Goal: Task Accomplishment & Management: Use online tool/utility

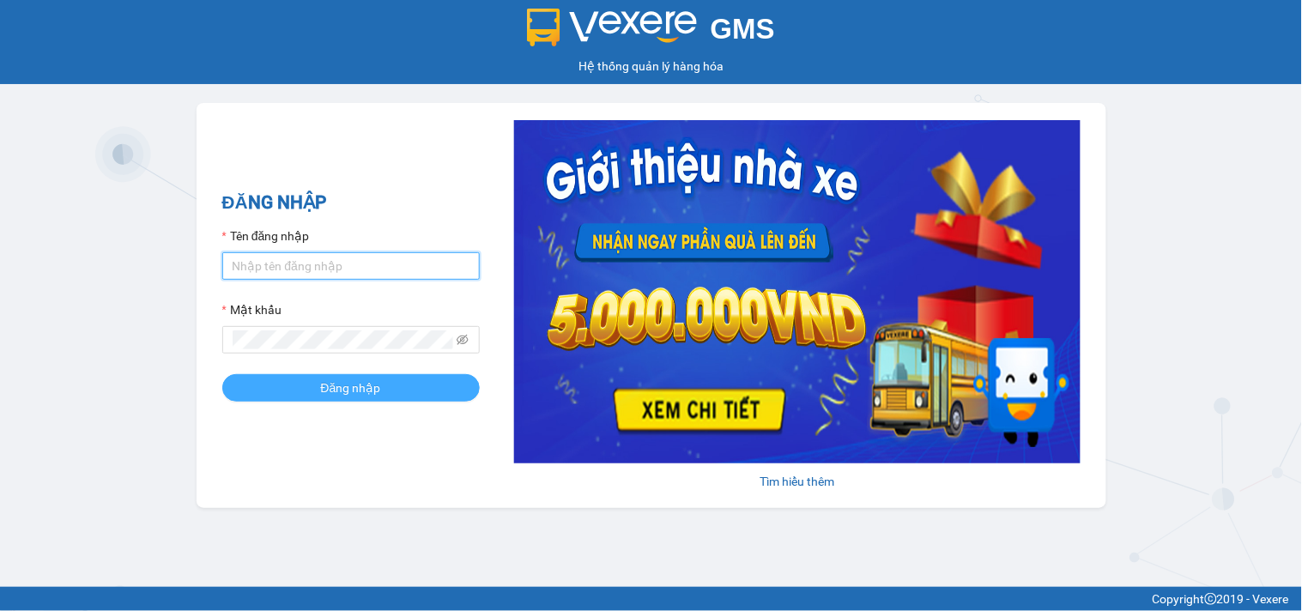
type input "vtthuhuong.phucxuyen"
click at [360, 389] on span "Đăng nhập" at bounding box center [351, 387] width 60 height 19
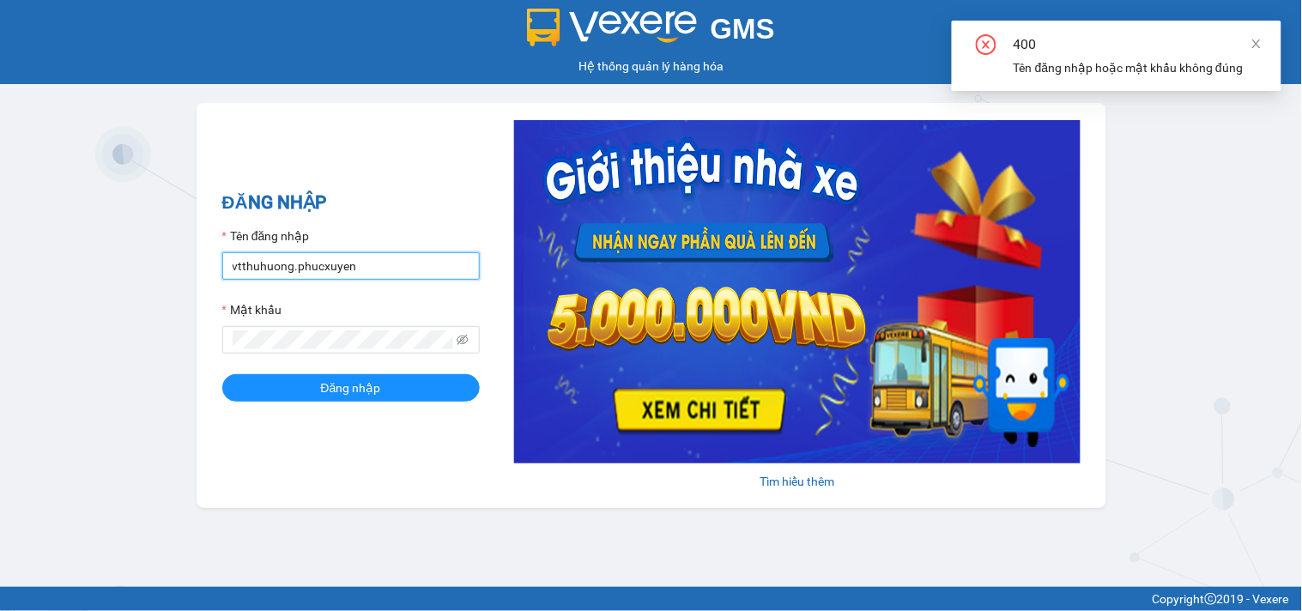
click at [384, 270] on input "vtthuhuong.phucxuyen" at bounding box center [350, 265] width 257 height 27
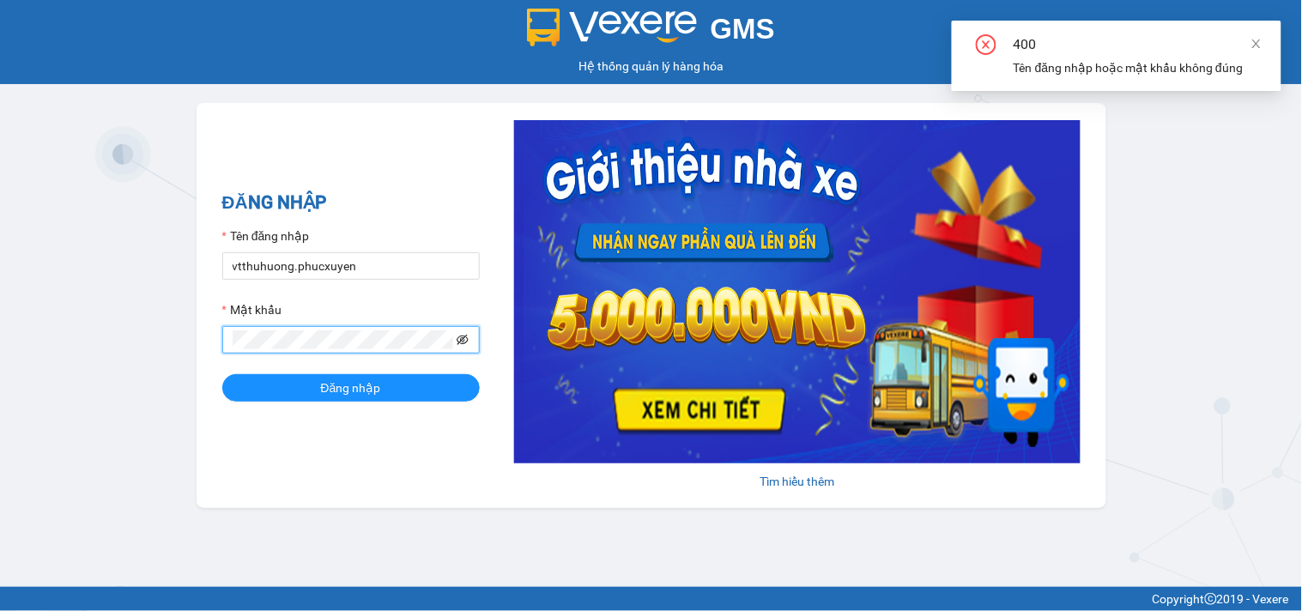
click at [464, 342] on icon "eye-invisible" at bounding box center [463, 340] width 3 height 3
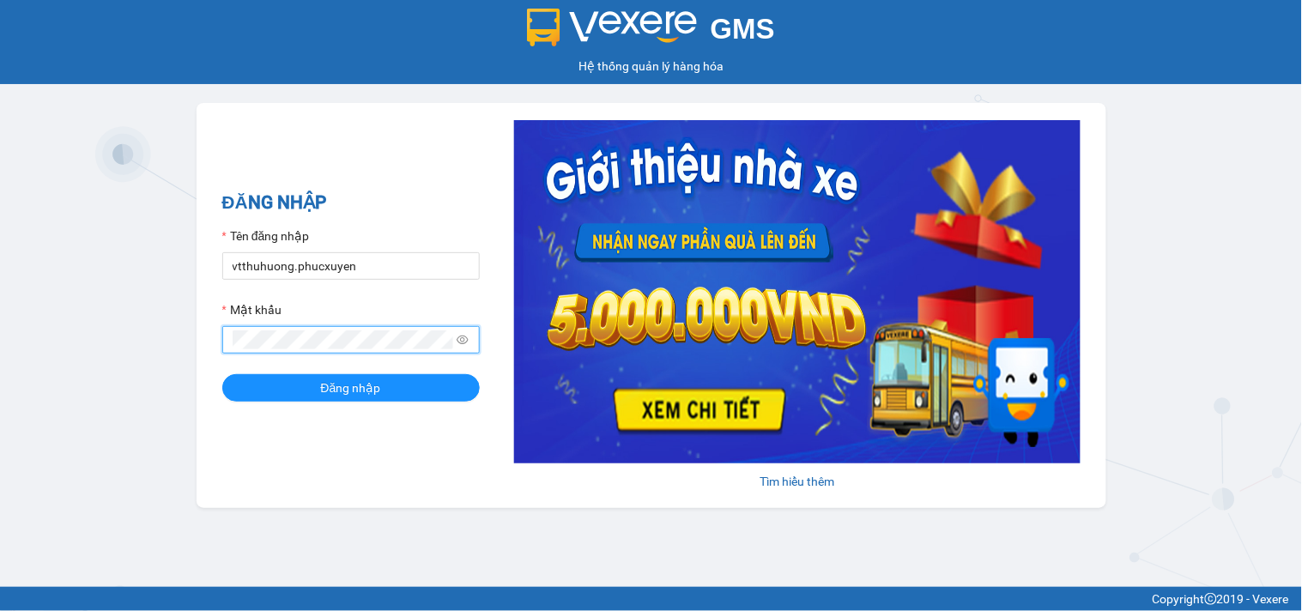
click at [158, 330] on div "GMS Hệ thống quản lý hàng hóa ĐĂNG NHẬP Tên đăng nhập vtthuhuong.[PERSON_NAME] …" at bounding box center [651, 293] width 1302 height 587
click at [516, 526] on div "GMS Hệ thống quản lý hàng hóa ĐĂNG NHẬP Tên đăng nhập vtthuhuong.[PERSON_NAME] …" at bounding box center [651, 293] width 1302 height 587
click at [222, 374] on button "Đăng nhập" at bounding box center [350, 387] width 257 height 27
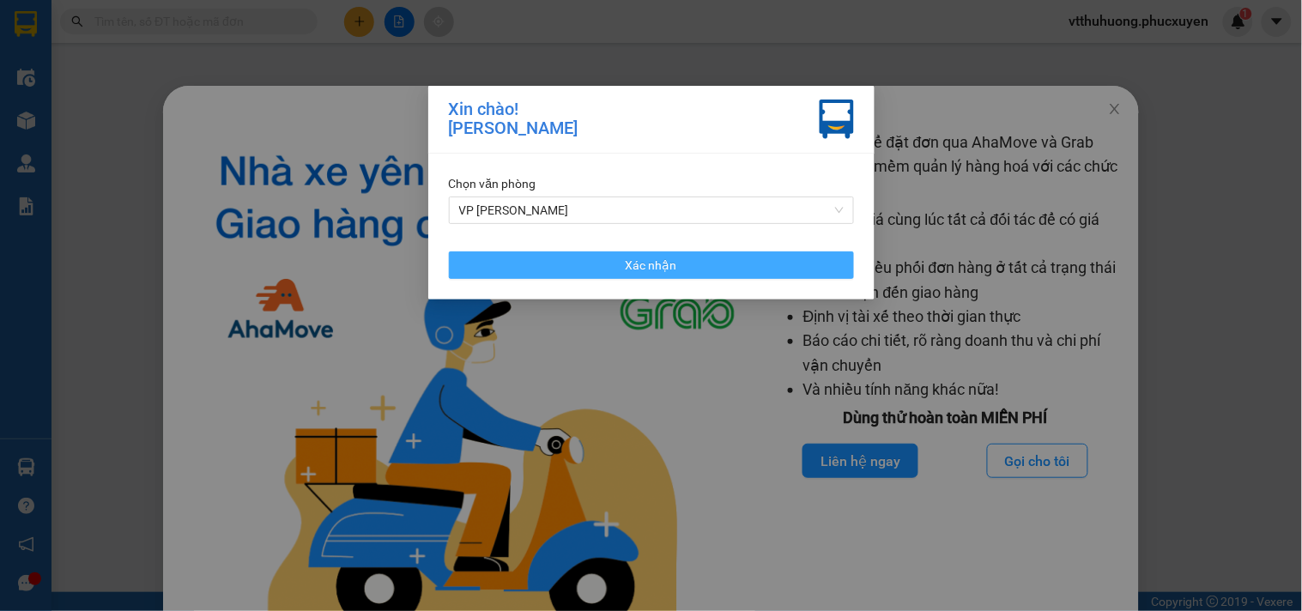
click at [675, 266] on button "Xác nhận" at bounding box center [651, 264] width 405 height 27
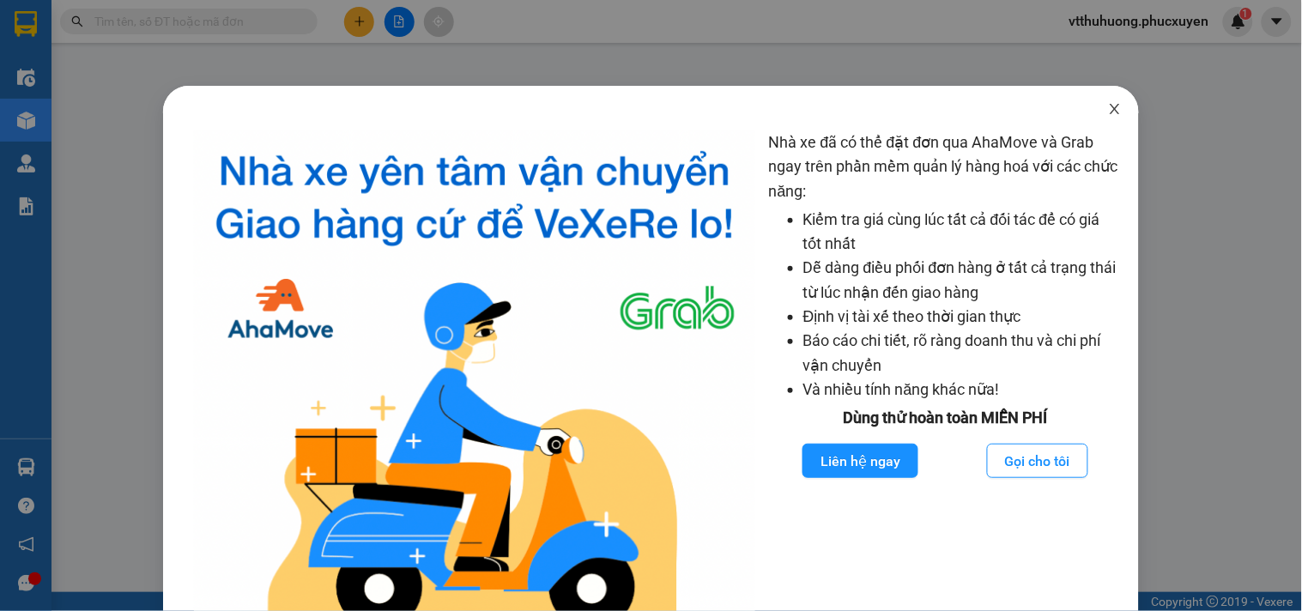
click at [1111, 109] on icon "close" at bounding box center [1115, 109] width 9 height 10
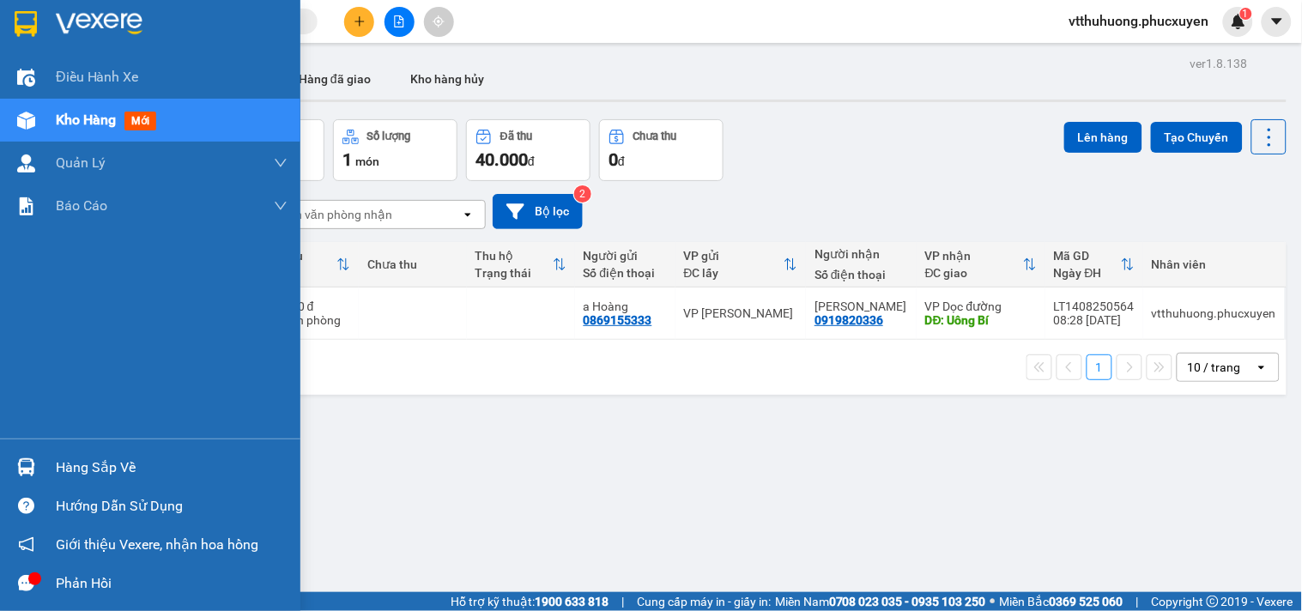
click at [112, 464] on div "Hàng sắp về" at bounding box center [172, 468] width 232 height 26
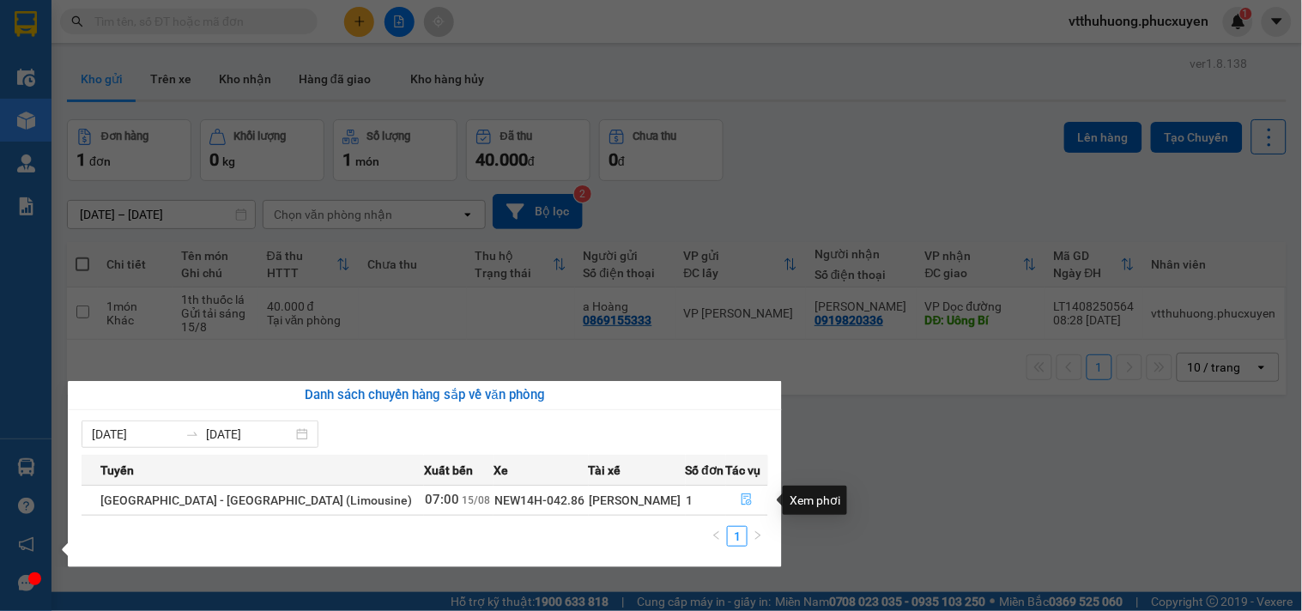
click at [743, 499] on icon "file-done" at bounding box center [747, 499] width 12 height 12
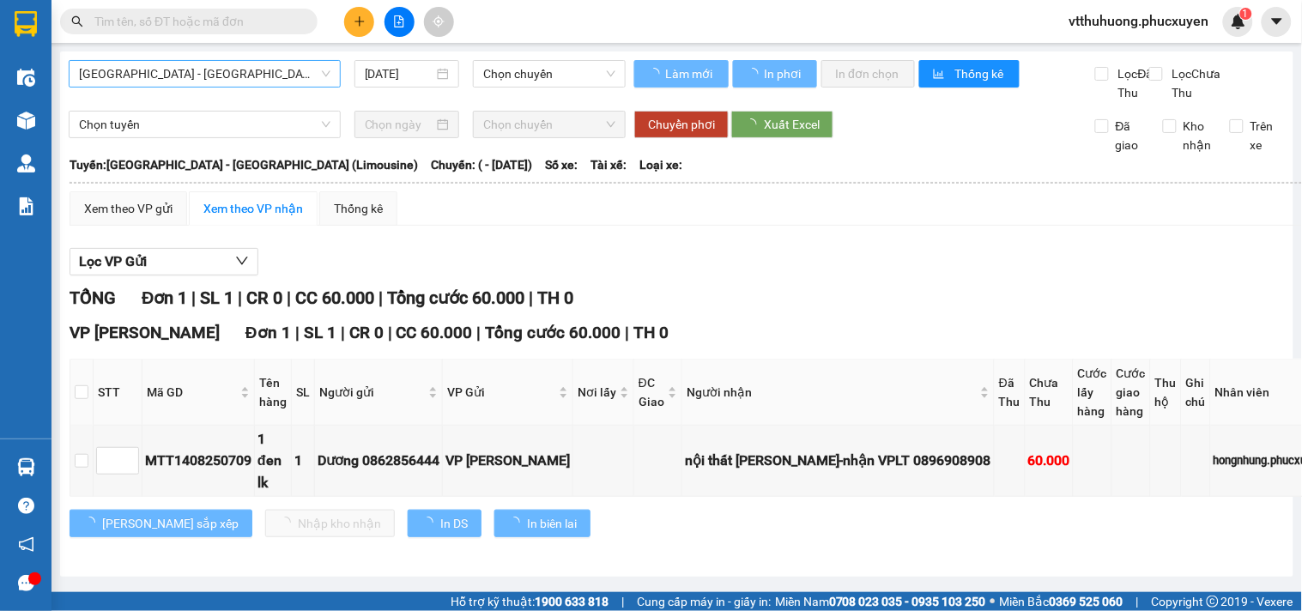
type input "[DATE]"
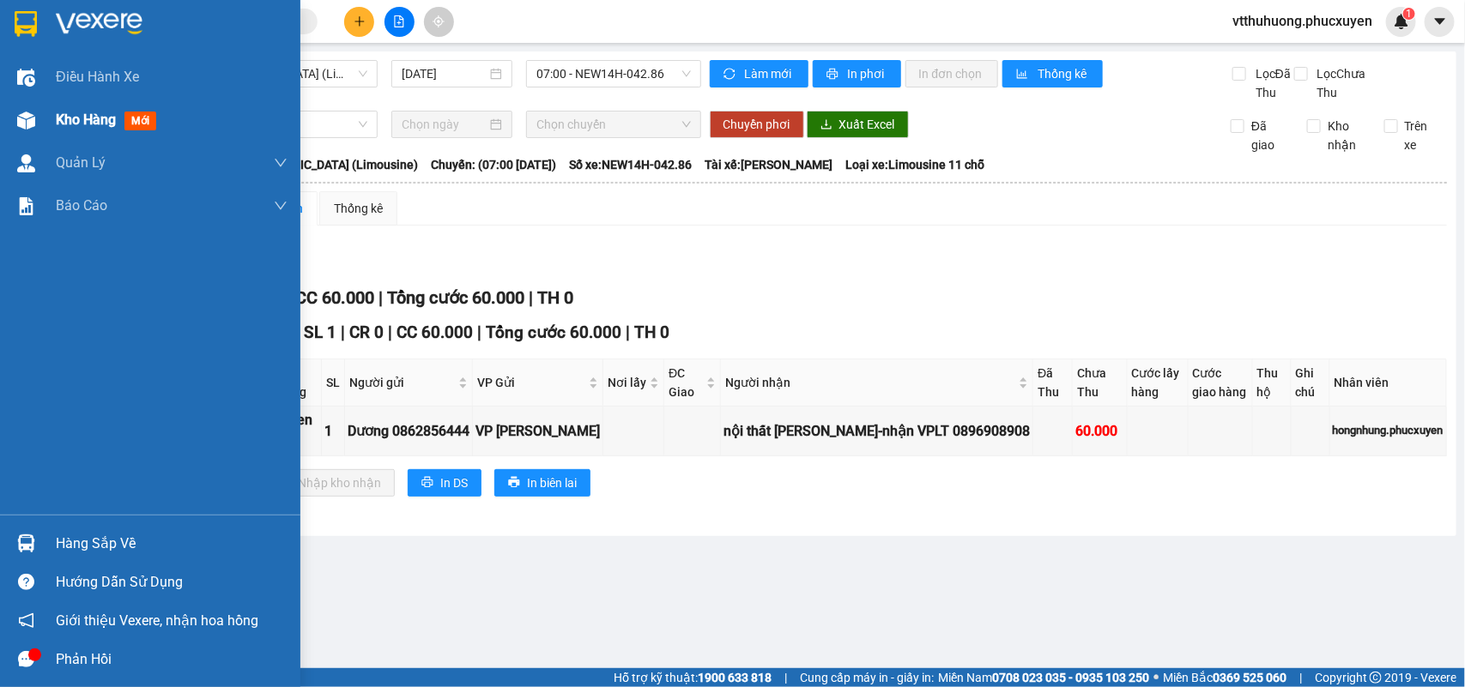
click at [79, 109] on div "Kho hàng mới" at bounding box center [109, 119] width 107 height 21
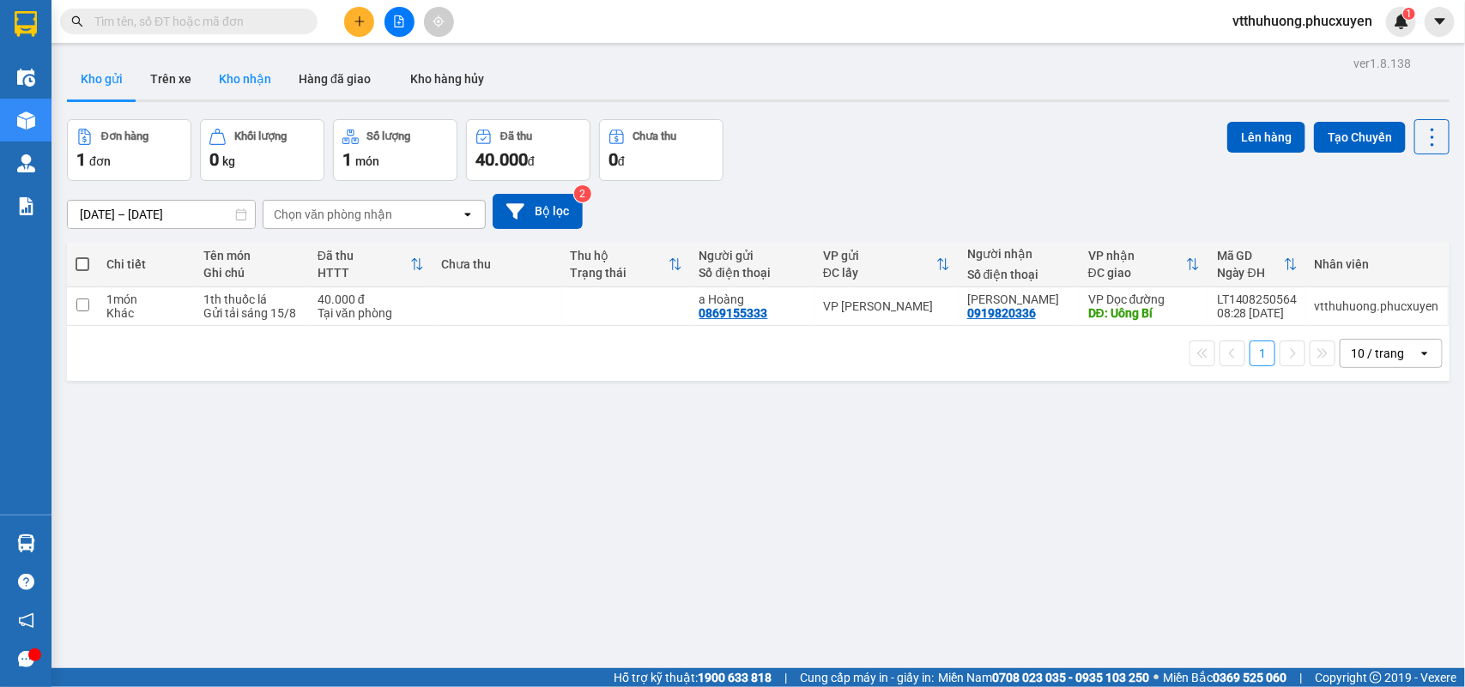
click at [238, 71] on button "Kho nhận" at bounding box center [245, 78] width 80 height 41
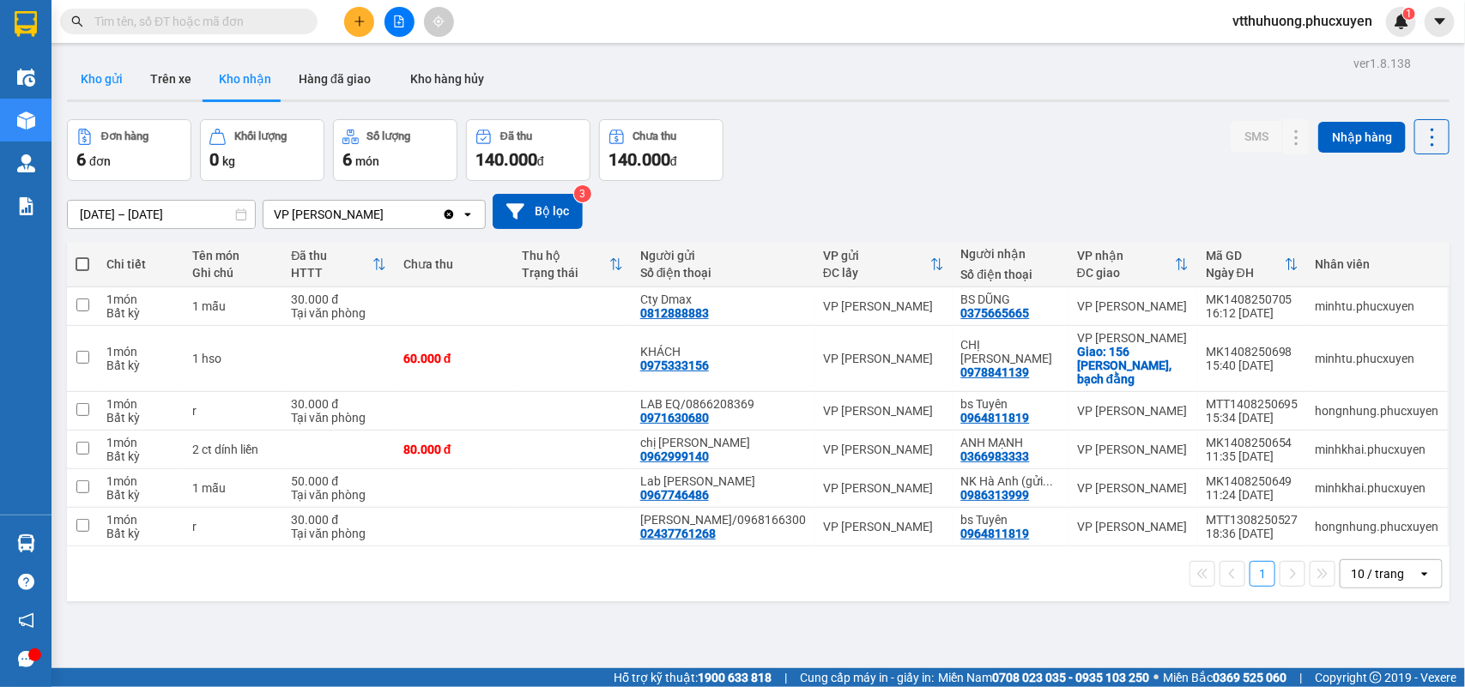
click at [109, 73] on button "Kho gửi" at bounding box center [102, 78] width 70 height 41
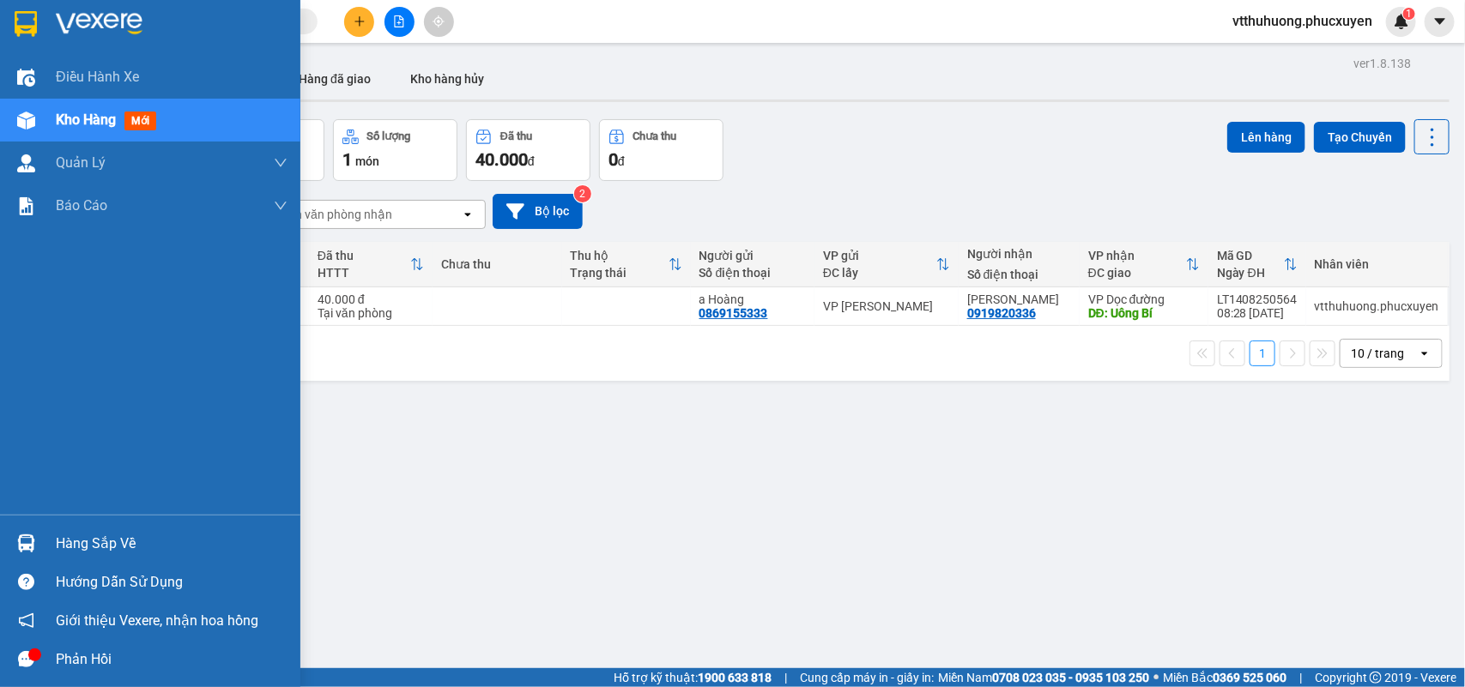
click at [118, 539] on div "Hàng sắp về" at bounding box center [172, 544] width 232 height 26
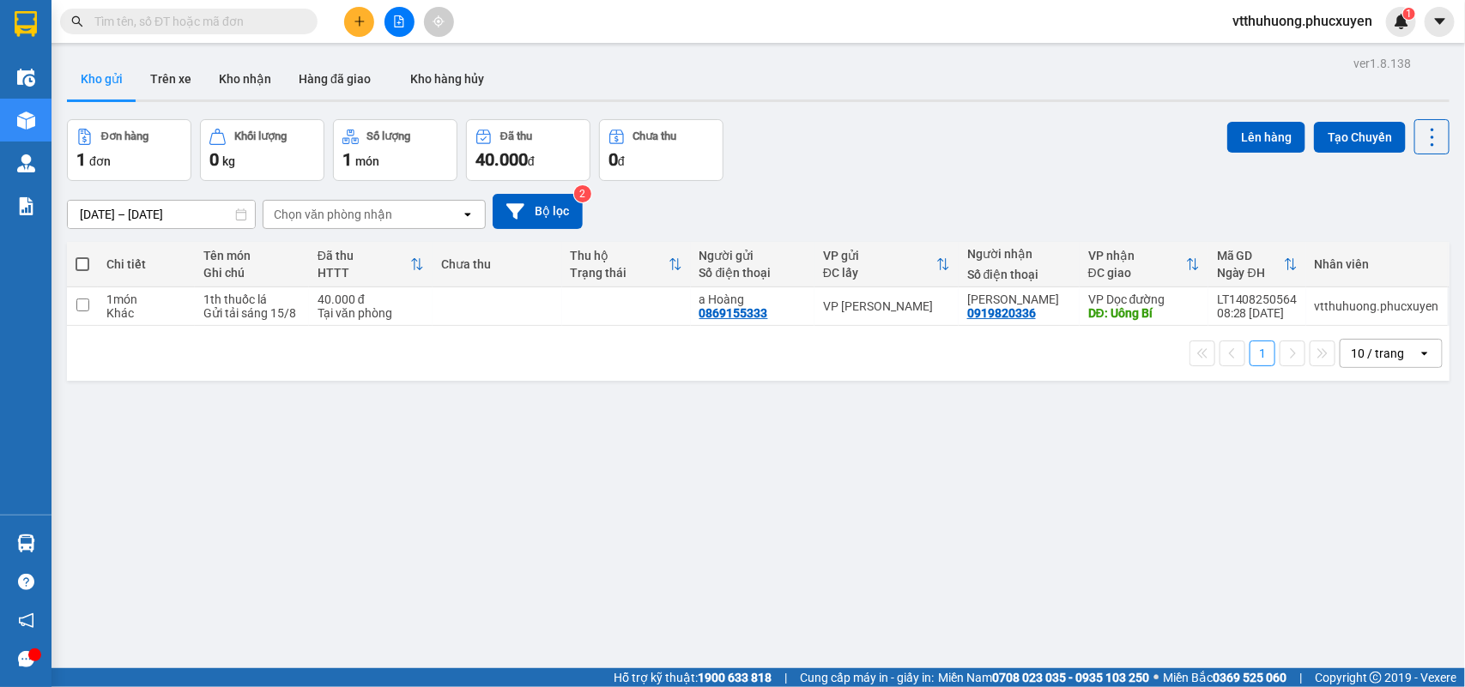
drag, startPoint x: 1050, startPoint y: 546, endPoint x: 791, endPoint y: 152, distance: 471.1
click at [1030, 546] on section "Kết quả tìm kiếm ( 0 ) Bộ lọc No Data vtthuhuong.phucxuyen 1 Điều hành xe Kho h…" at bounding box center [732, 343] width 1465 height 687
click at [241, 79] on button "Kho nhận" at bounding box center [245, 78] width 80 height 41
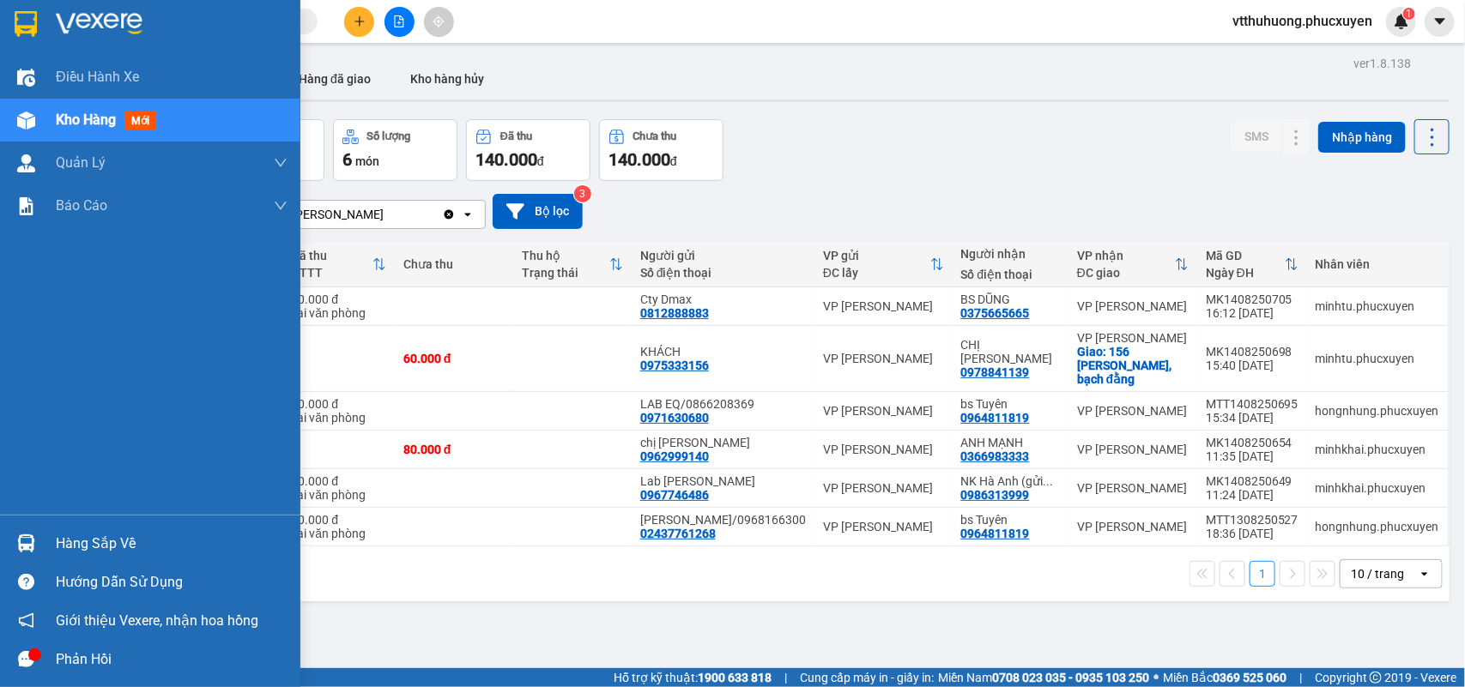
click at [100, 533] on div "Hàng sắp về" at bounding box center [172, 544] width 232 height 26
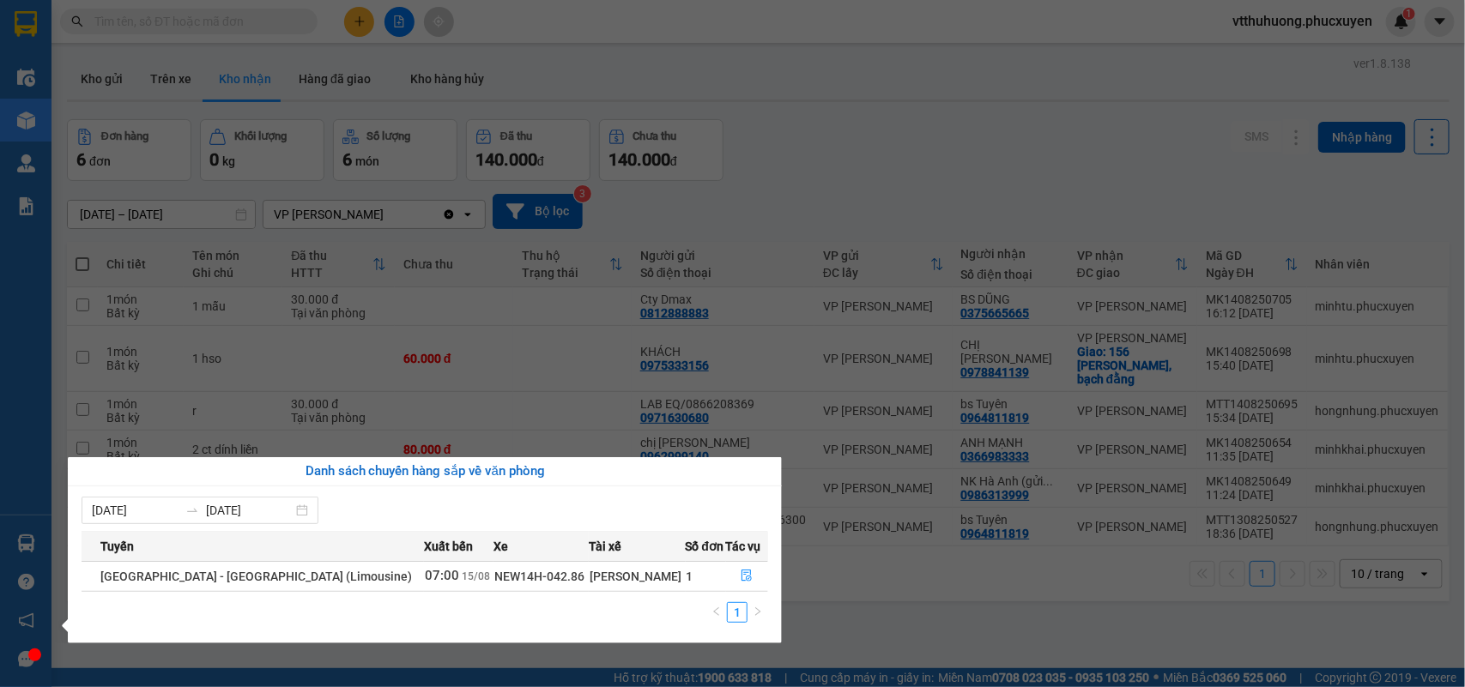
click at [905, 112] on section "Kết quả tìm kiếm ( 0 ) Bộ lọc No Data vtthuhuong.phucxuyen 1 Điều hành xe Kho h…" at bounding box center [732, 343] width 1465 height 687
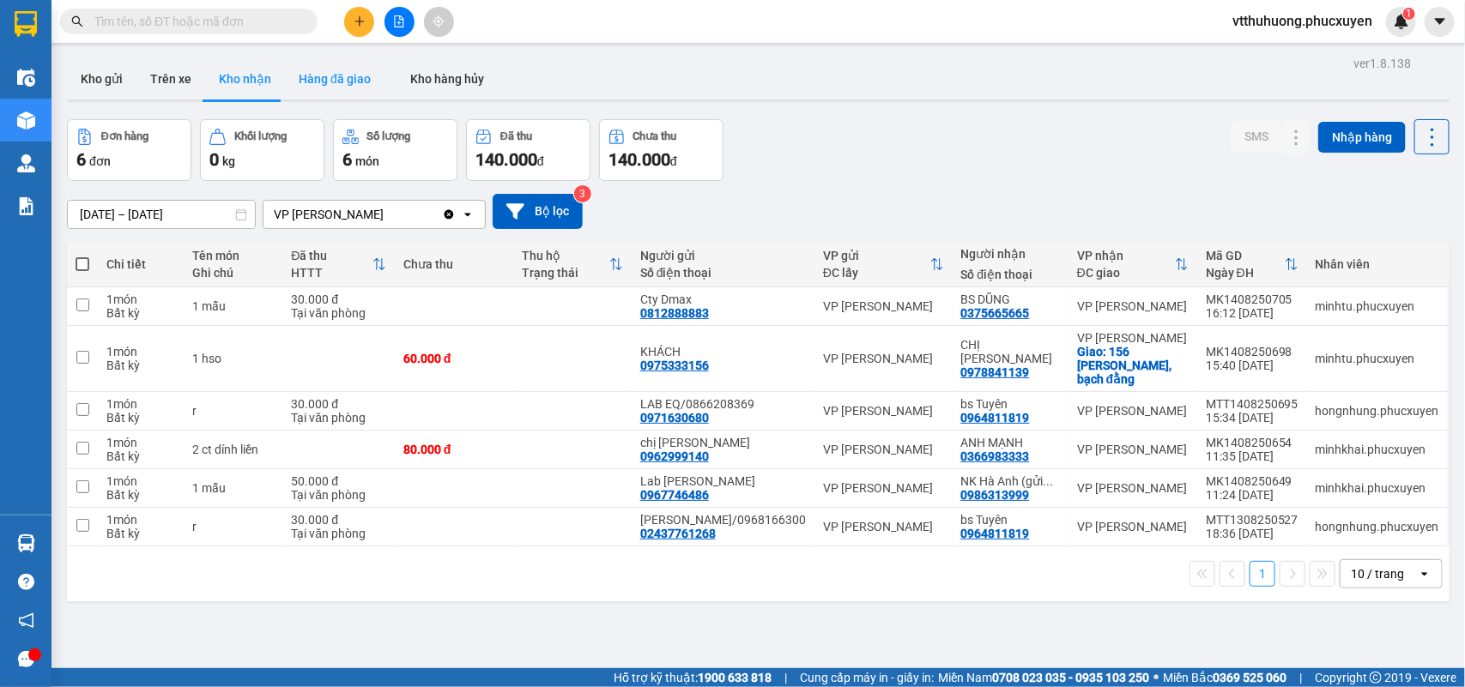
click at [309, 79] on button "Hàng đã giao" at bounding box center [335, 78] width 100 height 41
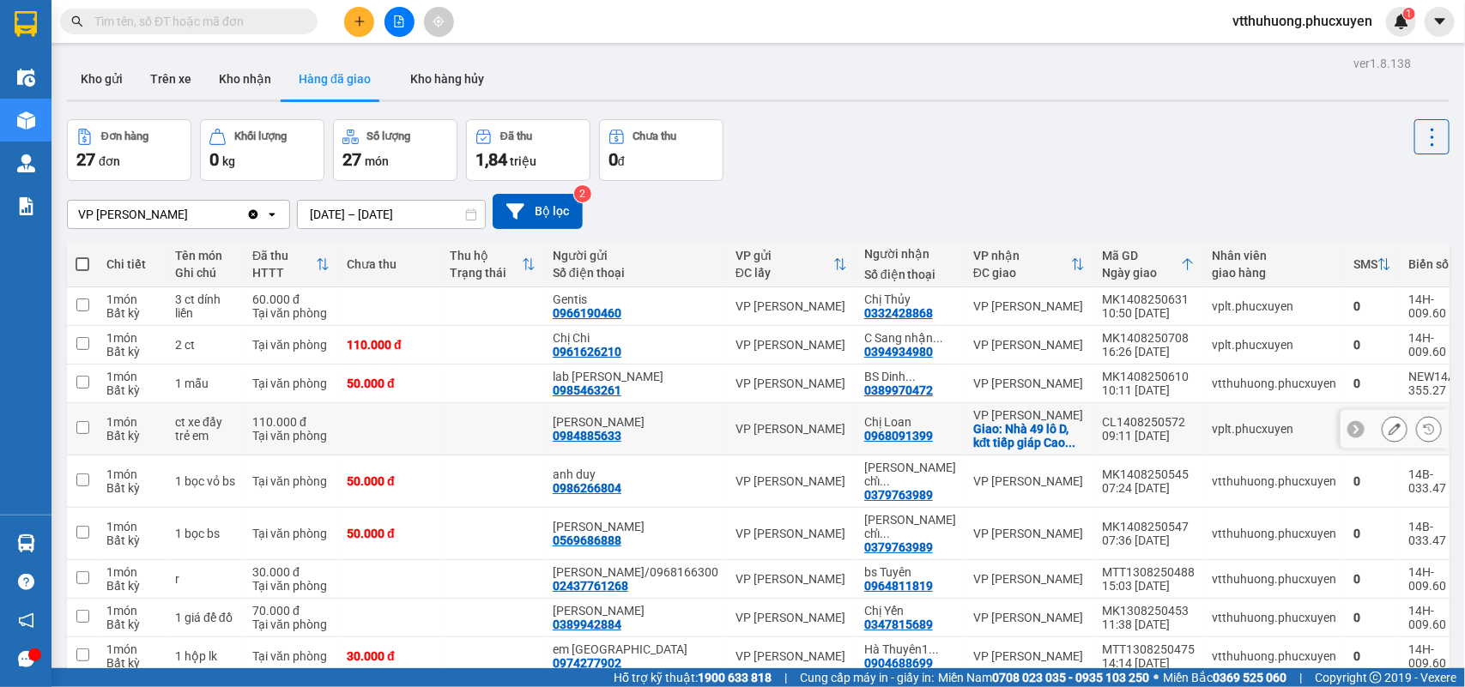
click at [1108, 417] on div "CL1408250572" at bounding box center [1148, 422] width 93 height 14
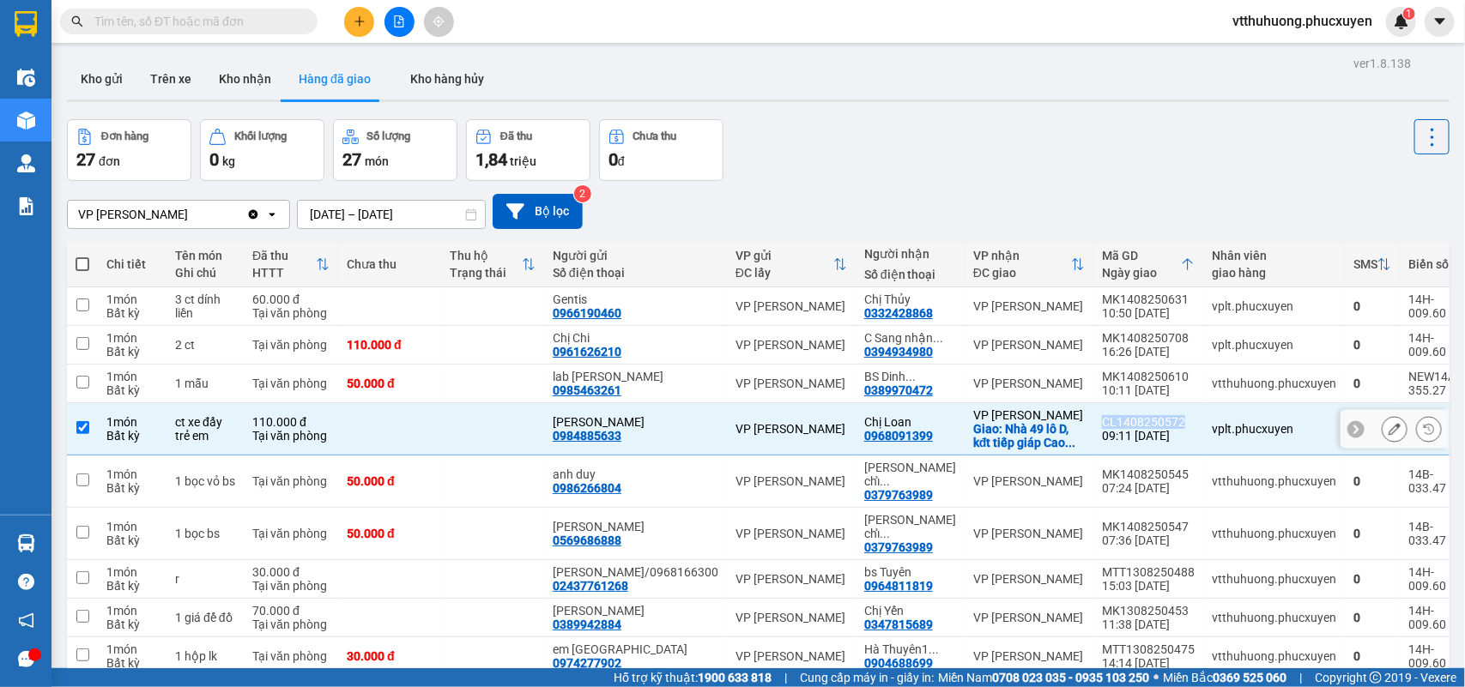
click at [1108, 417] on div "CL1408250572" at bounding box center [1148, 422] width 93 height 14
checkbox input "false"
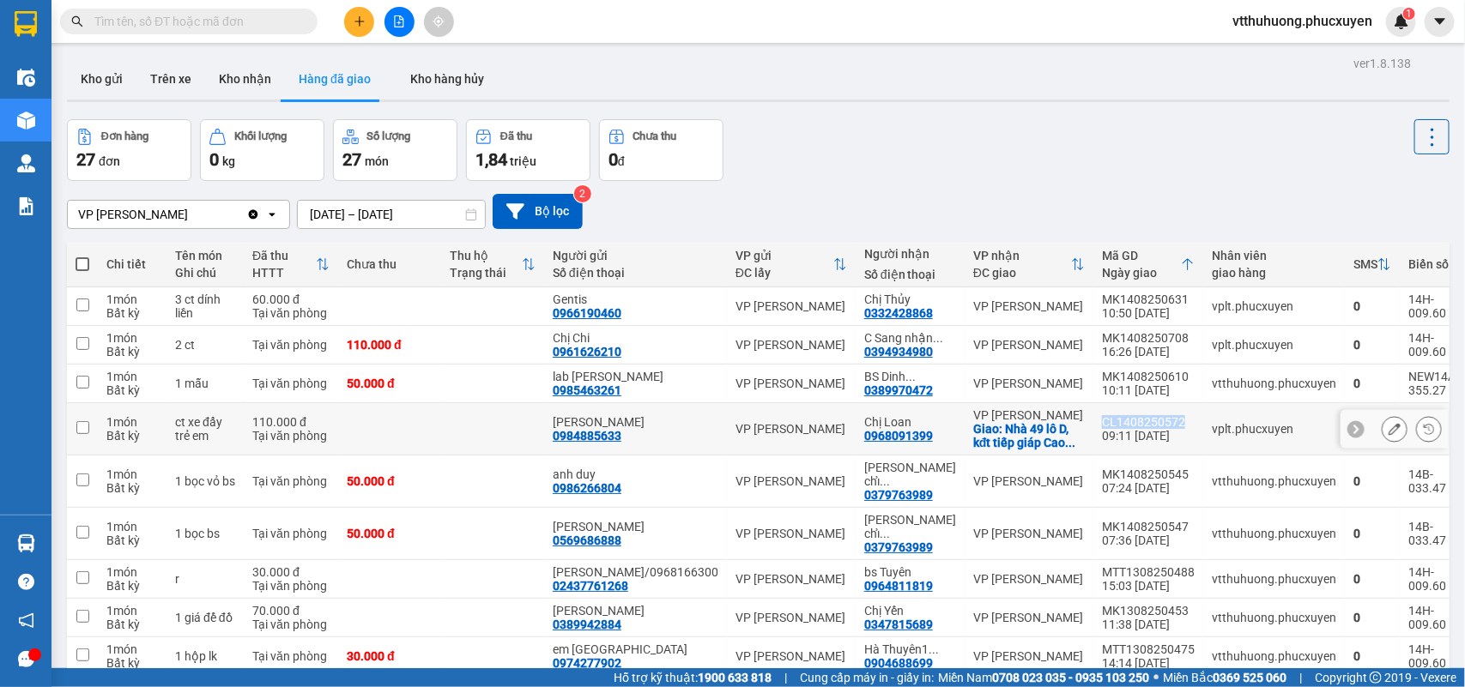
copy div "CL1408250572"
click at [1301, 427] on icon at bounding box center [1429, 429] width 12 height 12
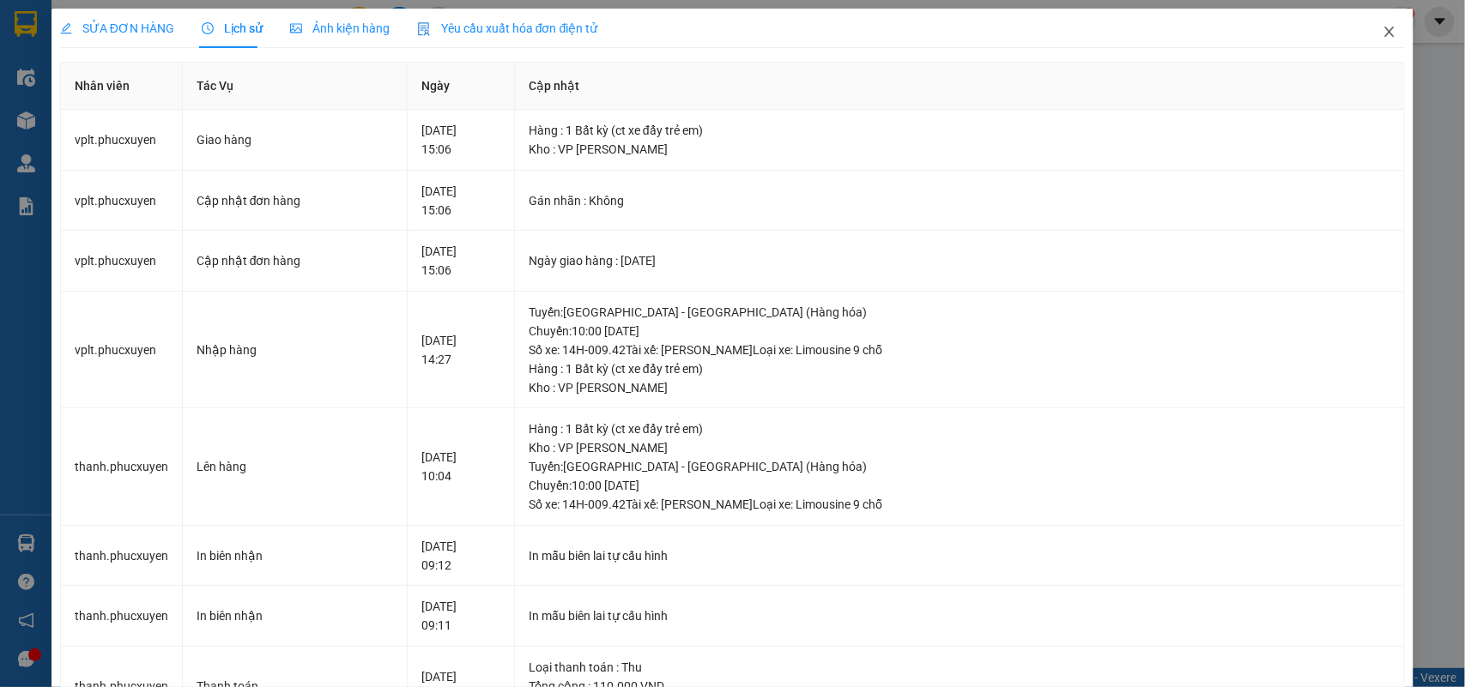
click at [1301, 34] on icon "close" at bounding box center [1390, 32] width 14 height 14
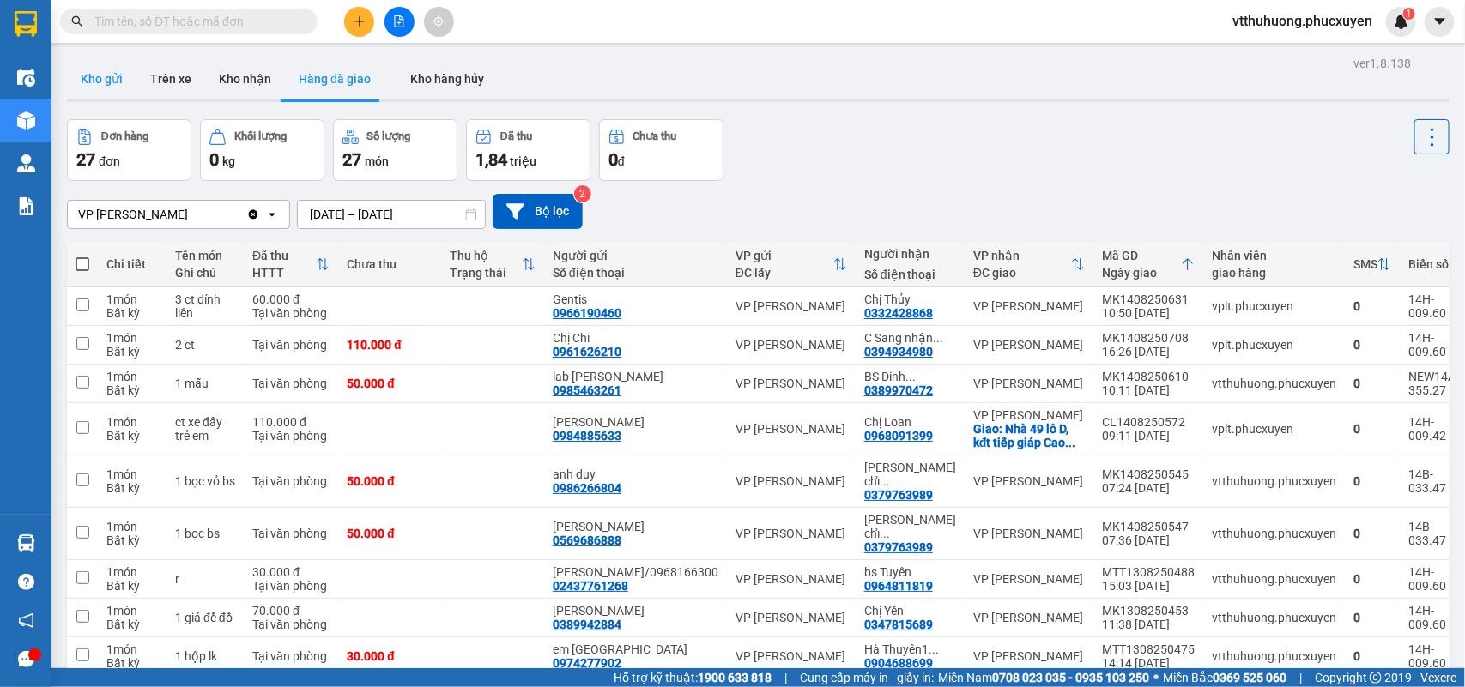
click at [94, 73] on button "Kho gửi" at bounding box center [102, 78] width 70 height 41
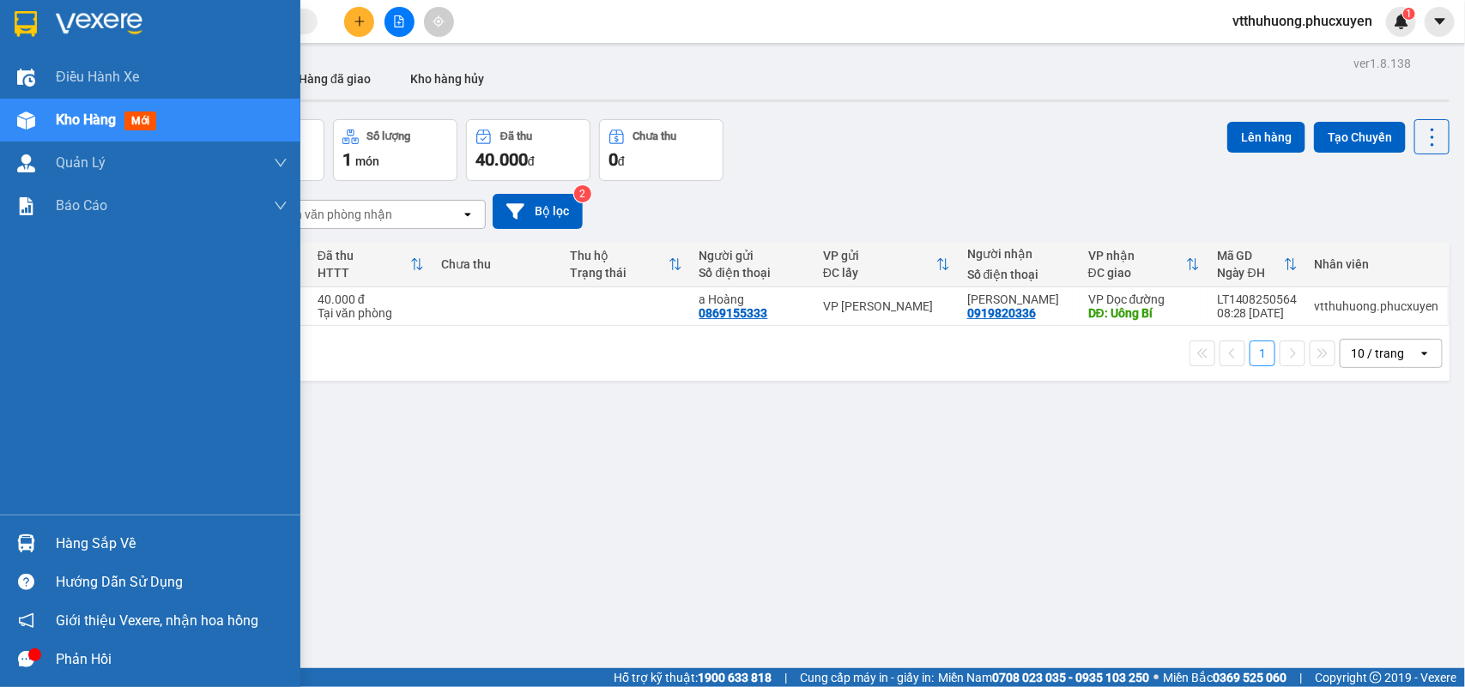
click at [124, 539] on div "Hàng sắp về" at bounding box center [172, 544] width 232 height 26
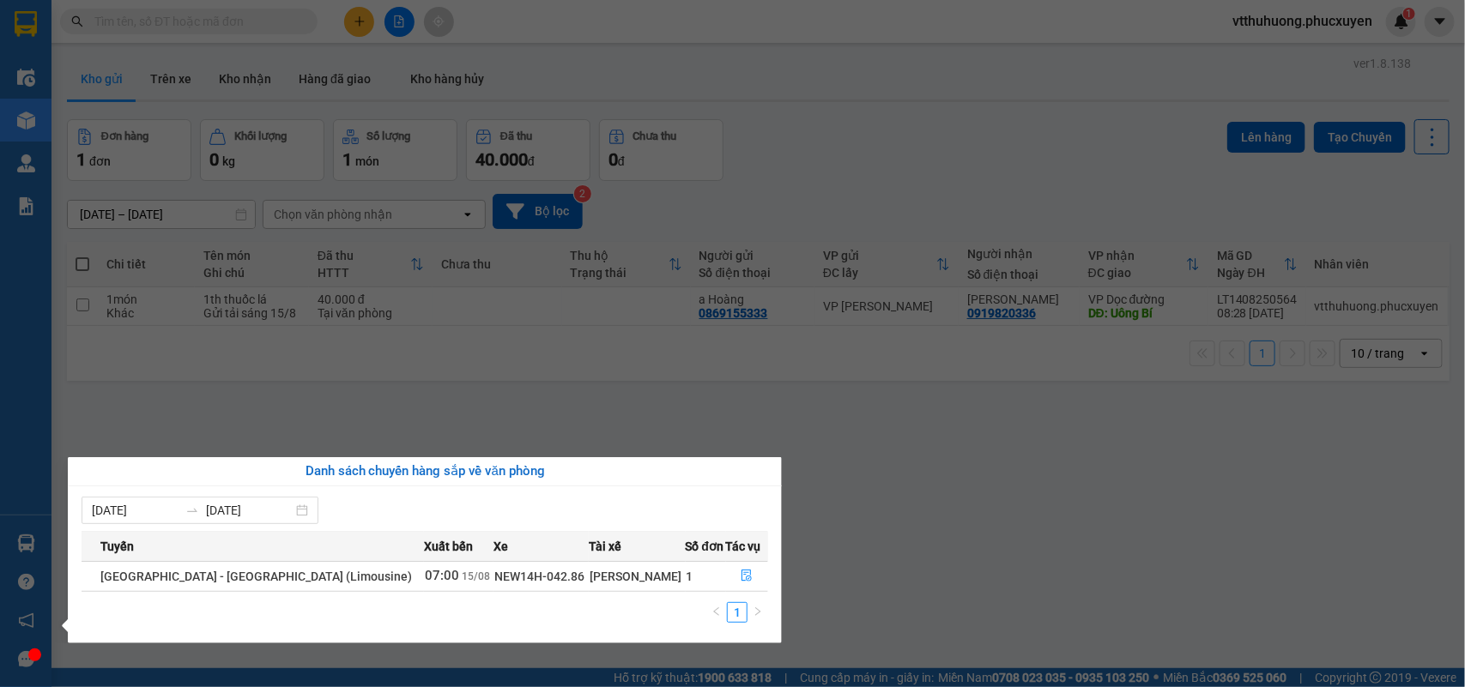
click at [846, 596] on section "Kết quả tìm kiếm ( 0 ) Bộ lọc No Data vtthuhuong.phucxuyen 1 Điều hành xe Kho h…" at bounding box center [732, 343] width 1465 height 687
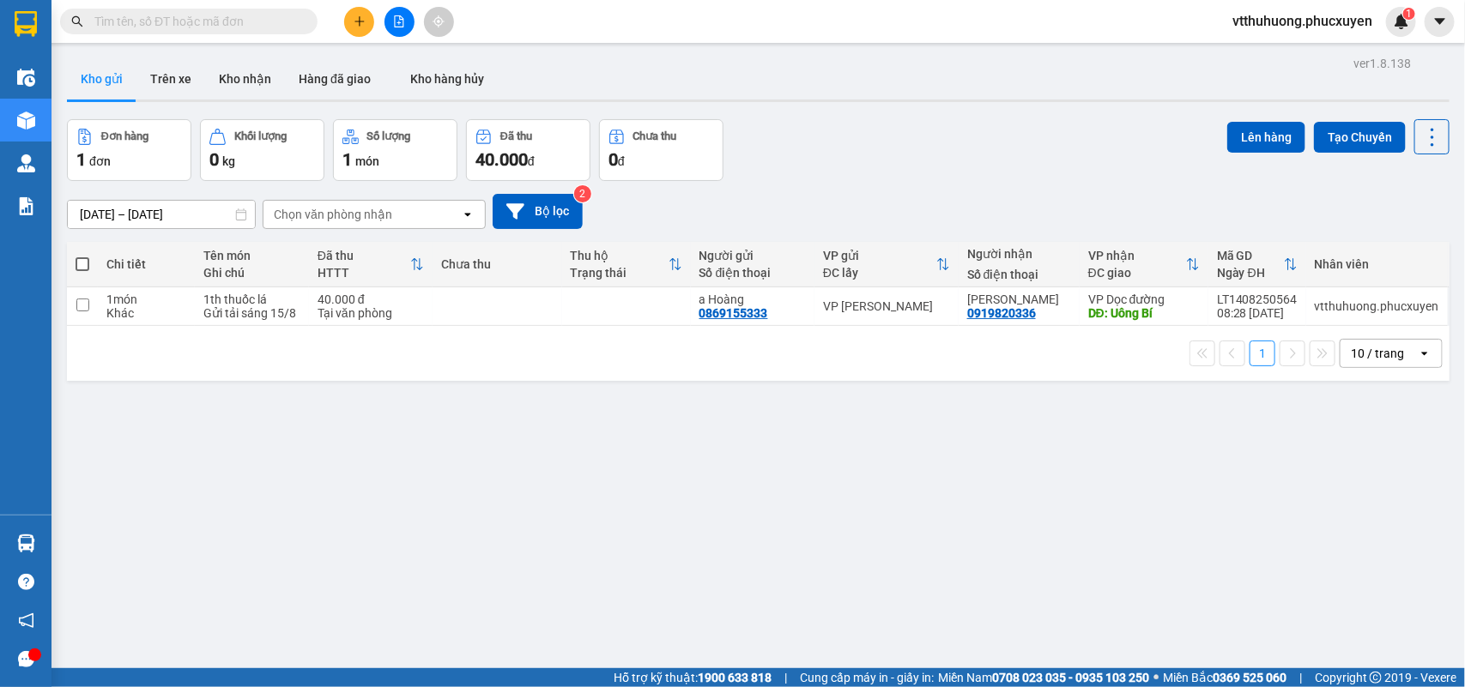
click at [185, 24] on input "text" at bounding box center [195, 21] width 203 height 19
click at [227, 17] on input "text" at bounding box center [195, 21] width 203 height 19
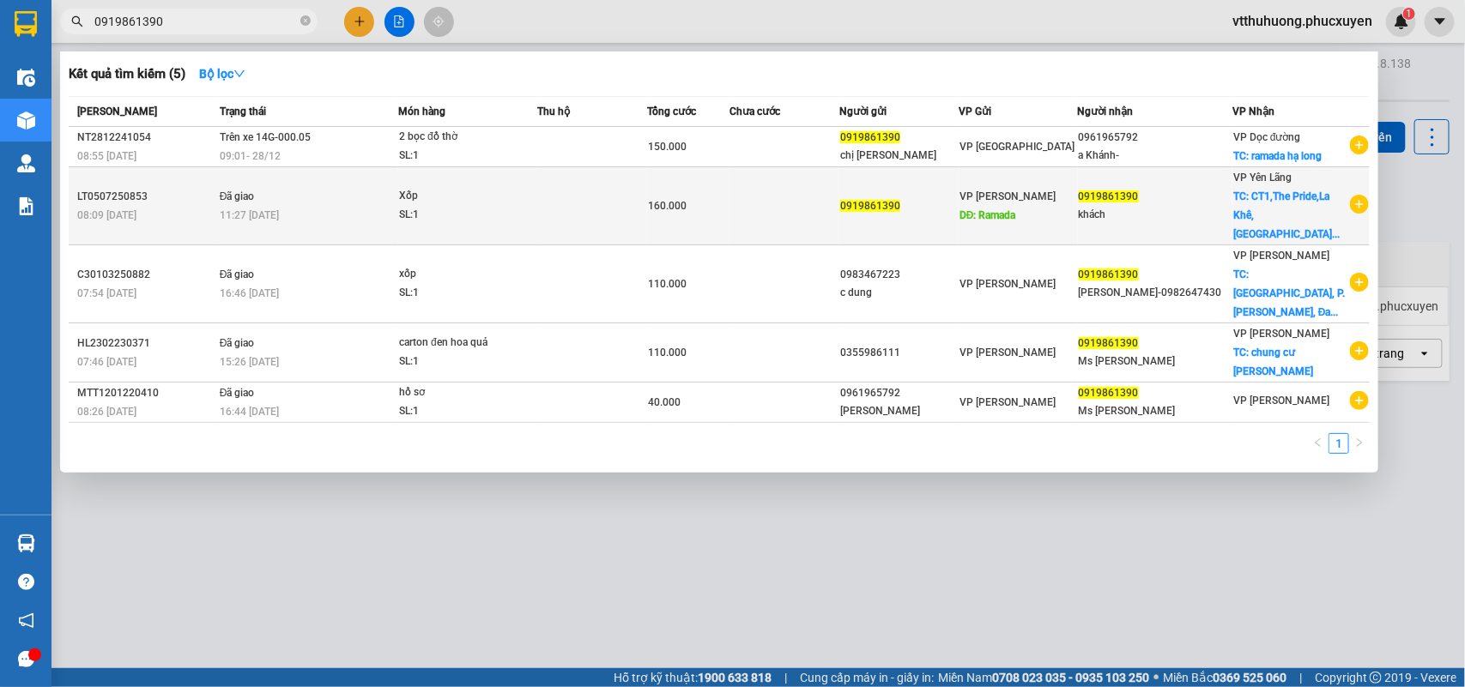
type input "0919861390"
click at [790, 199] on td at bounding box center [785, 206] width 110 height 78
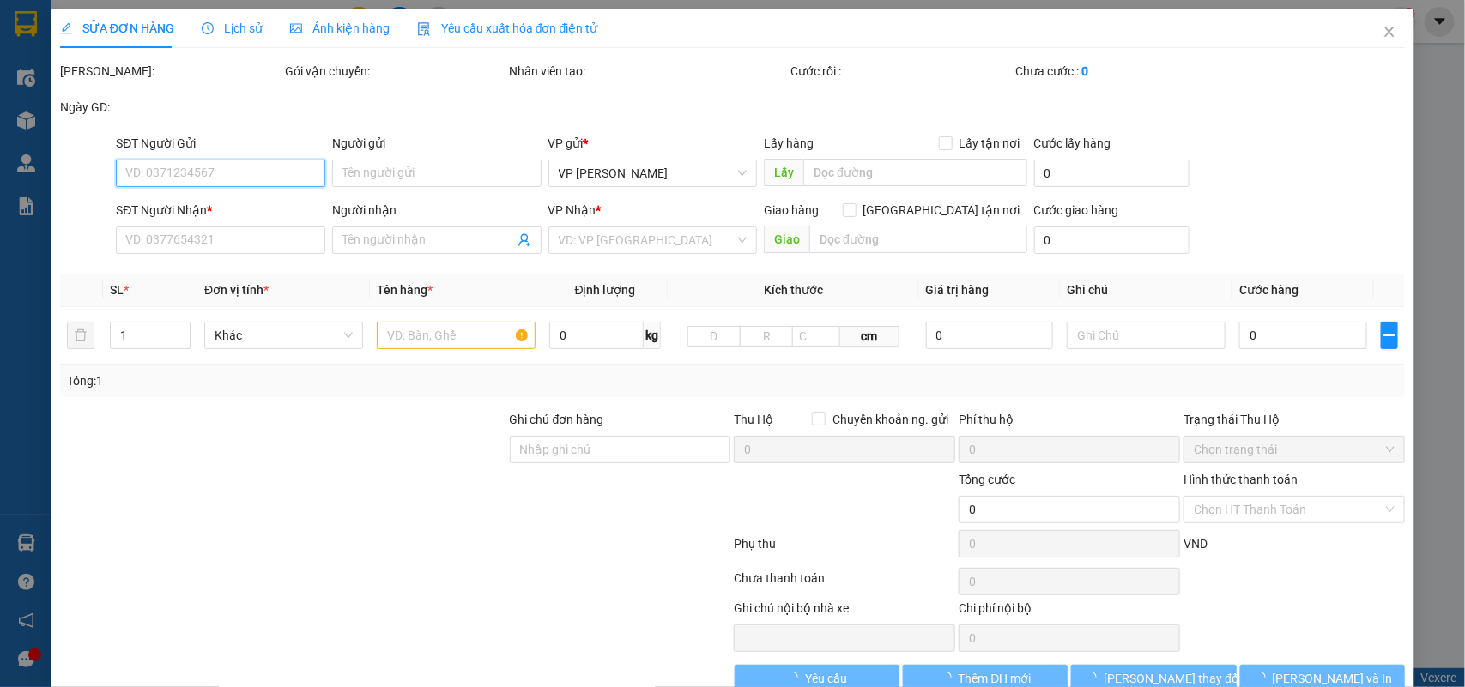
type input "0919861390"
type input "Ramada"
type input "0919861390"
type input "khách"
checkbox input "true"
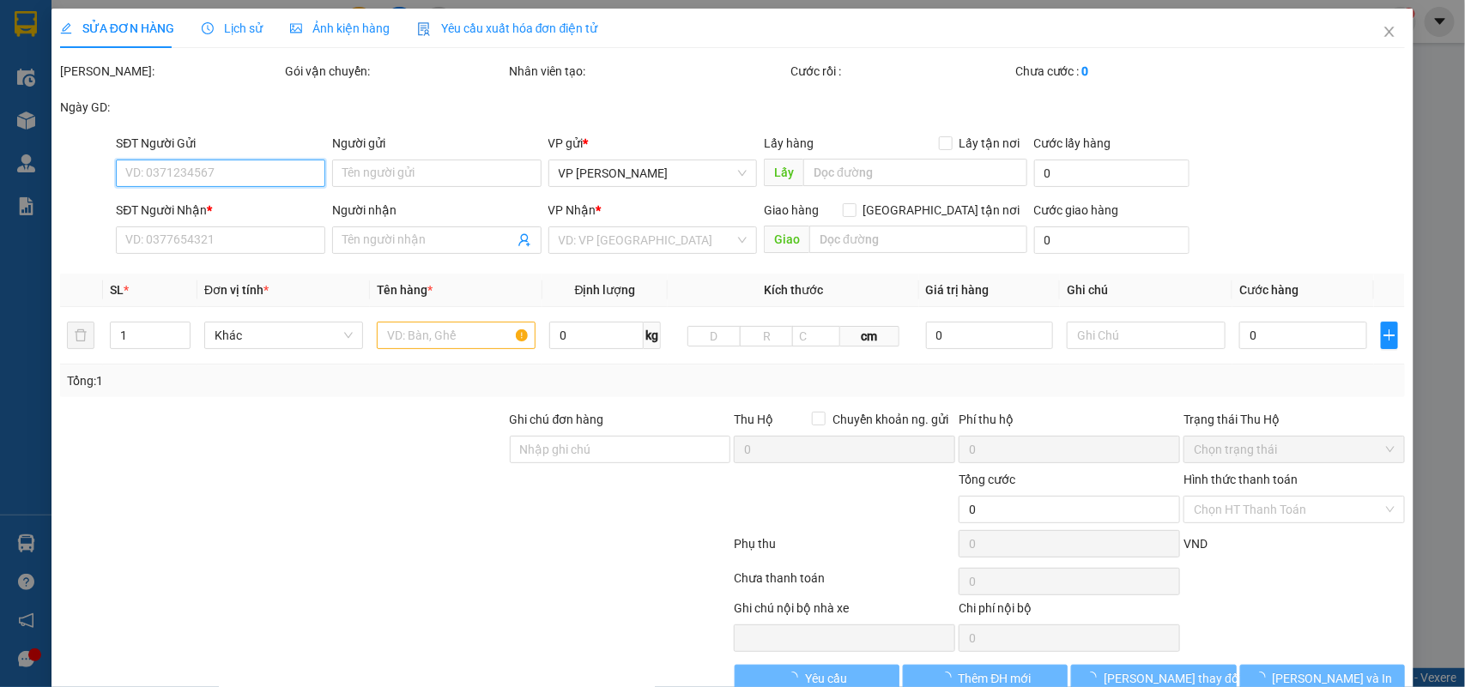
type input "CT1,The Pride,La Khê,[GEOGRAPHIC_DATA]"
type input "60.000"
type input "160.000"
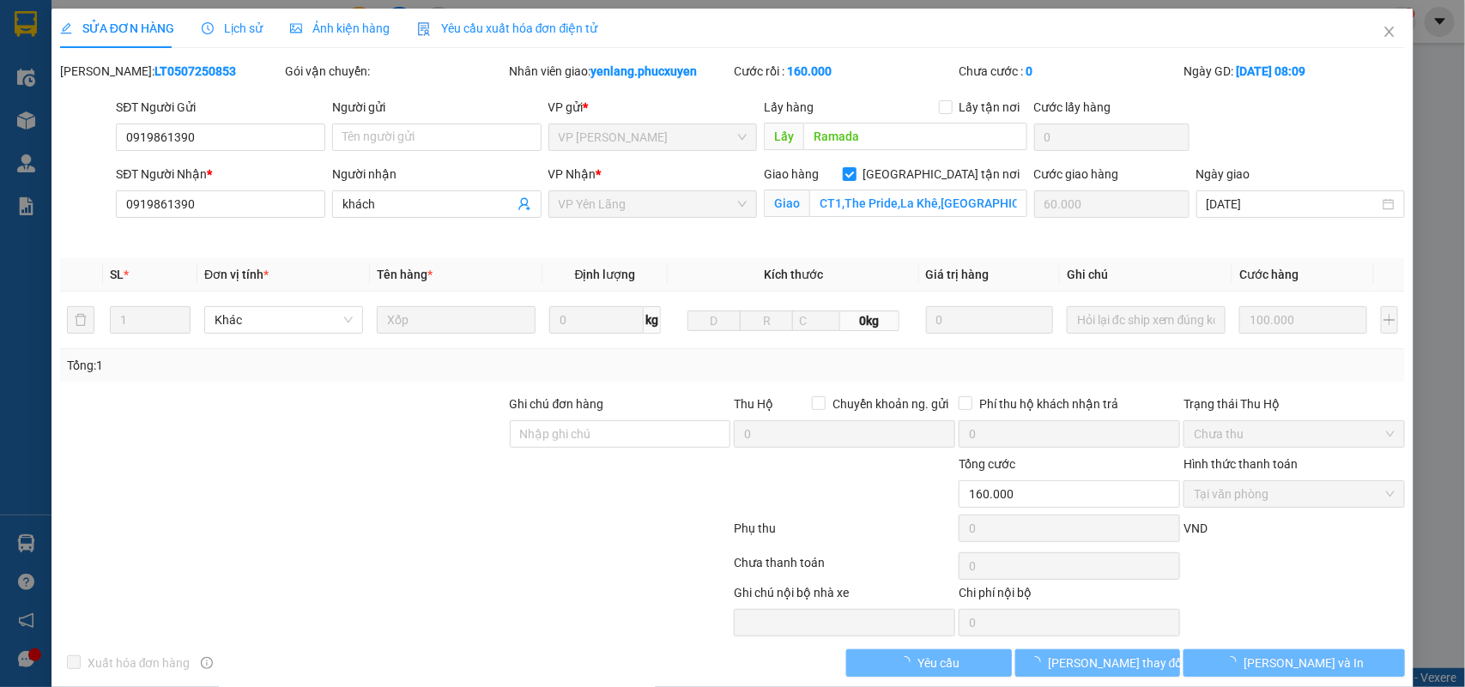
click at [237, 26] on span "Lịch sử" at bounding box center [232, 28] width 61 height 14
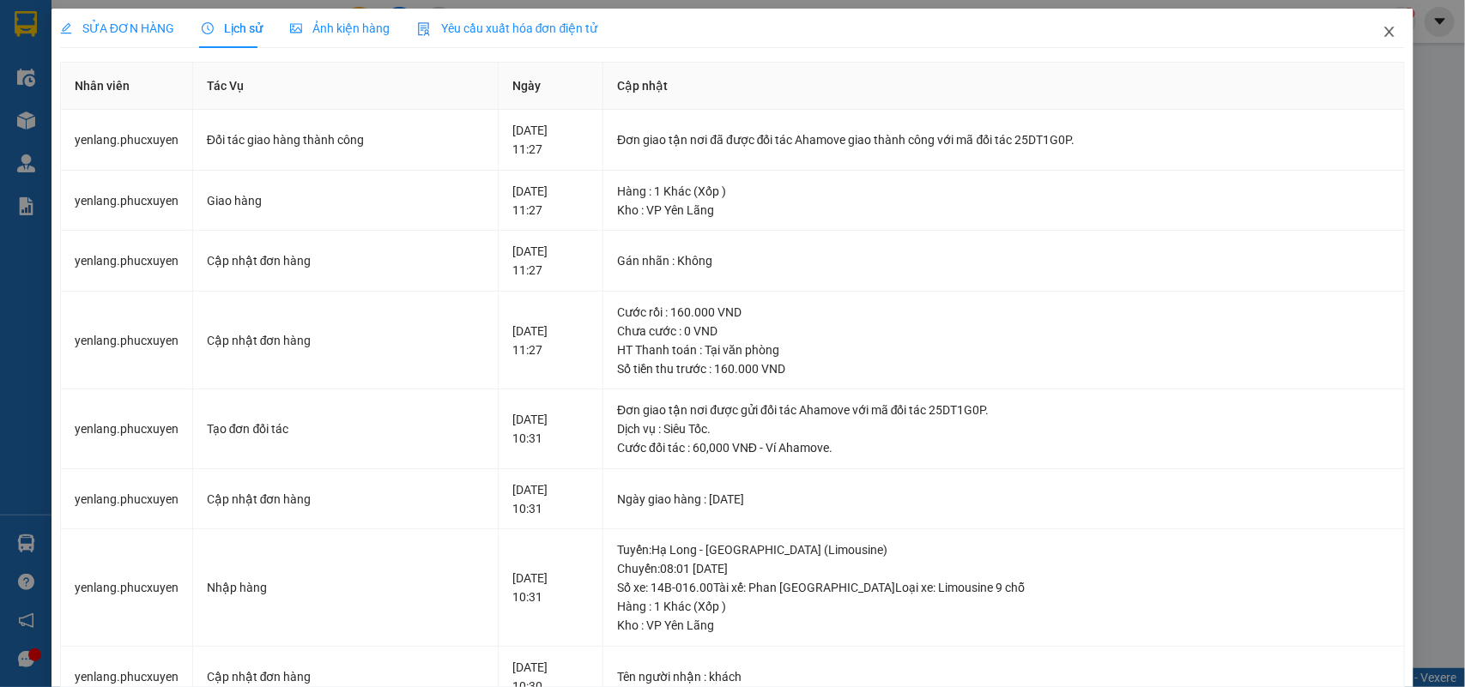
click at [1301, 30] on icon "close" at bounding box center [1390, 32] width 14 height 14
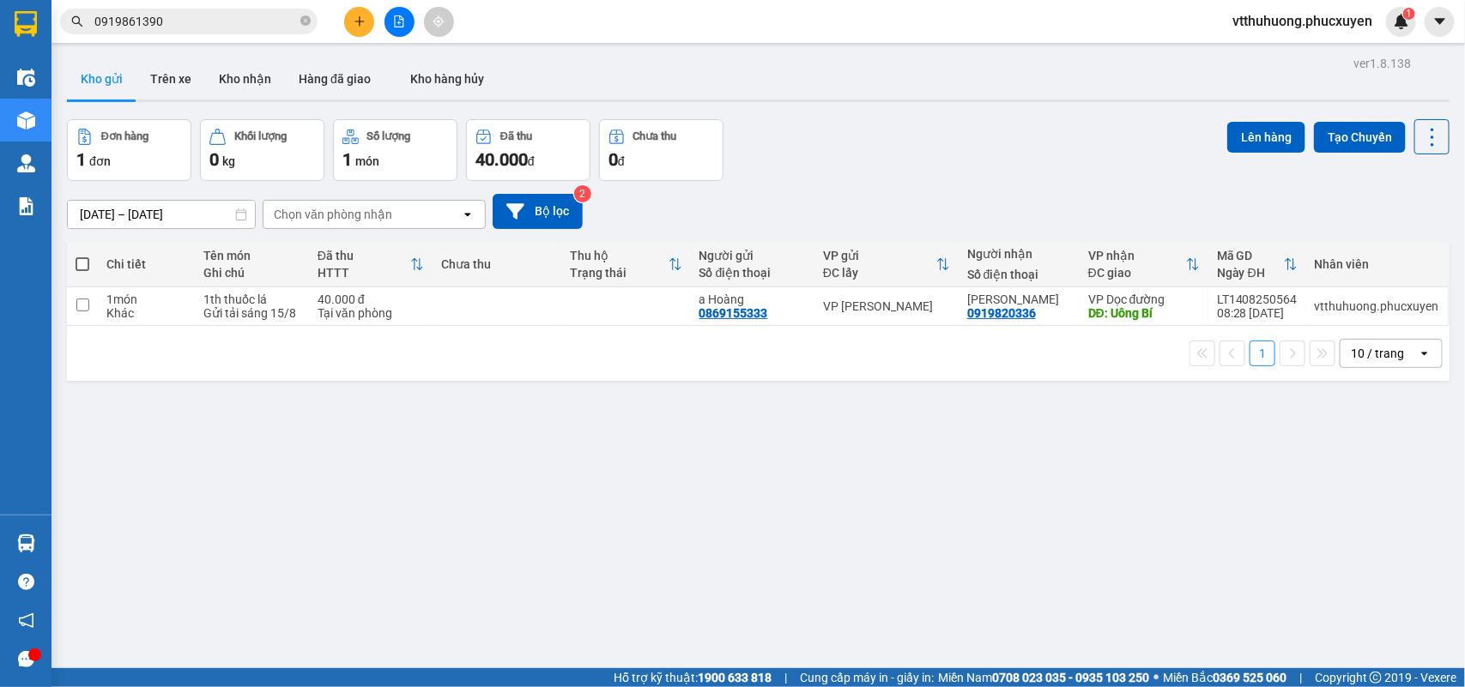
click at [215, 23] on input "0919861390" at bounding box center [195, 21] width 203 height 19
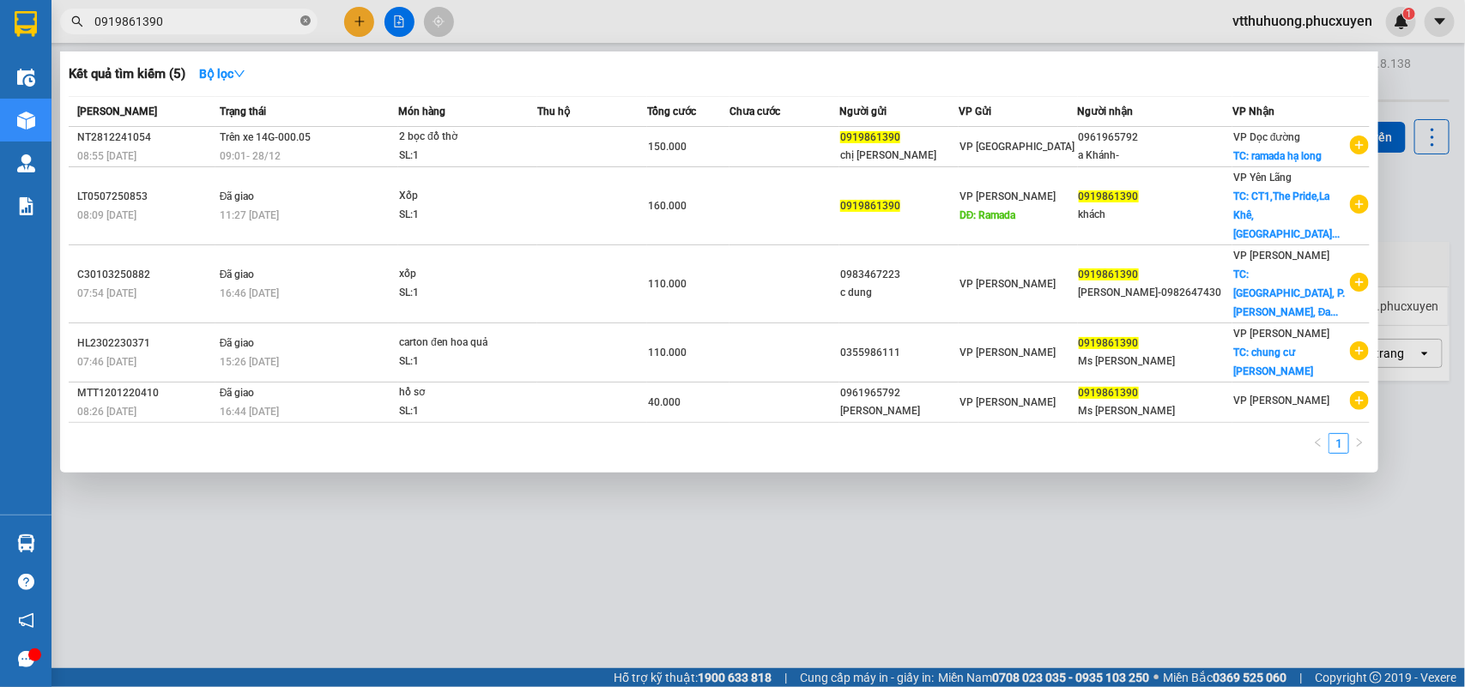
click at [300, 24] on icon "close-circle" at bounding box center [305, 20] width 10 height 10
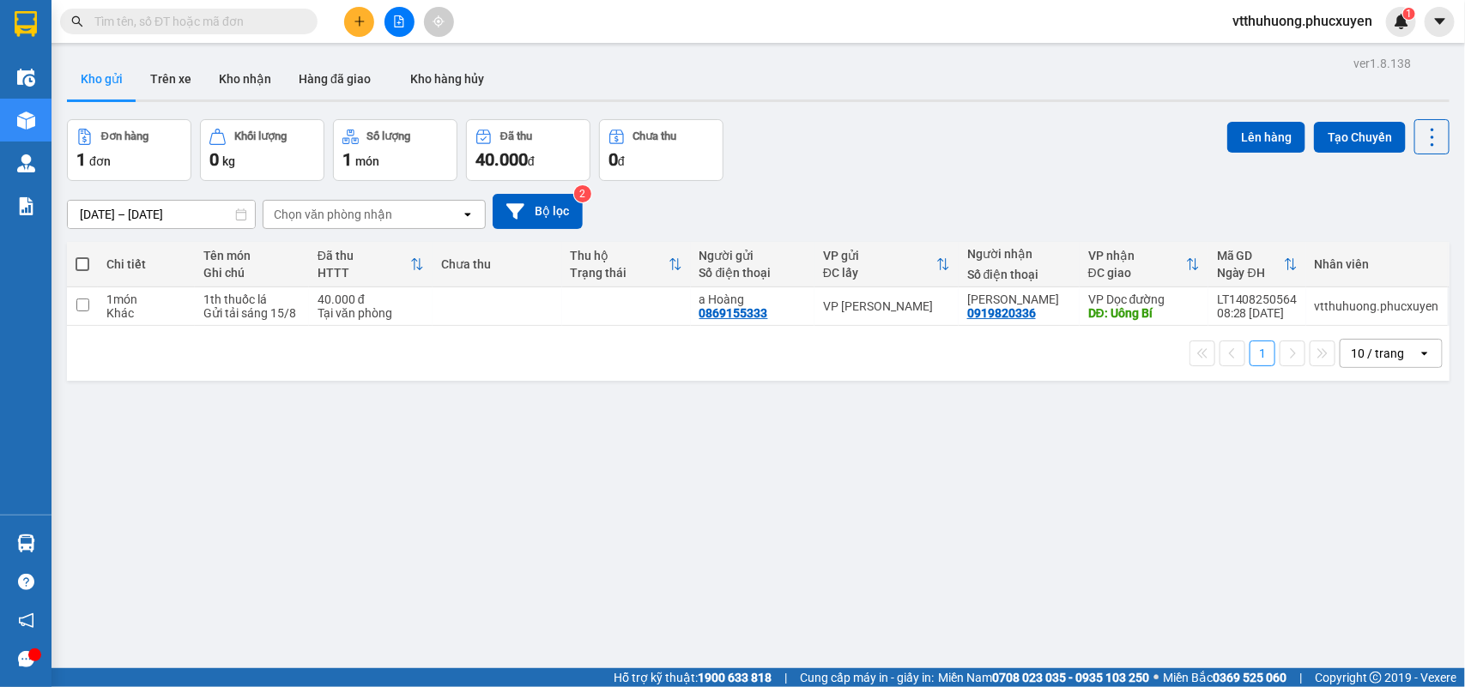
click at [408, 17] on button at bounding box center [399, 22] width 30 height 30
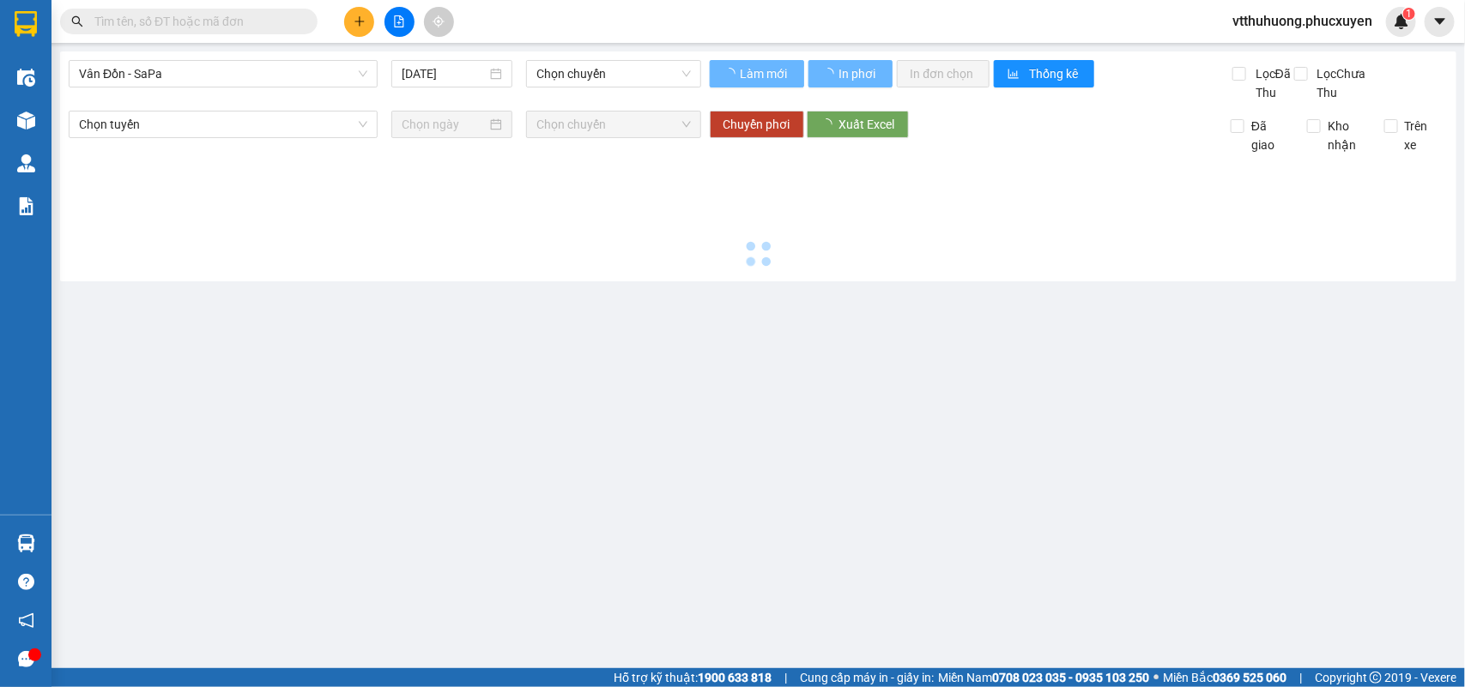
click at [393, 19] on icon "file-add" at bounding box center [399, 21] width 12 height 12
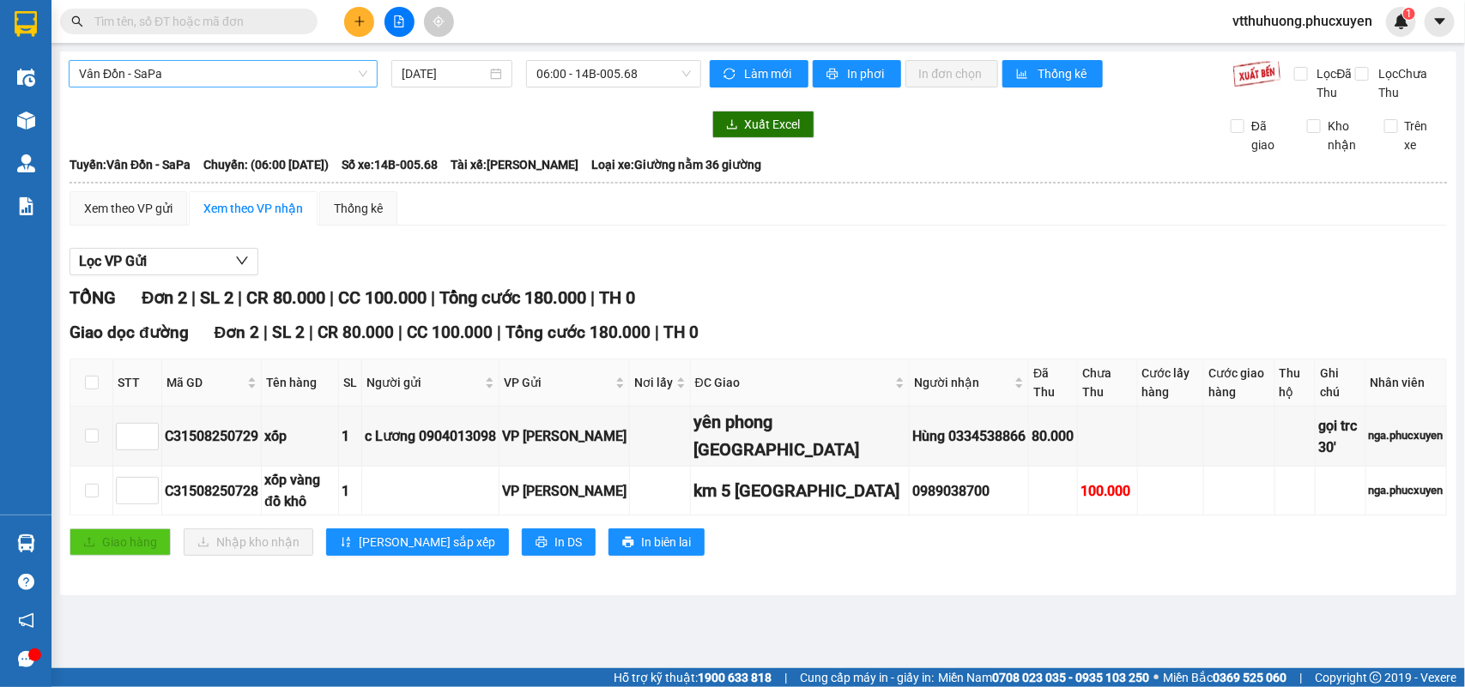
click at [260, 76] on span "Vân Đồn - SaPa" at bounding box center [223, 74] width 288 height 26
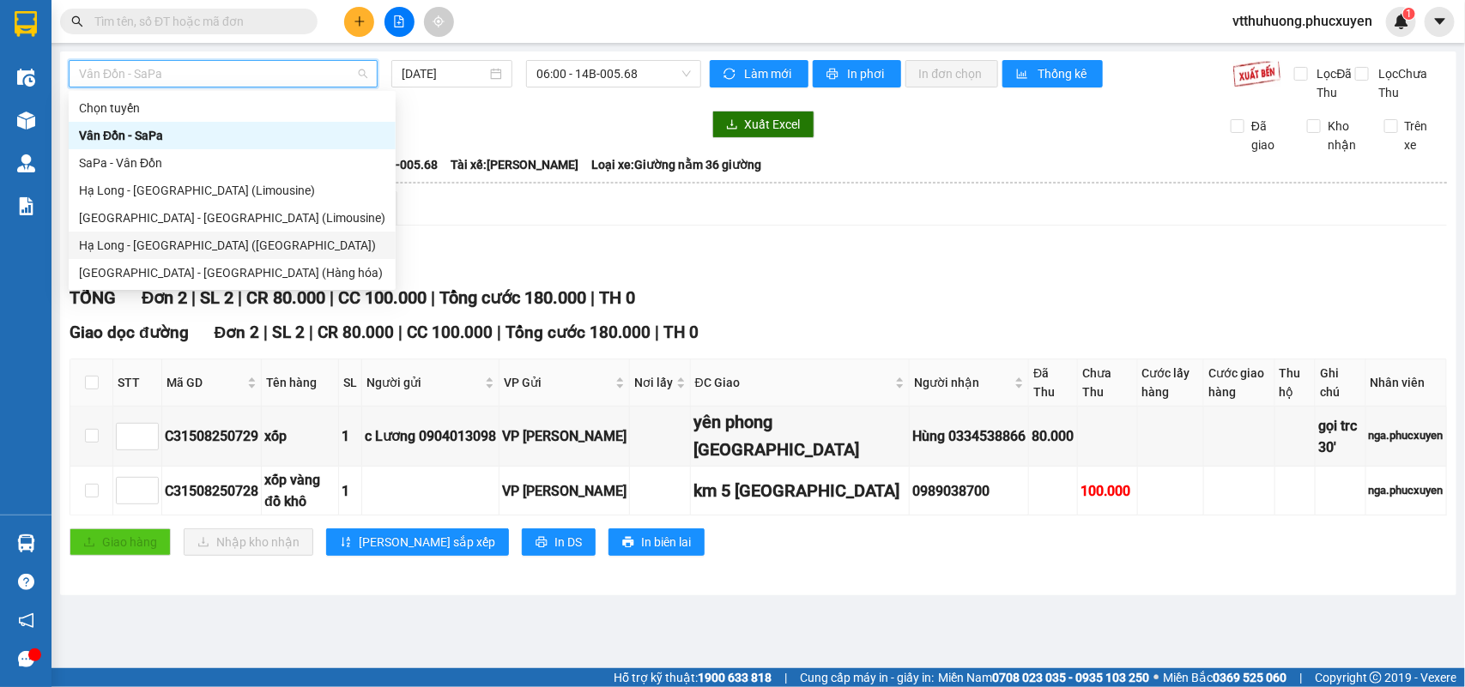
click at [193, 249] on div "Hạ Long - [GEOGRAPHIC_DATA] ([GEOGRAPHIC_DATA])" at bounding box center [232, 245] width 306 height 19
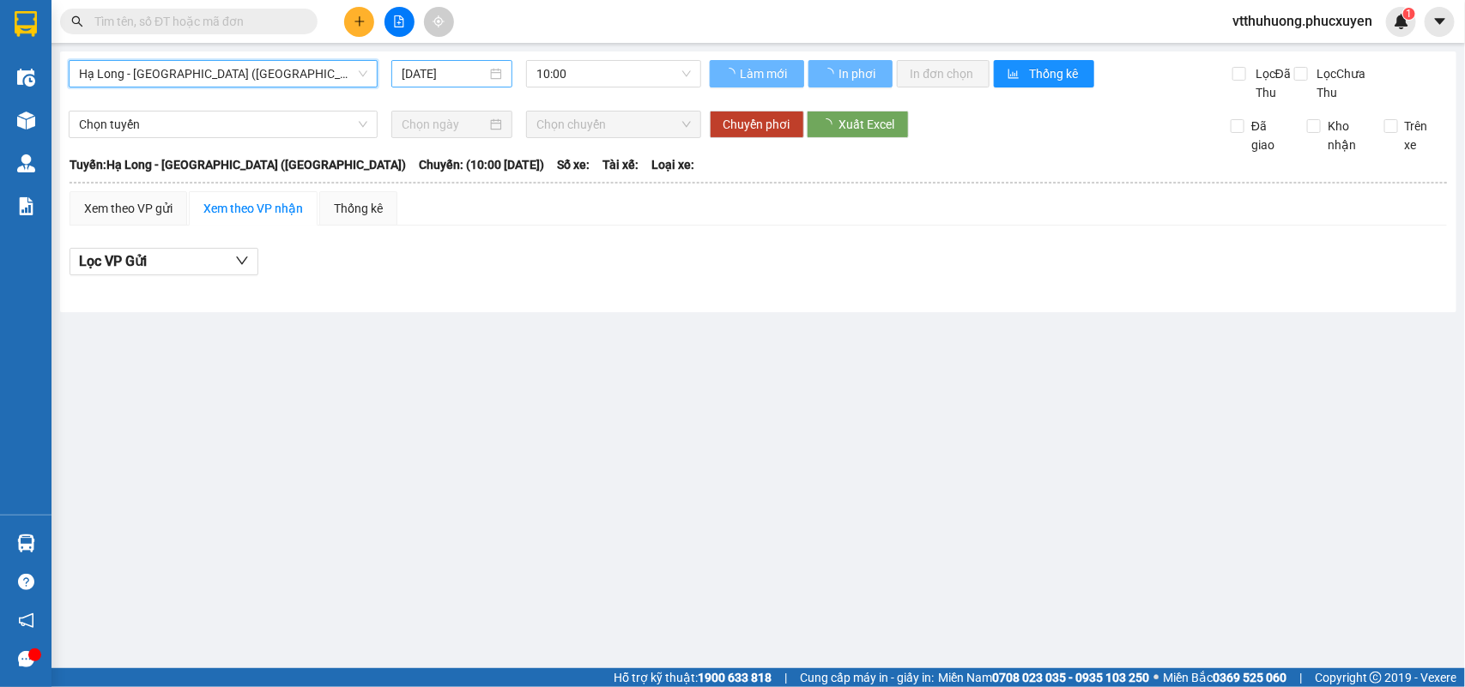
click at [453, 73] on input "[DATE]" at bounding box center [444, 73] width 85 height 19
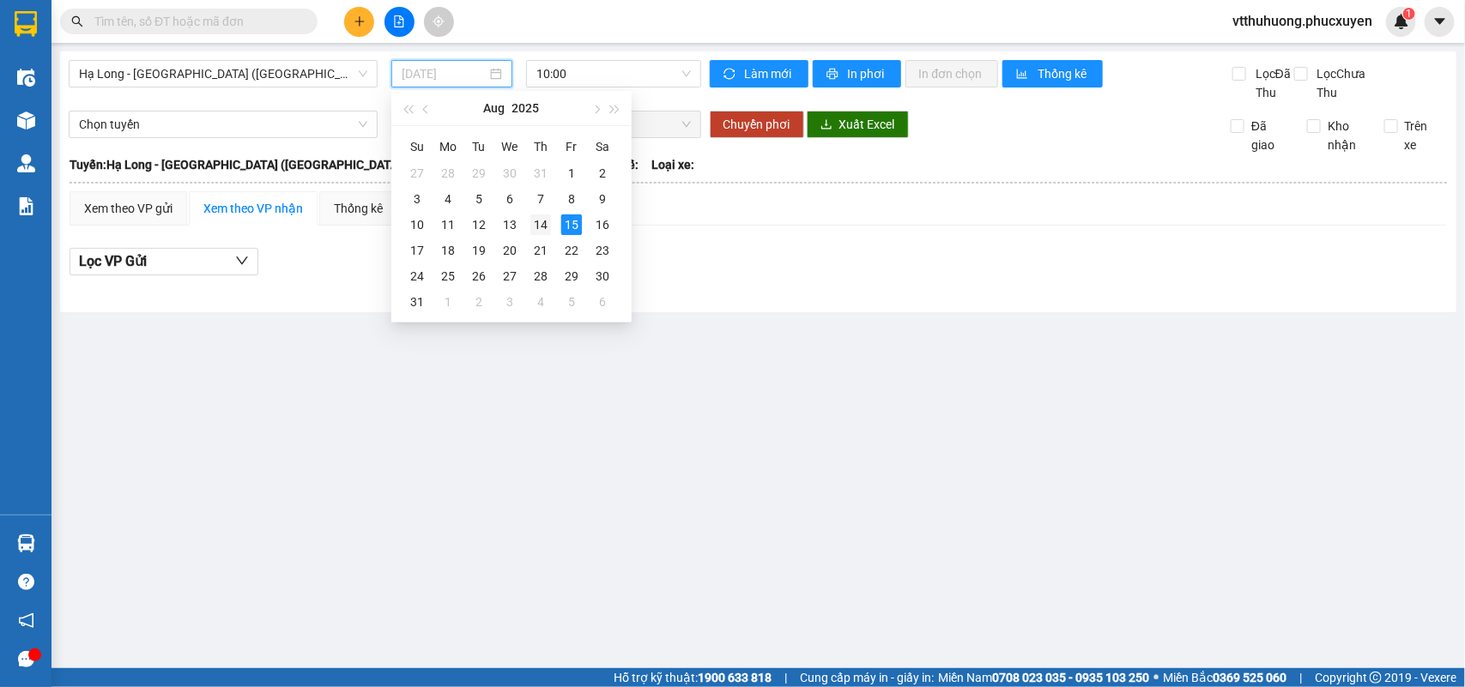
click at [533, 224] on div "14" at bounding box center [540, 225] width 21 height 21
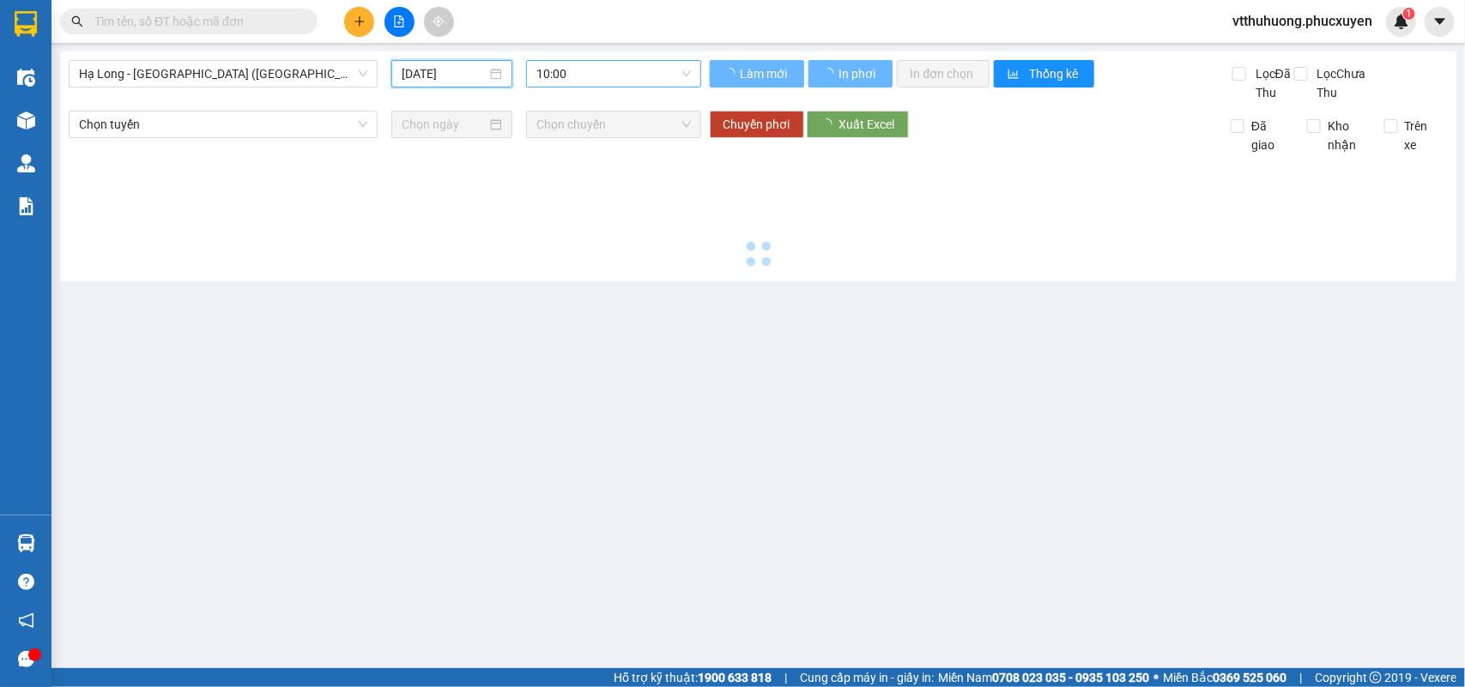
type input "[DATE]"
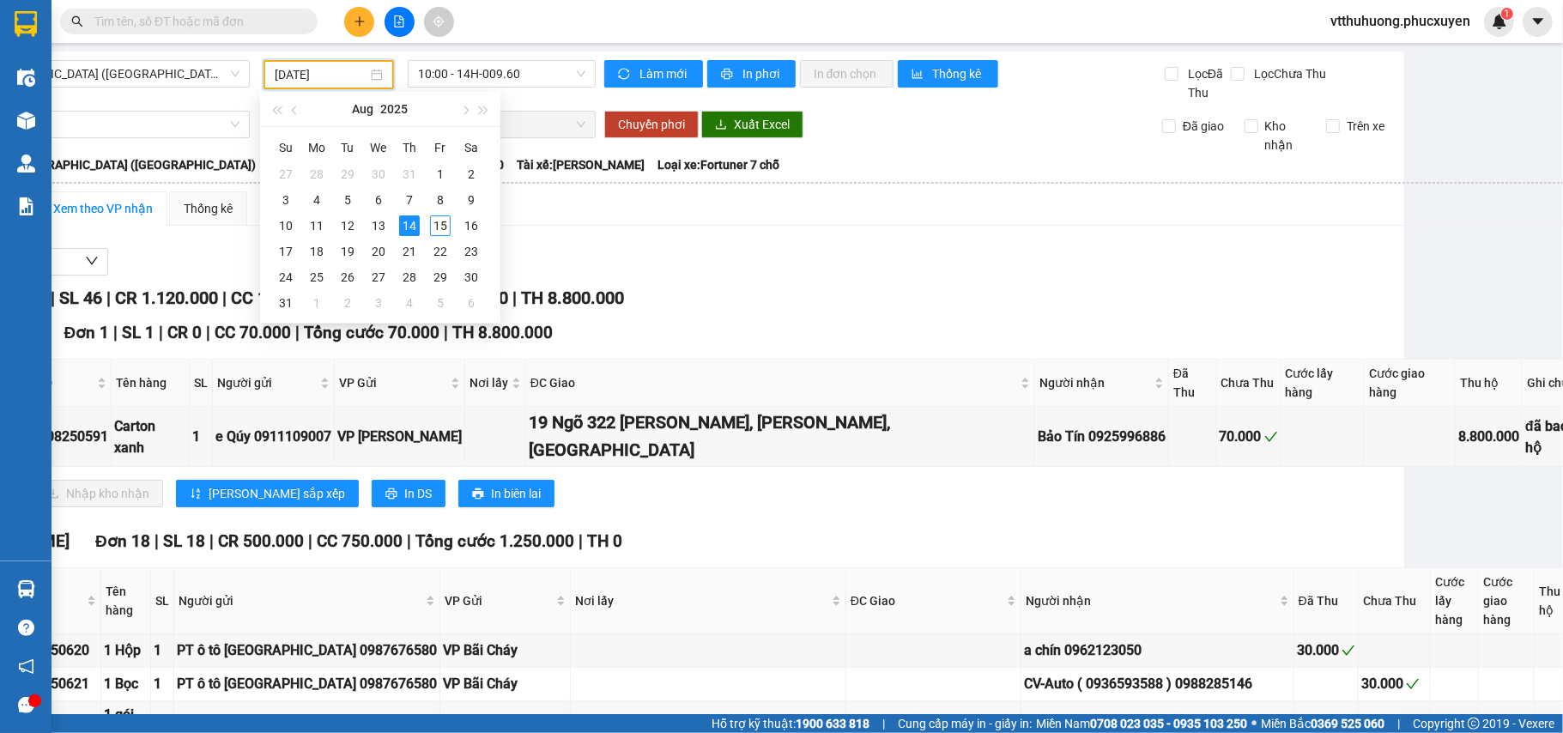
scroll to position [0, 149]
click at [530, 77] on span "10:00 - 14H-009.60" at bounding box center [502, 74] width 167 height 26
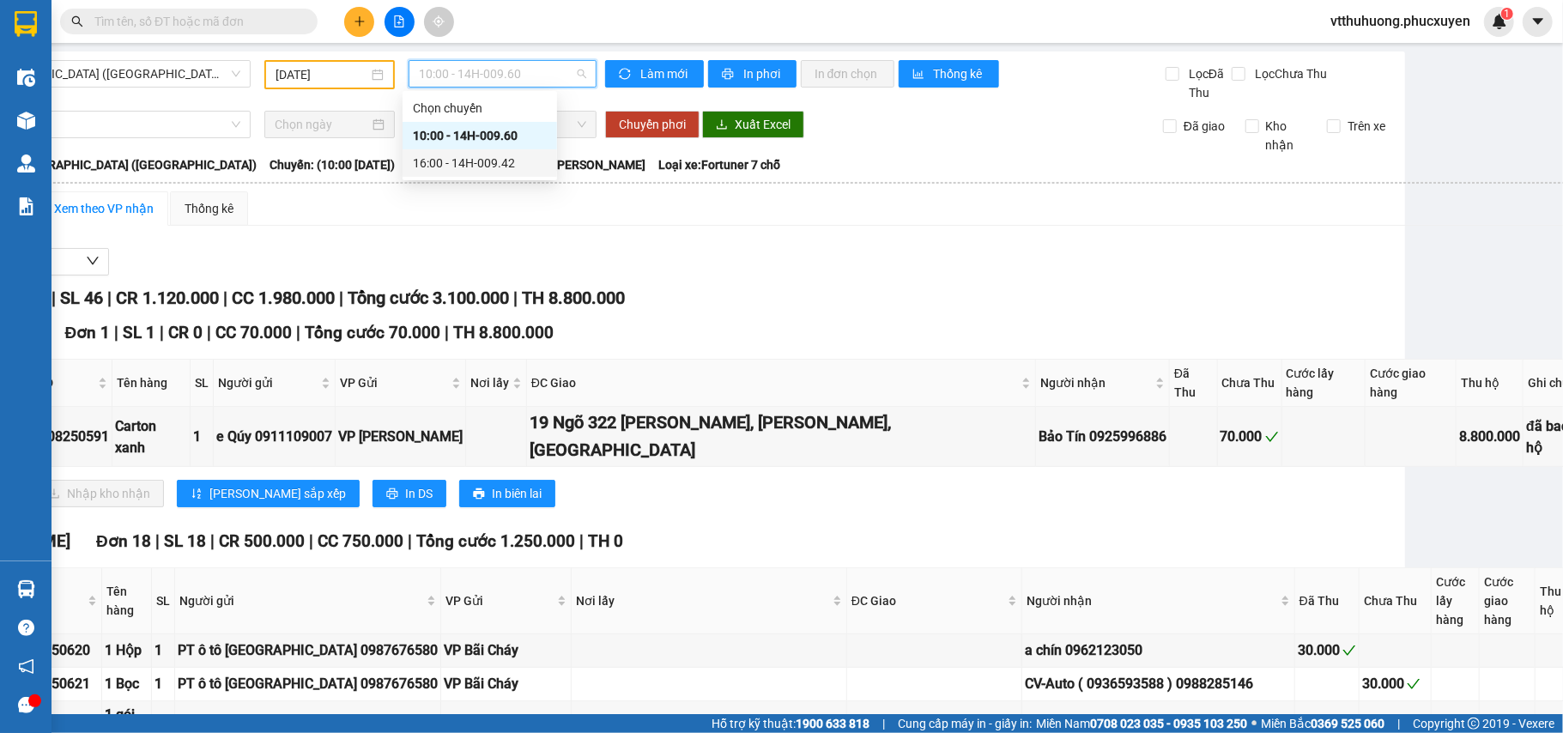
click at [501, 160] on div "16:00 - 14H-009.42" at bounding box center [480, 163] width 134 height 19
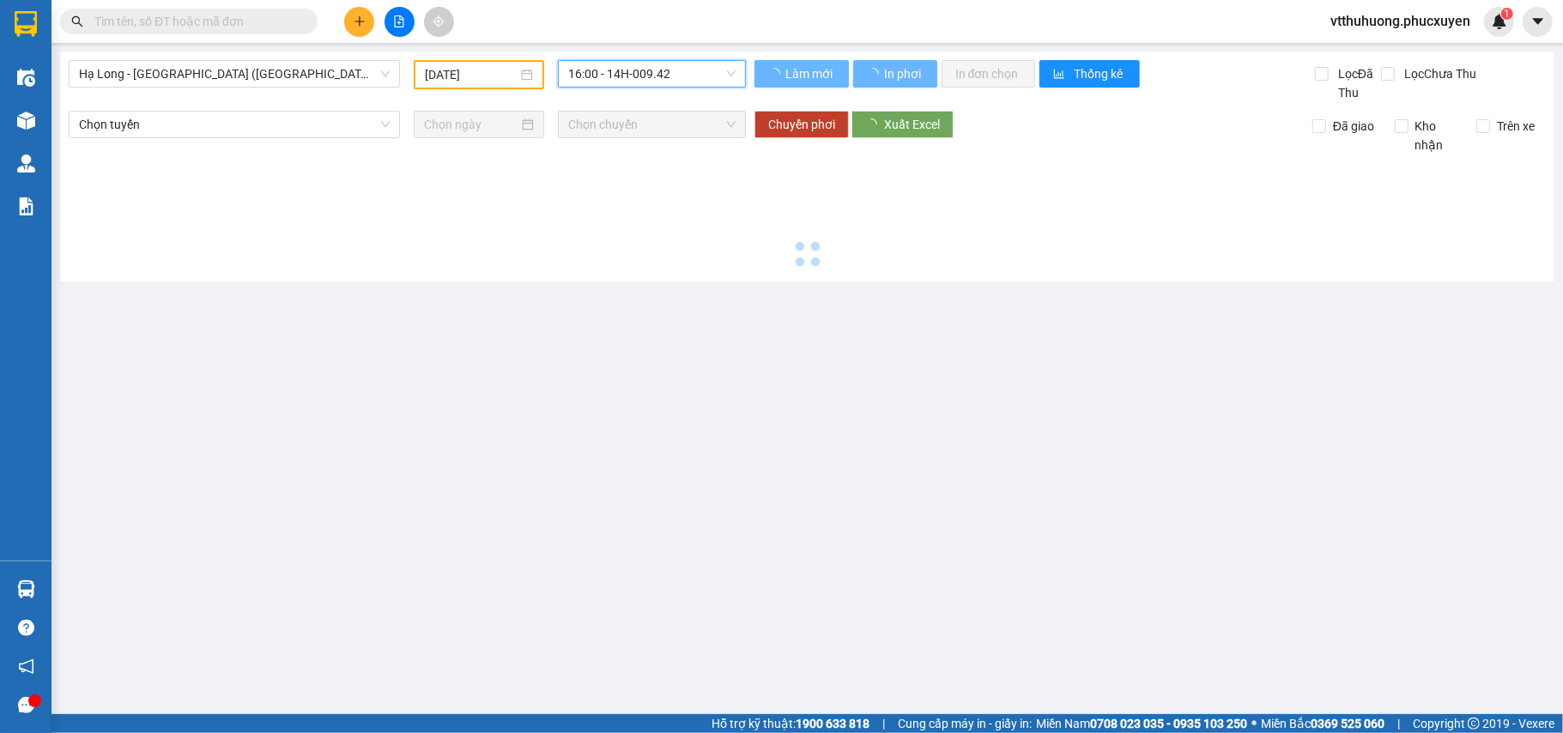
scroll to position [0, 0]
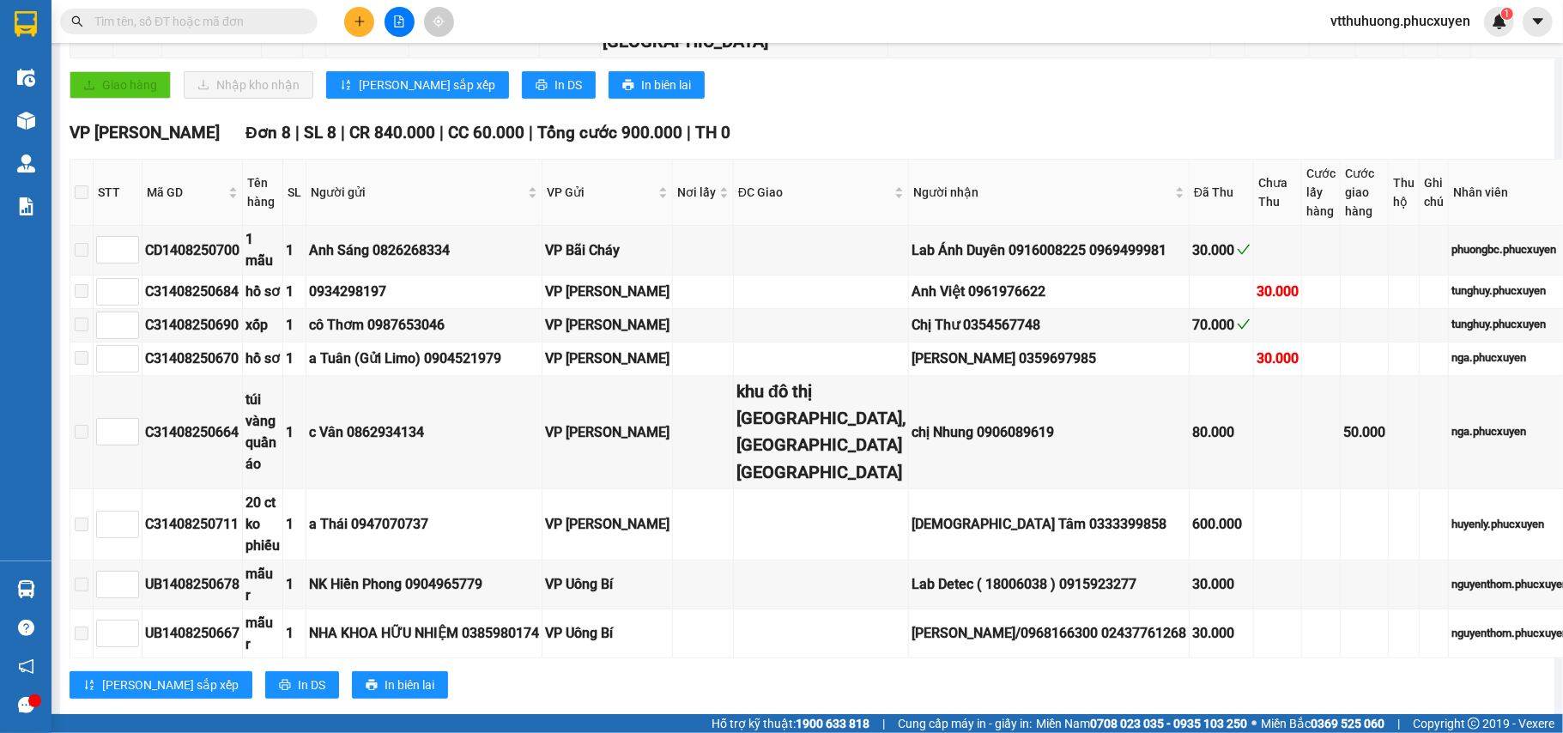
scroll to position [368, 0]
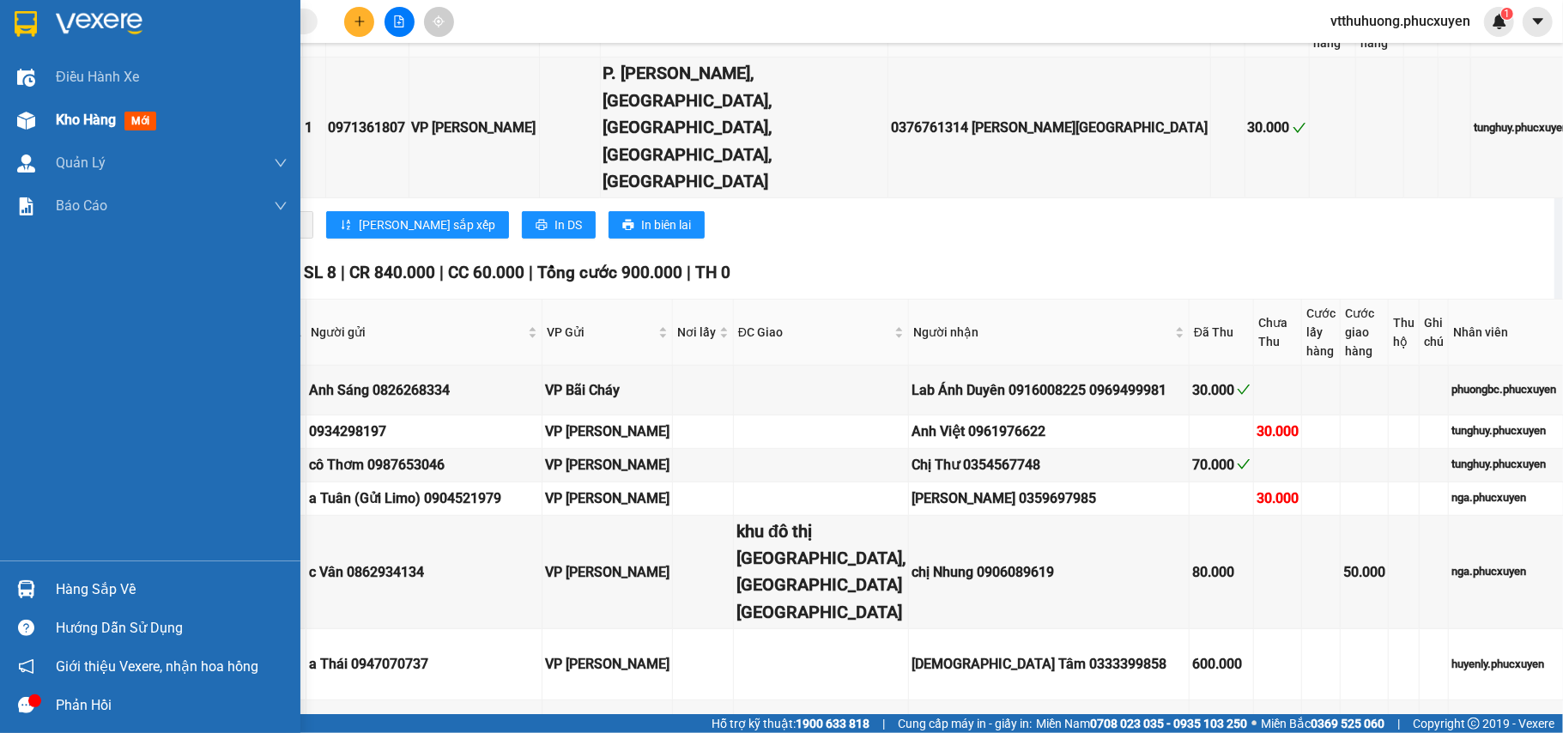
click at [53, 106] on div "Kho hàng mới" at bounding box center [150, 120] width 300 height 43
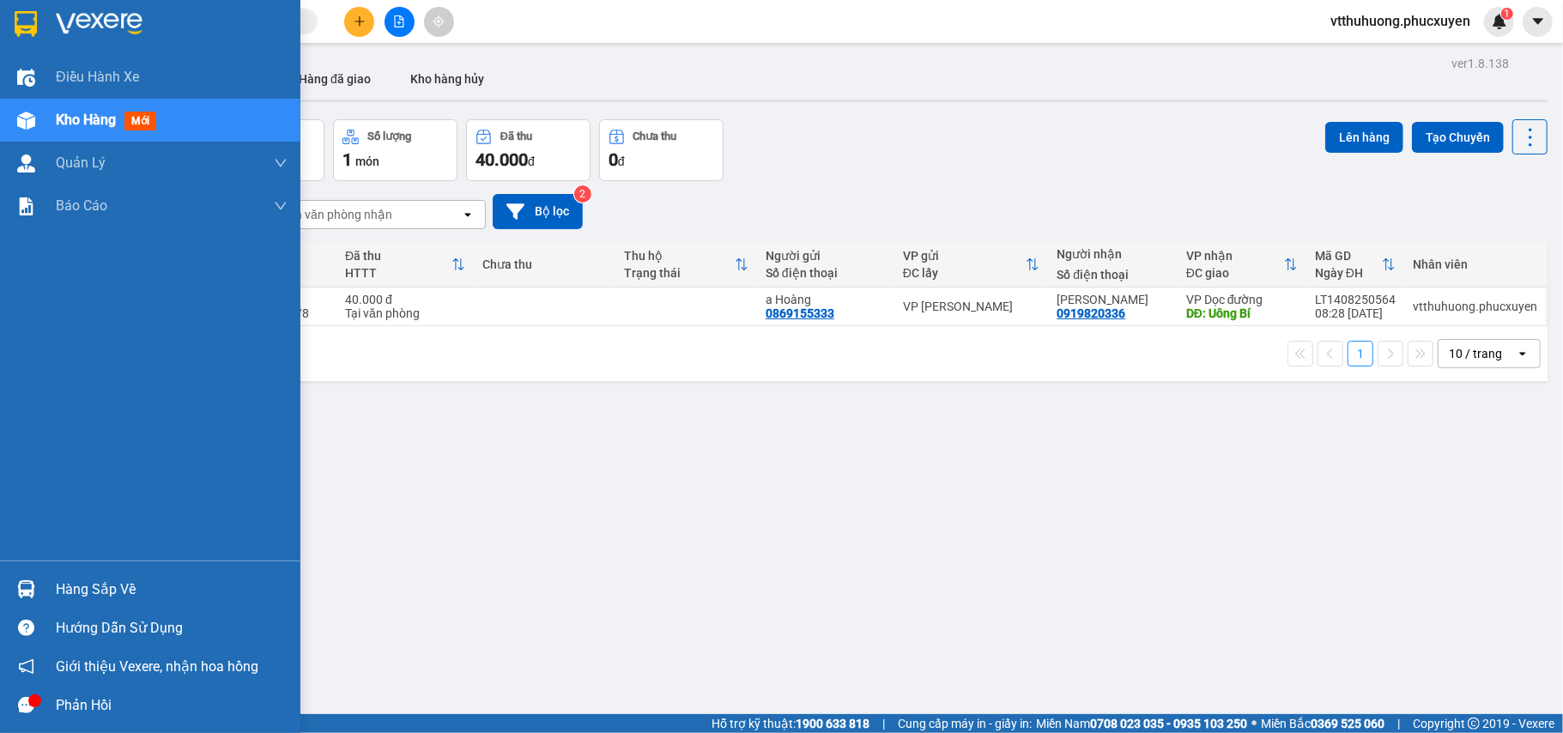
click at [90, 582] on div "Hàng sắp về" at bounding box center [172, 590] width 232 height 26
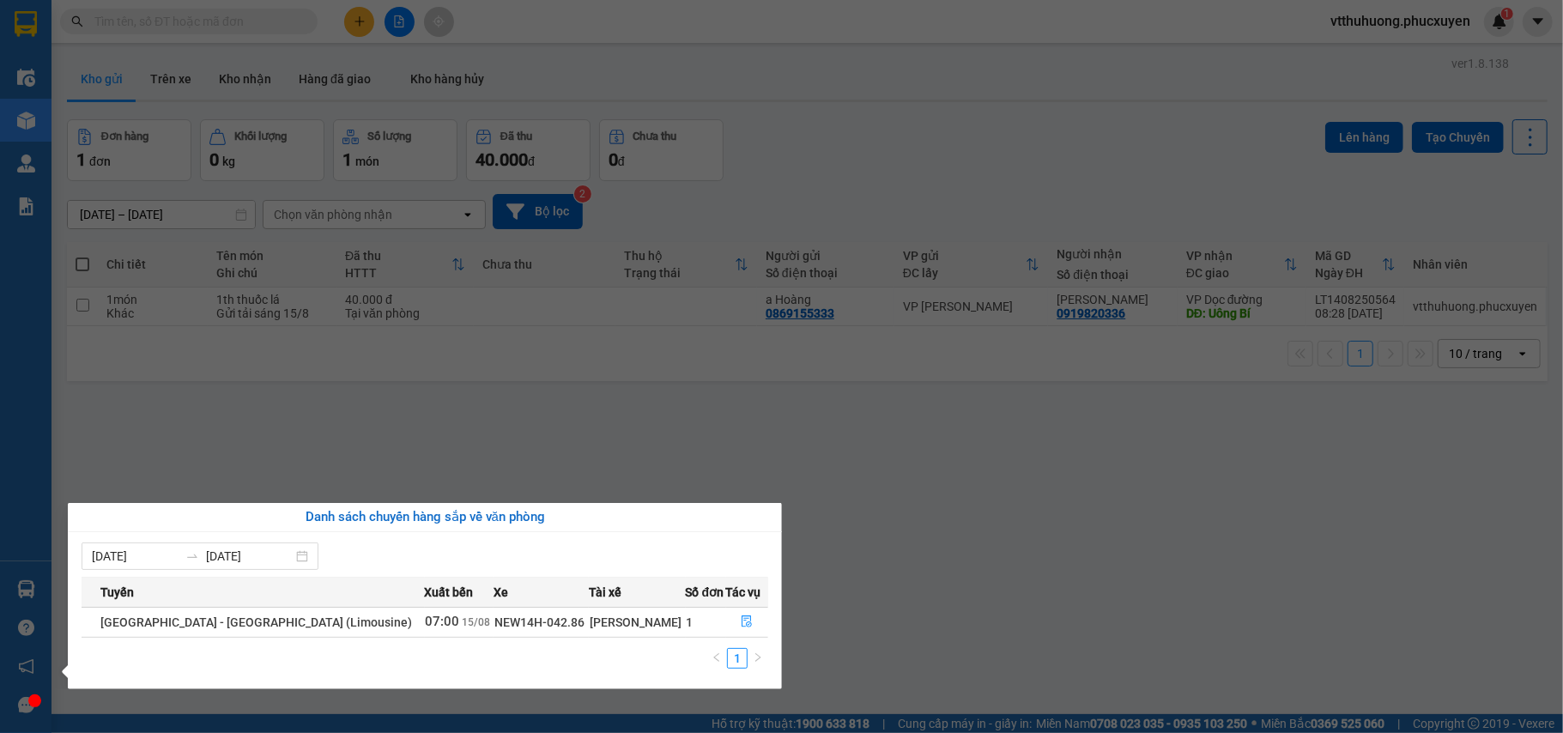
click at [869, 610] on section "Kết quả tìm kiếm ( 5 ) Bộ lọc Mã ĐH Trạng thái Món hàng Thu hộ Tổng cước Chưa c…" at bounding box center [781, 366] width 1563 height 733
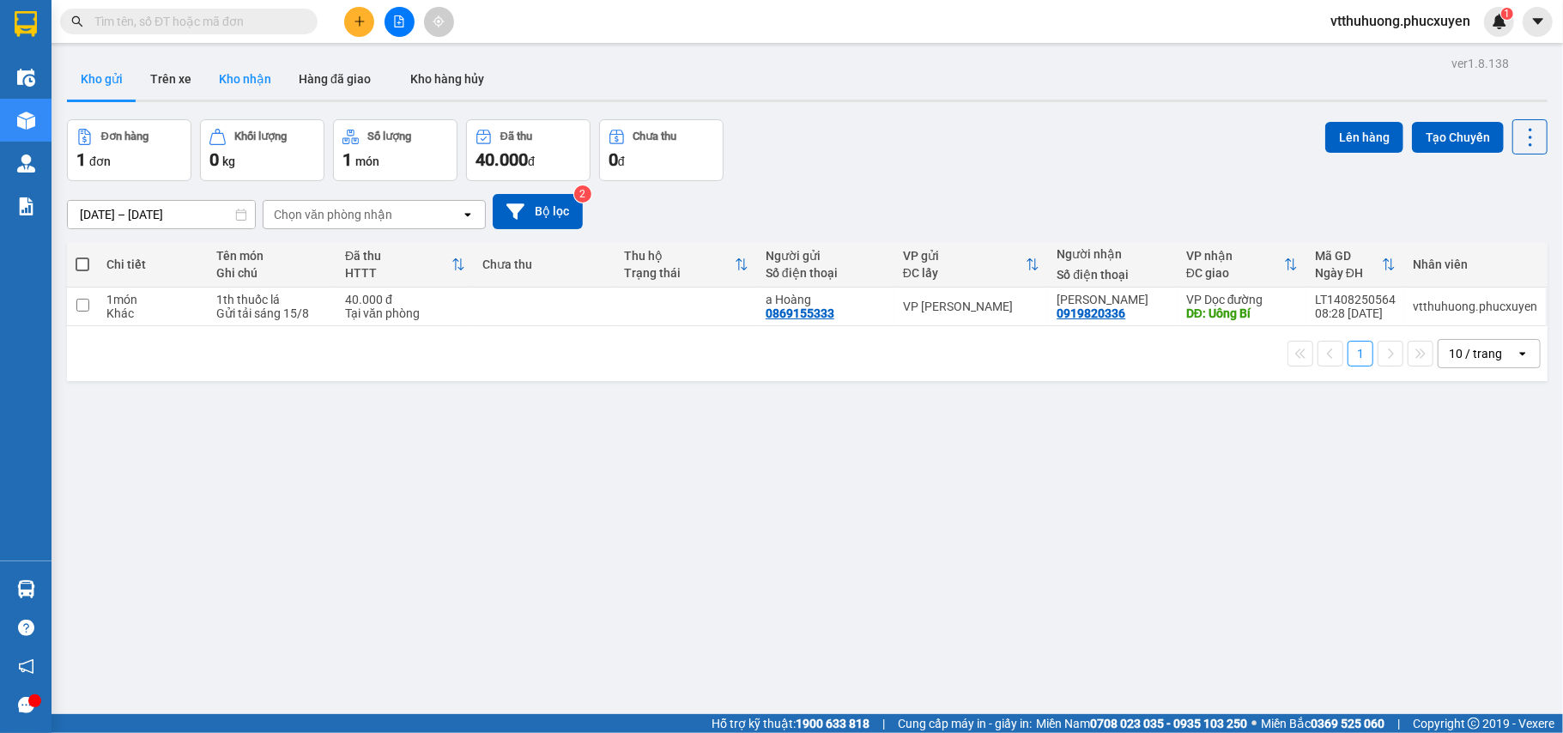
click at [238, 67] on button "Kho nhận" at bounding box center [245, 78] width 80 height 41
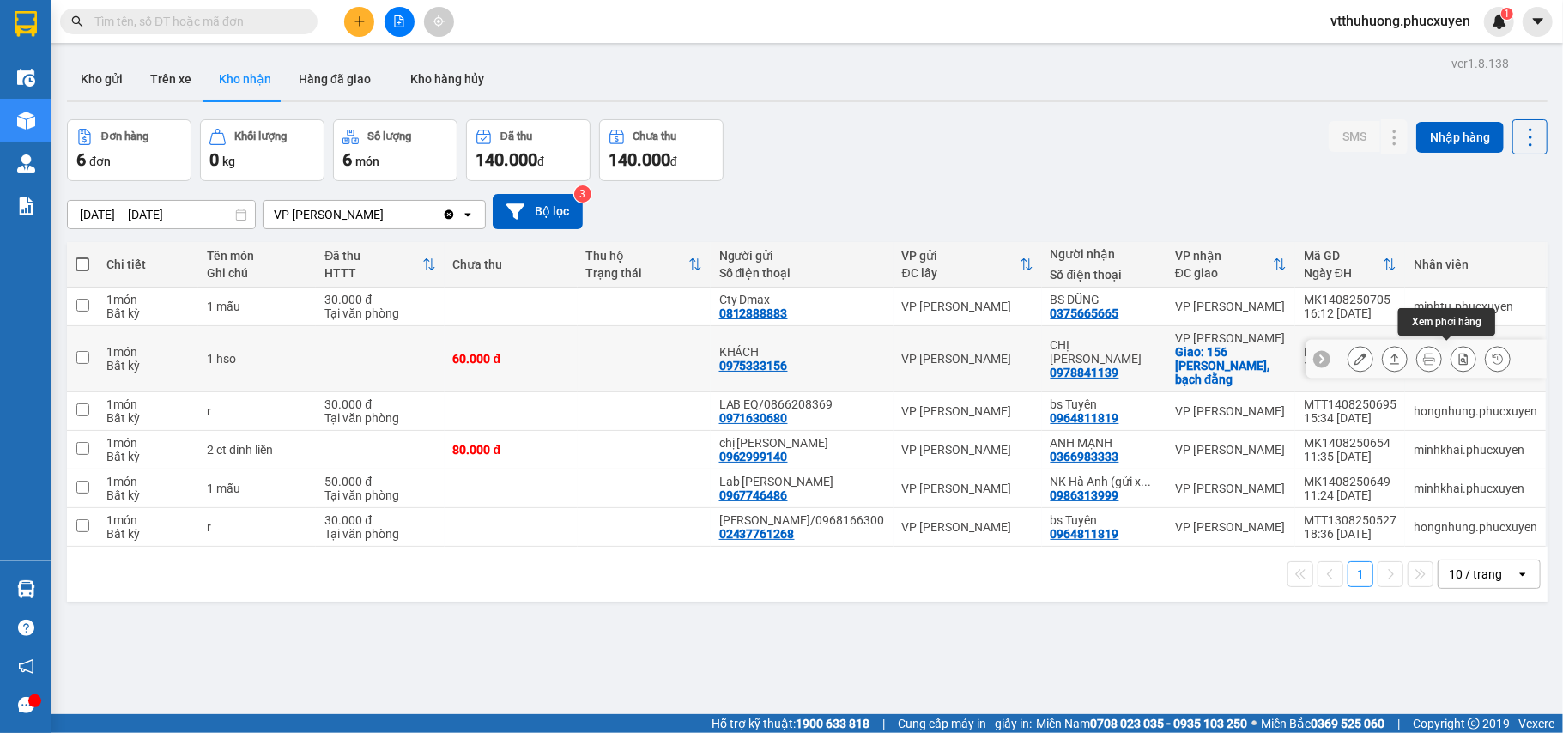
click at [1301, 354] on icon at bounding box center [1429, 359] width 12 height 12
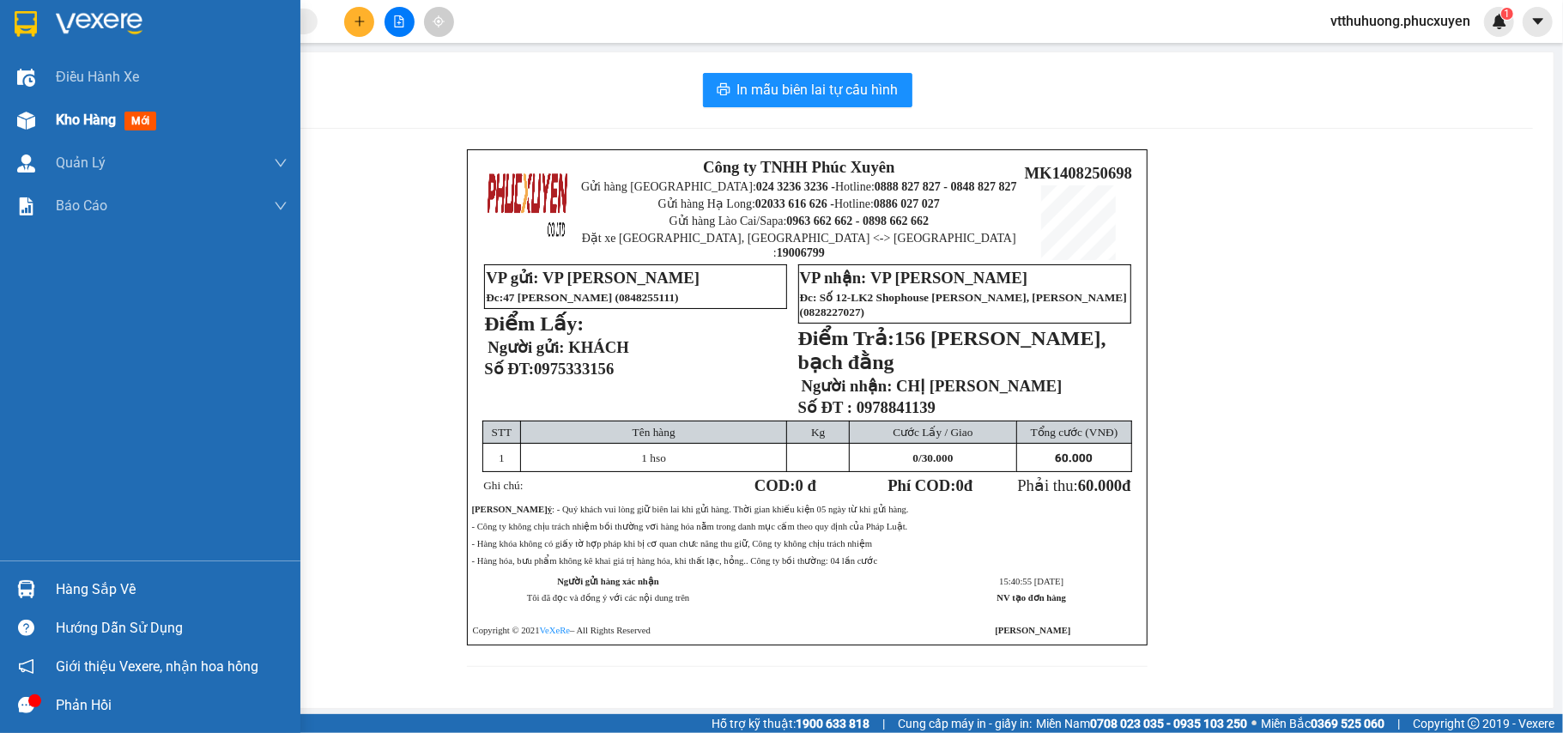
click at [70, 113] on span "Kho hàng" at bounding box center [86, 120] width 60 height 16
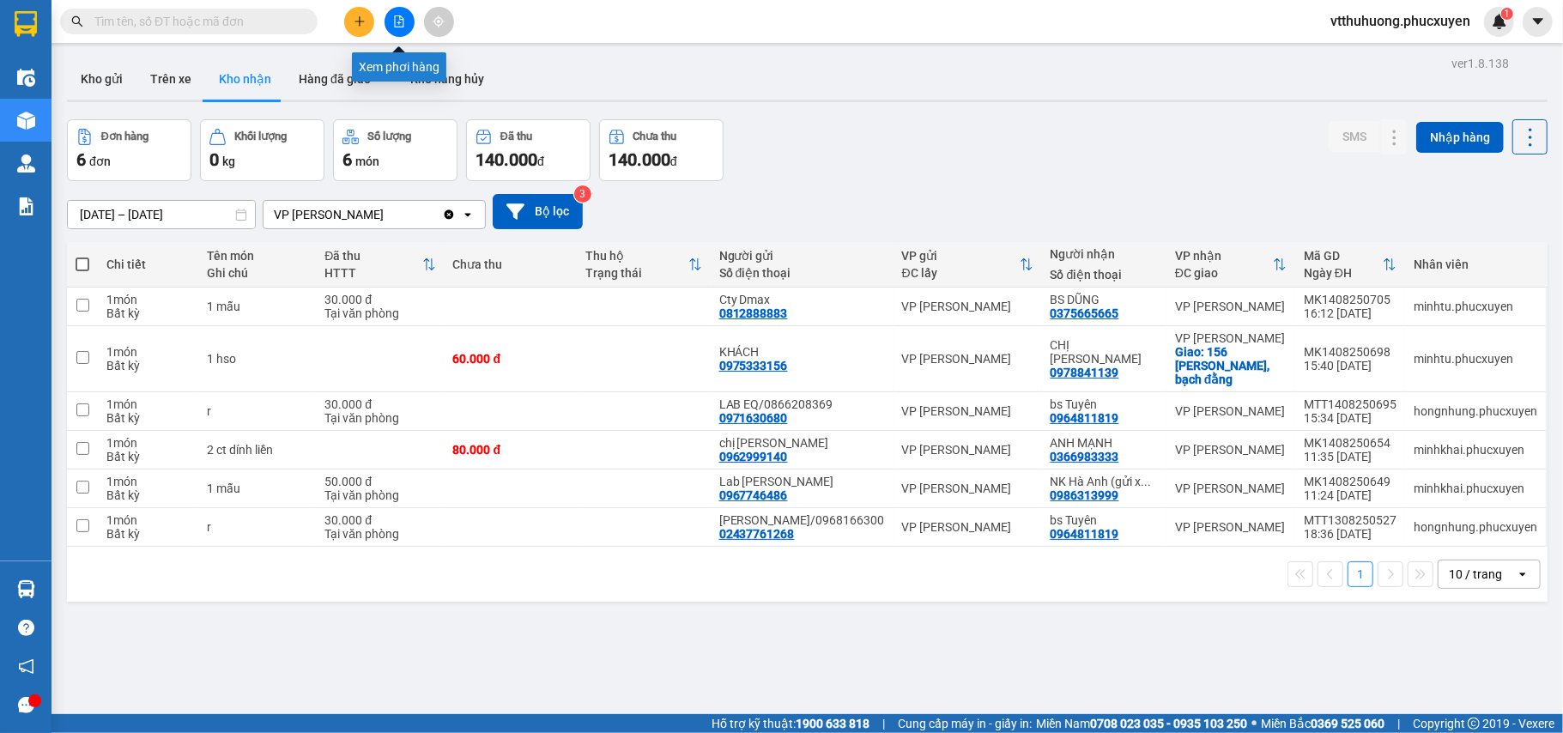
click at [405, 18] on button at bounding box center [399, 22] width 30 height 30
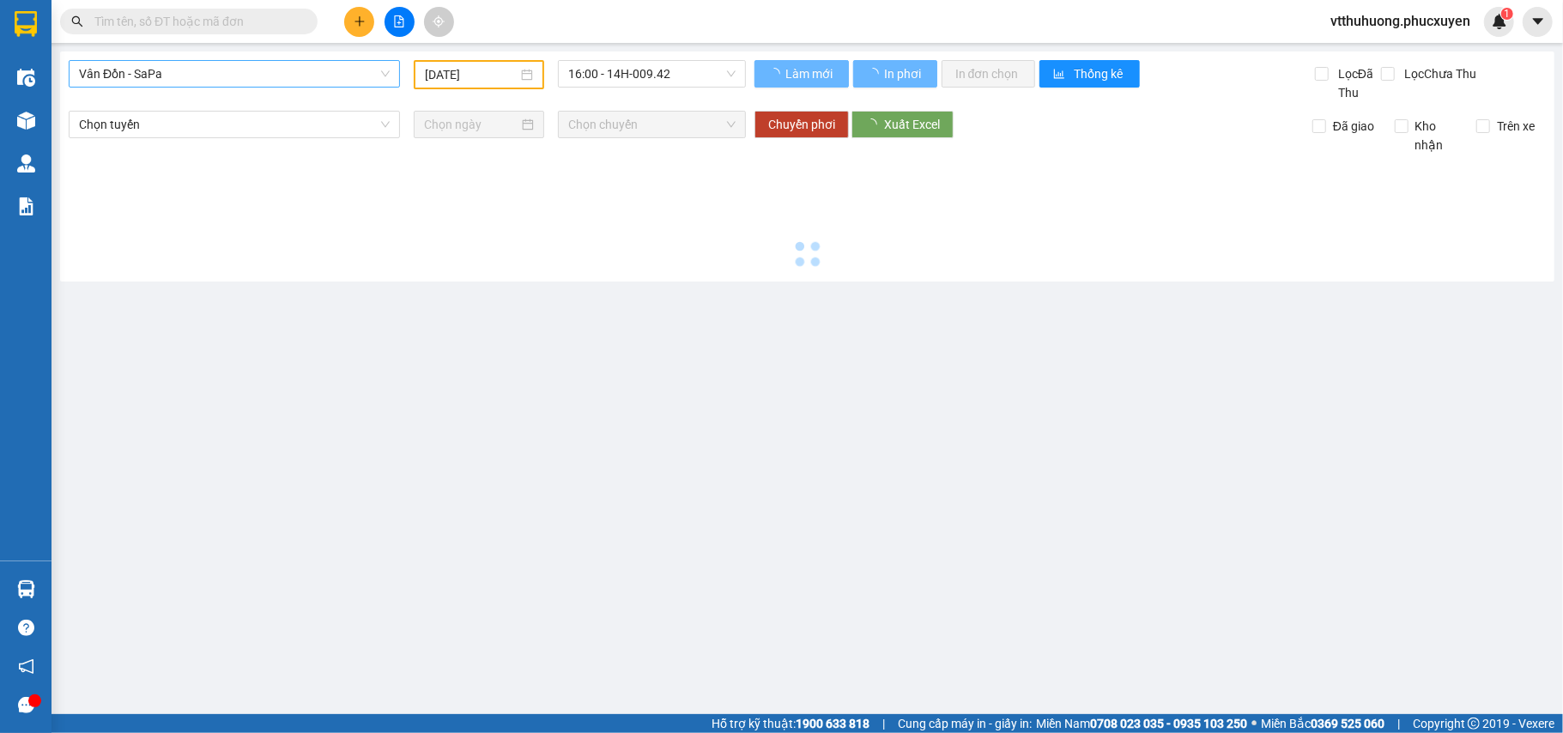
type input "[DATE]"
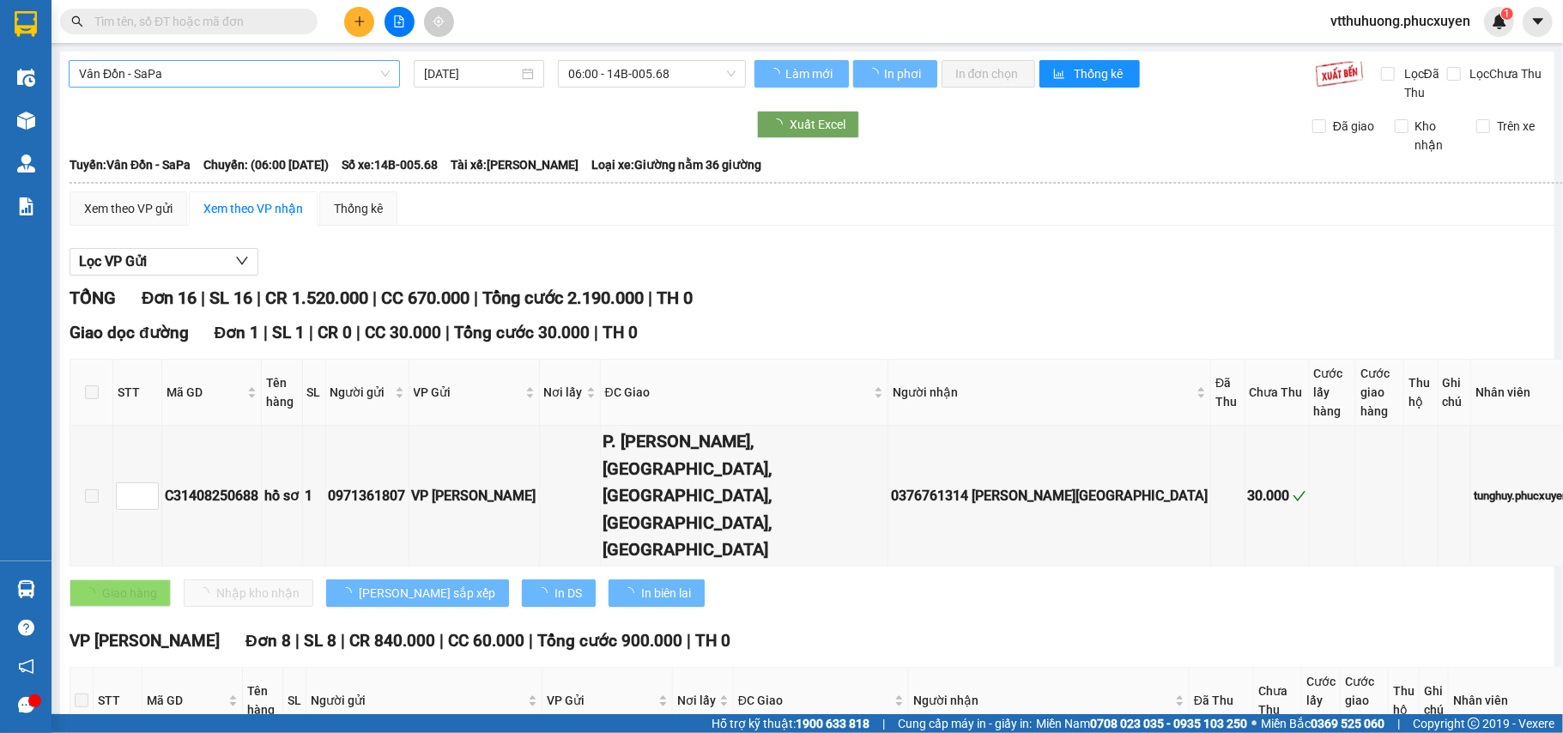
click at [331, 77] on span "Vân Đồn - SaPa" at bounding box center [234, 74] width 311 height 26
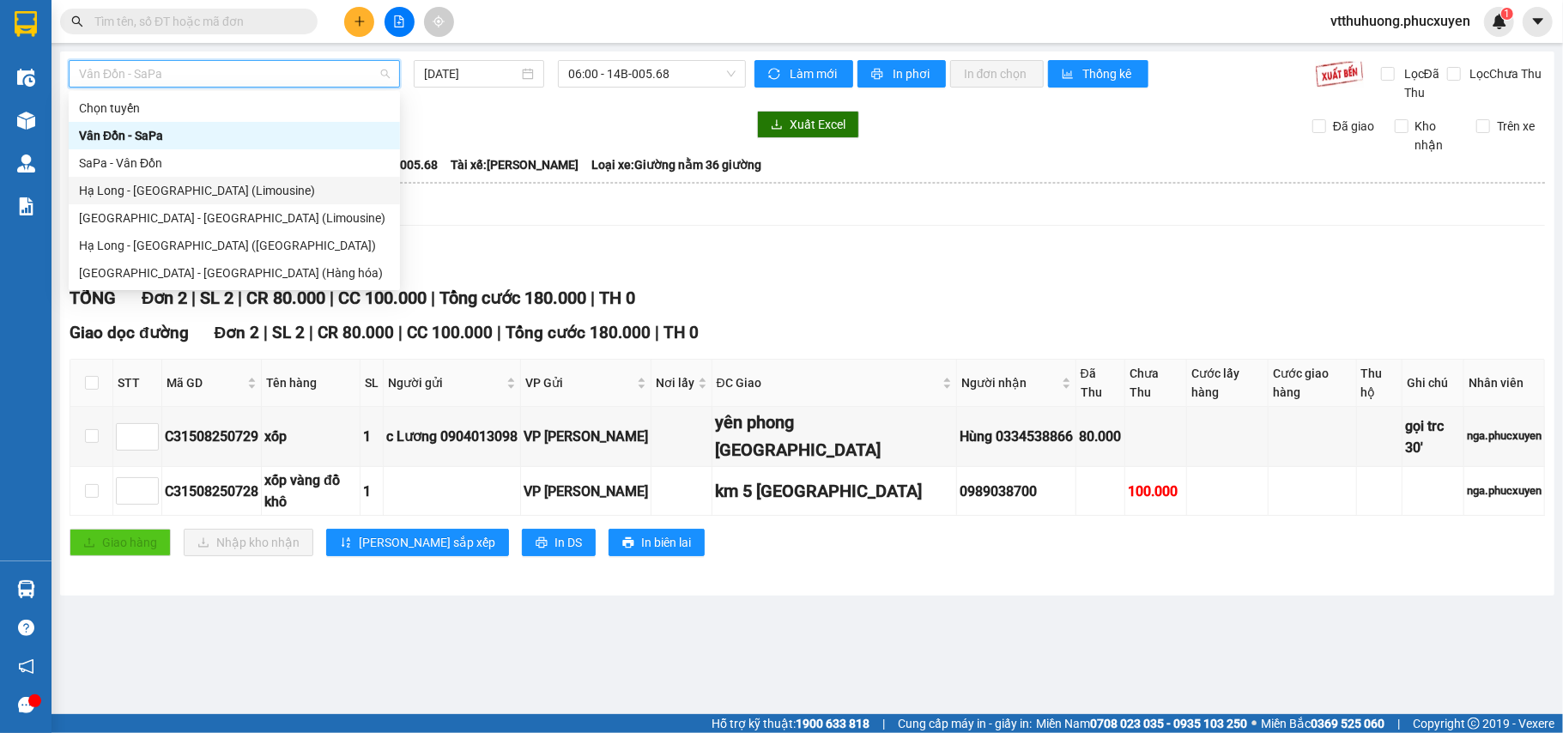
click at [215, 186] on div "Hạ Long - [GEOGRAPHIC_DATA] (Limousine)" at bounding box center [234, 190] width 311 height 19
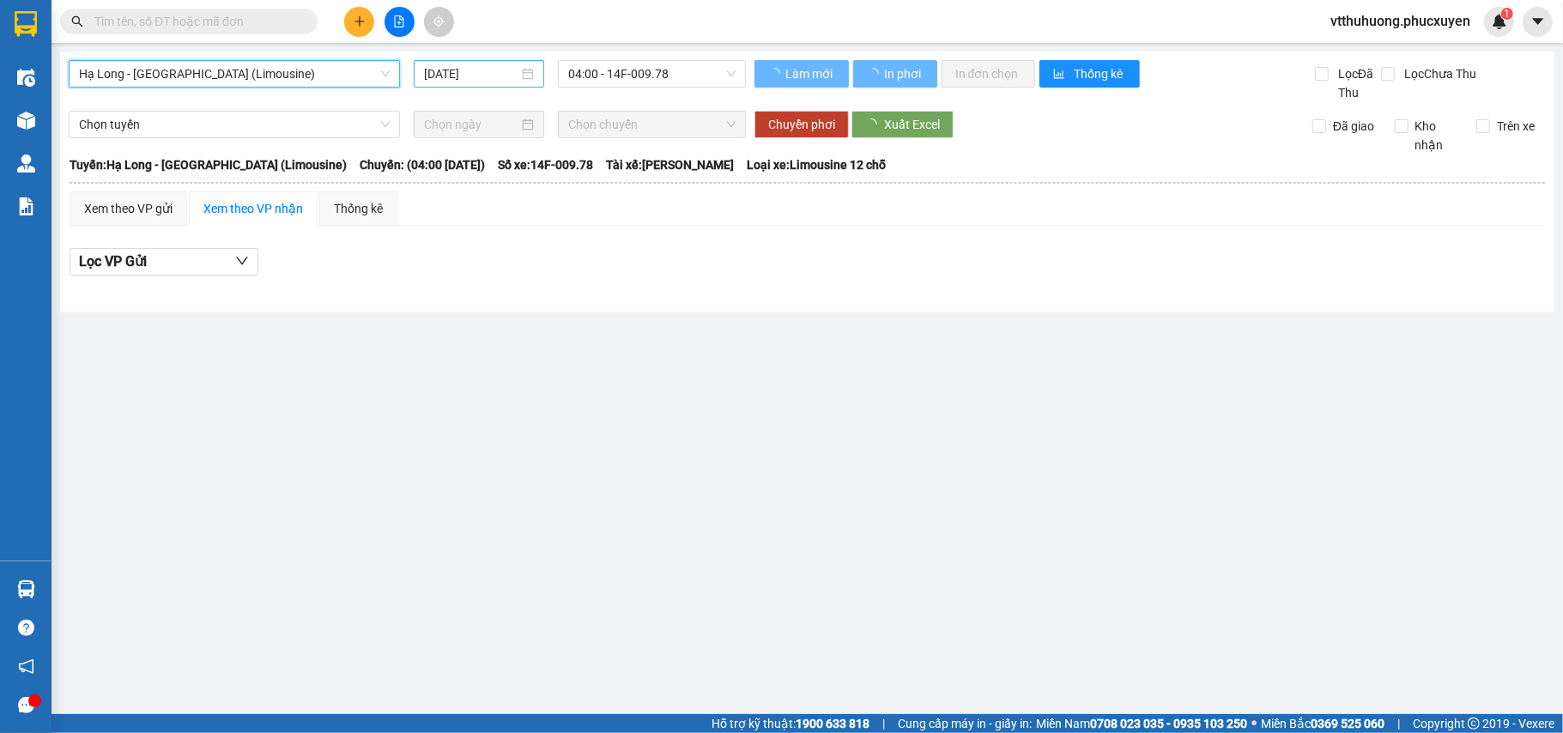
click at [512, 84] on div "[DATE]" at bounding box center [479, 73] width 130 height 27
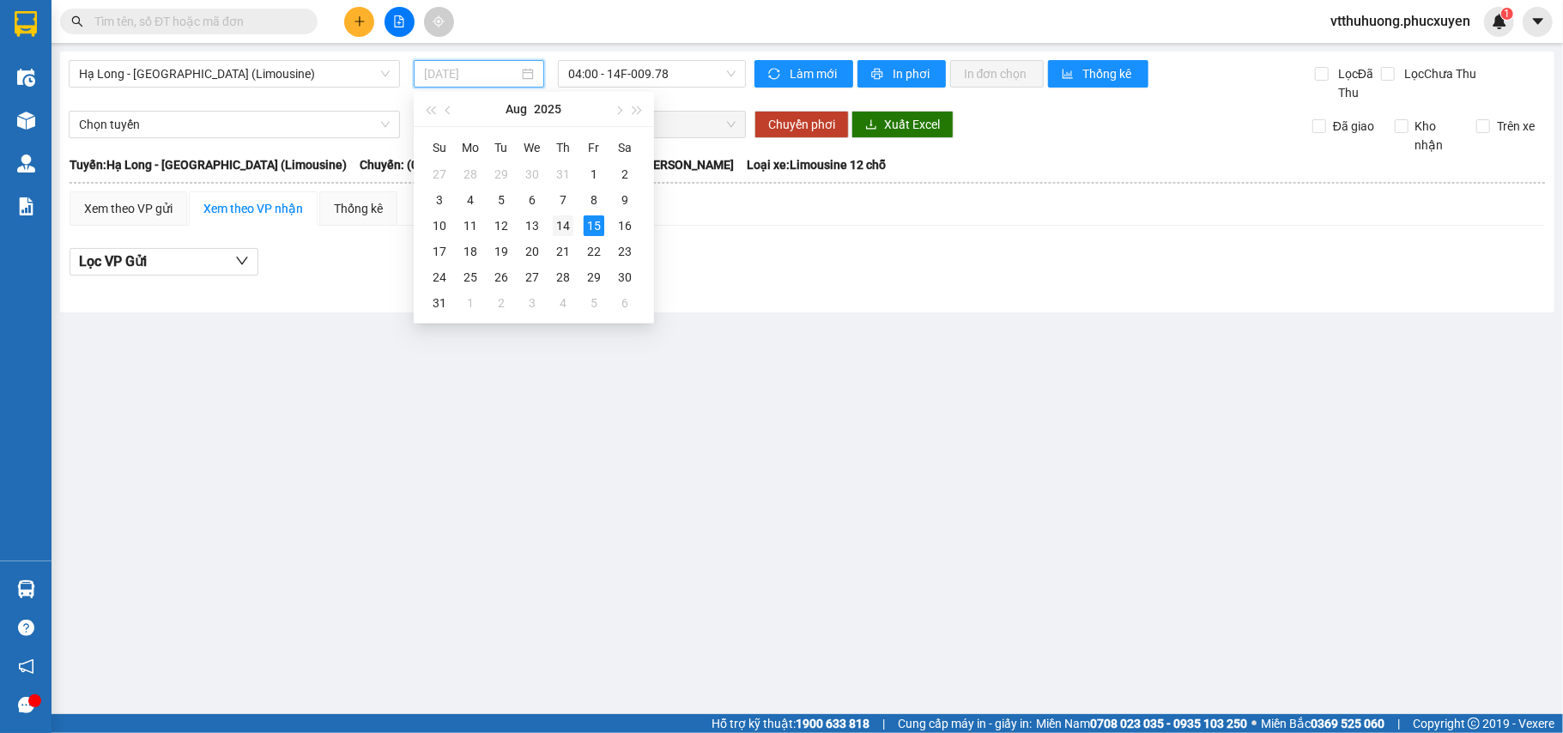
click at [564, 227] on div "14" at bounding box center [563, 225] width 21 height 21
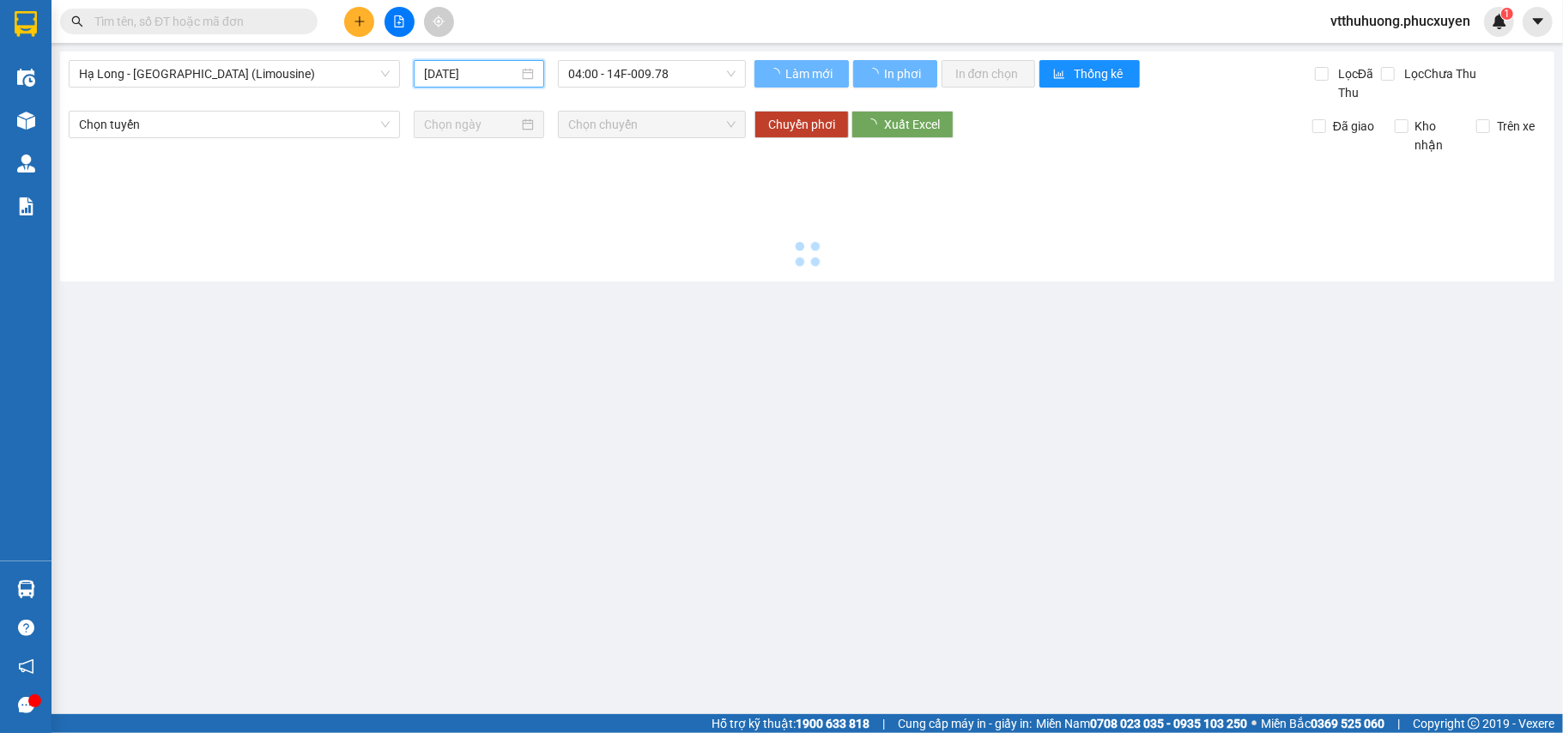
type input "[DATE]"
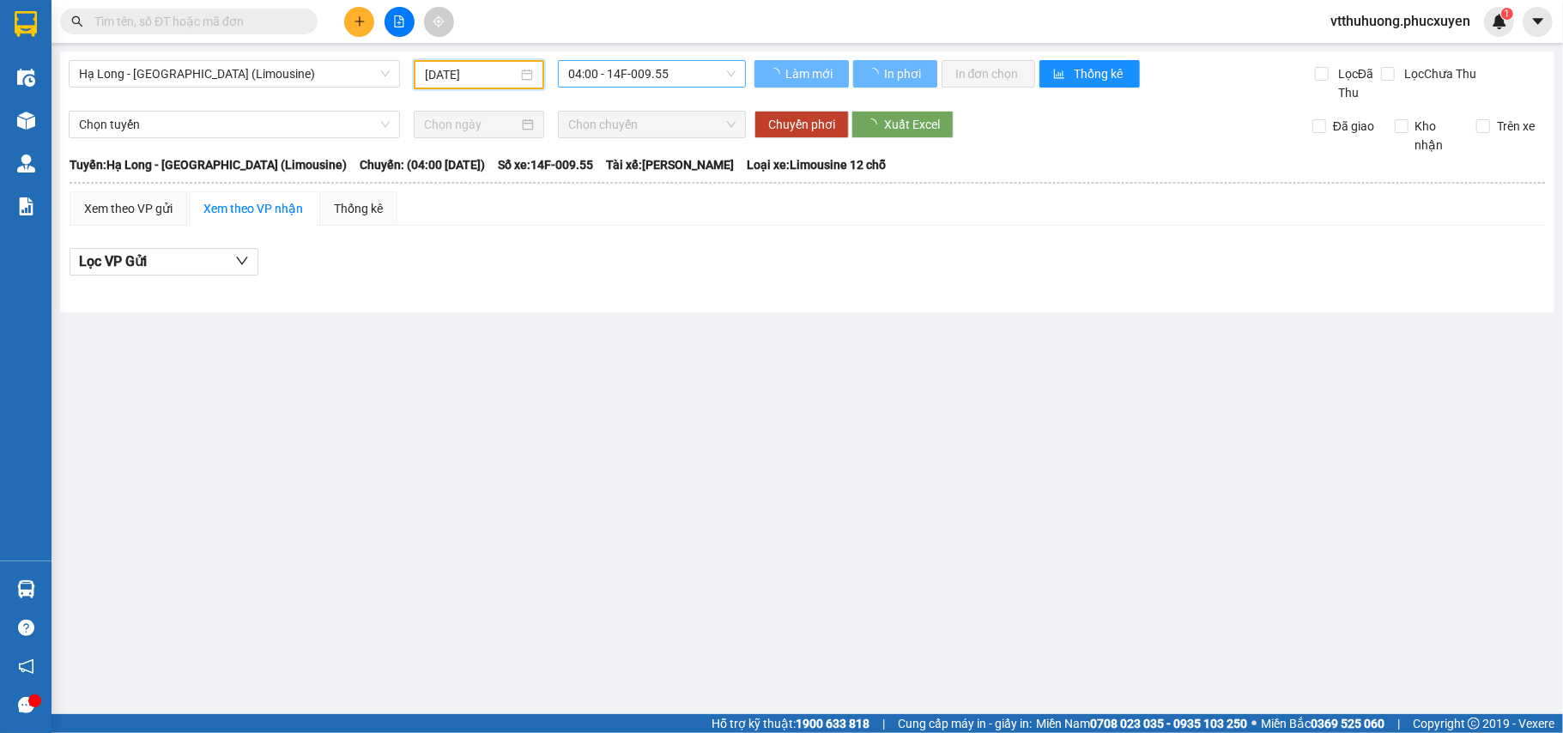
click at [669, 79] on span "04:00 - 14F-009.55" at bounding box center [651, 74] width 167 height 26
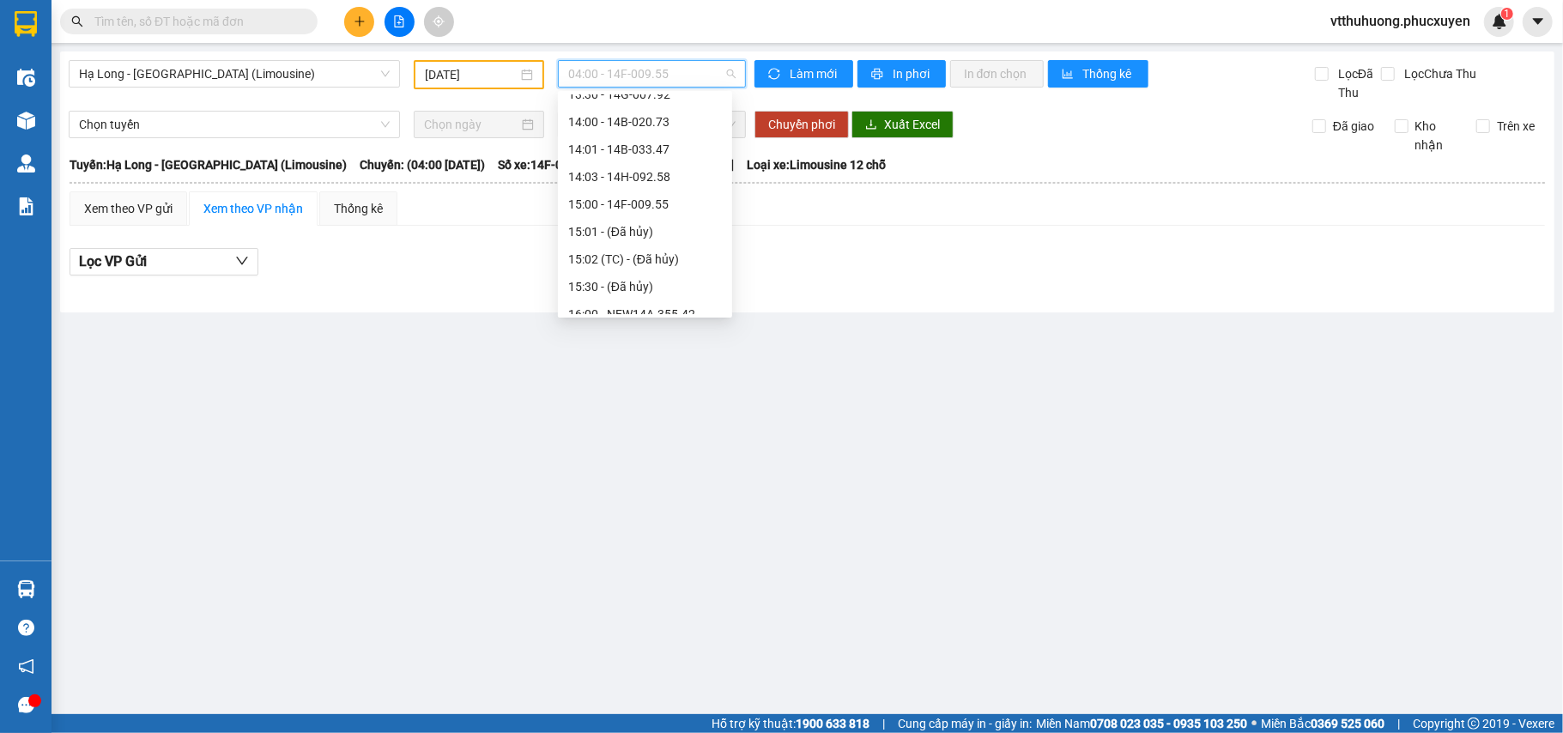
scroll to position [915, 0]
drag, startPoint x: 664, startPoint y: 97, endPoint x: 755, endPoint y: 142, distance: 101.3
click at [664, 98] on div "14:01 - 14B-033.47" at bounding box center [645, 99] width 154 height 19
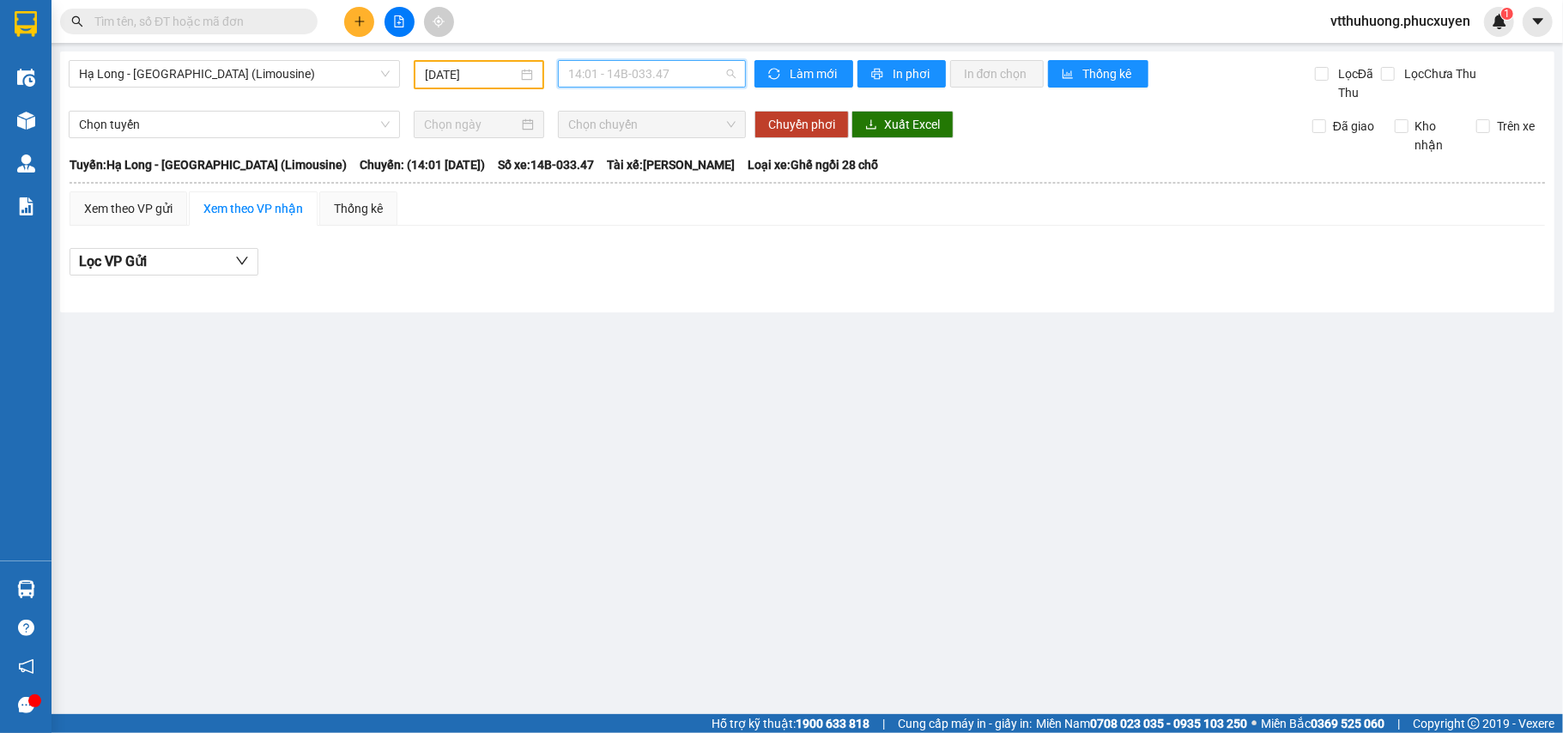
click at [705, 79] on span "14:01 - 14B-033.47" at bounding box center [651, 74] width 167 height 26
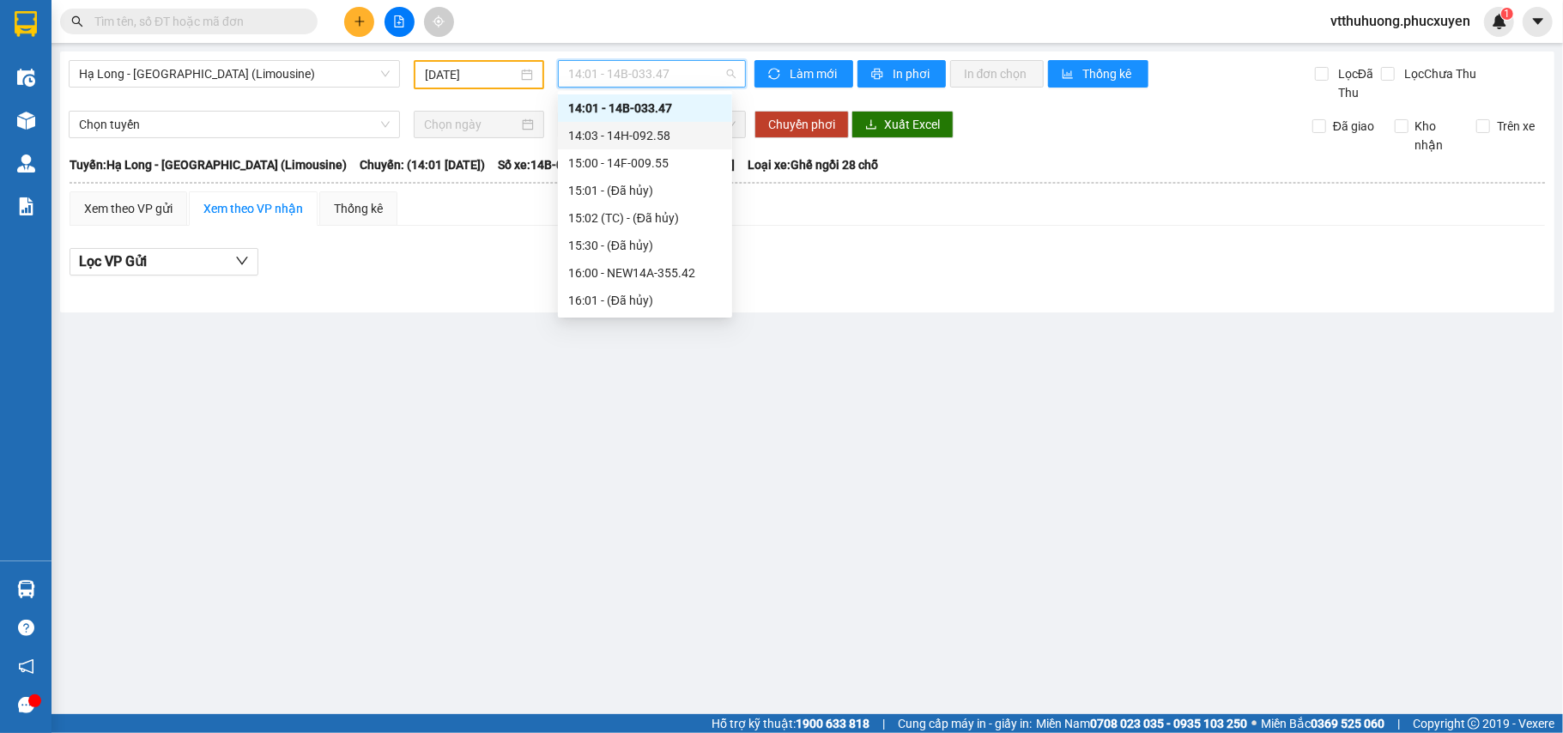
click at [663, 136] on div "14:03 - 14H-092.58" at bounding box center [645, 135] width 154 height 19
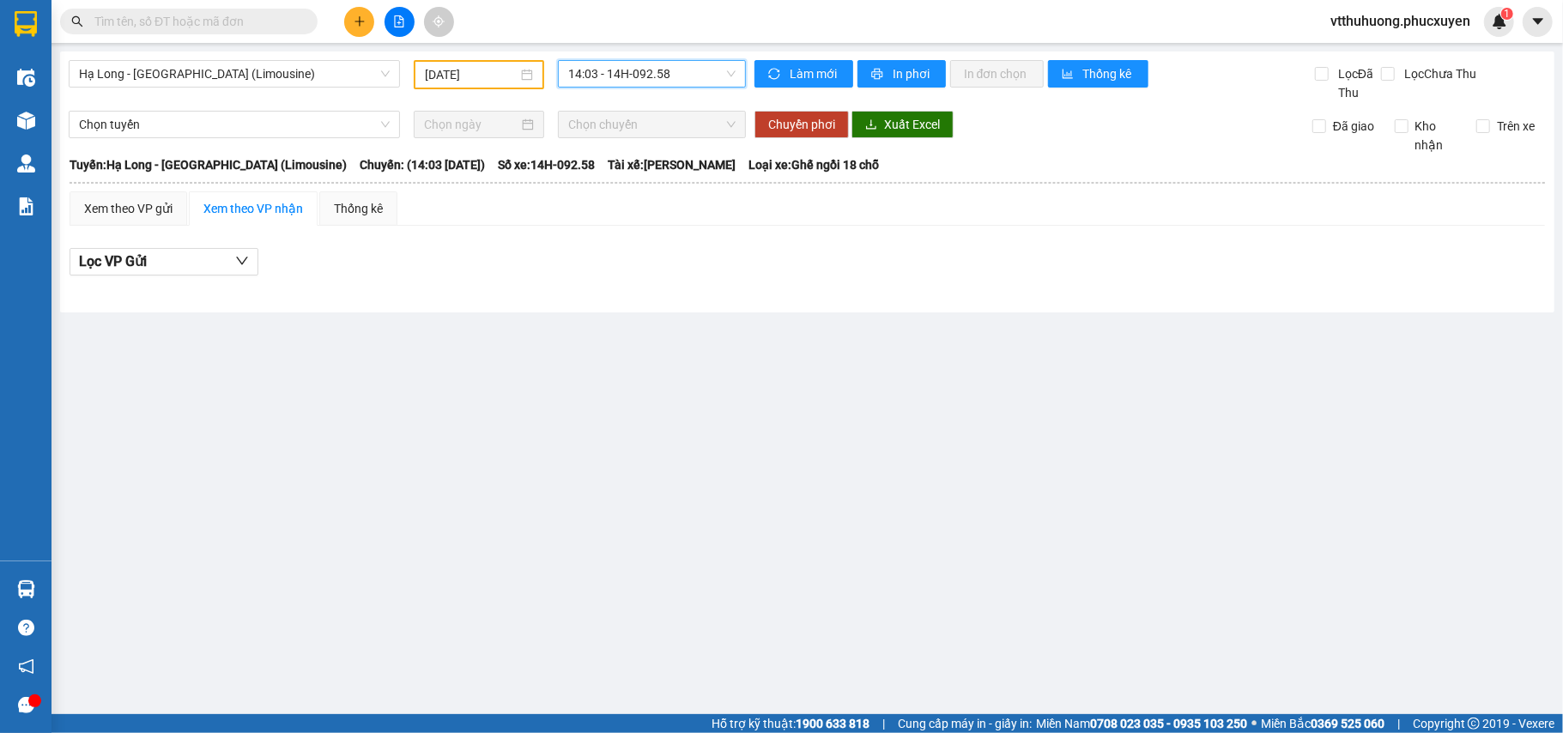
click at [692, 77] on span "14:03 - 14H-092.58" at bounding box center [651, 74] width 167 height 26
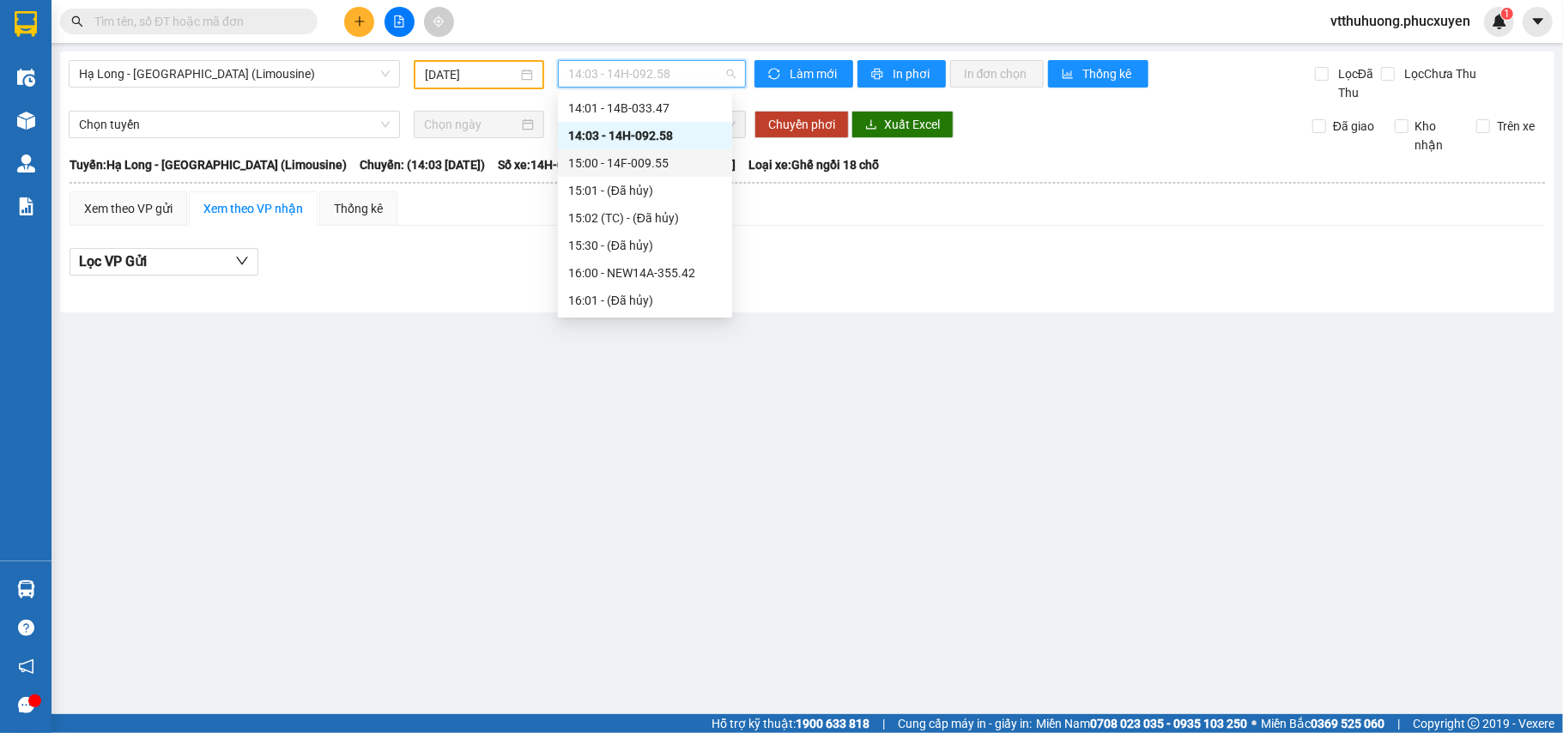
click at [654, 160] on div "15:00 - 14F-009.55" at bounding box center [645, 163] width 154 height 19
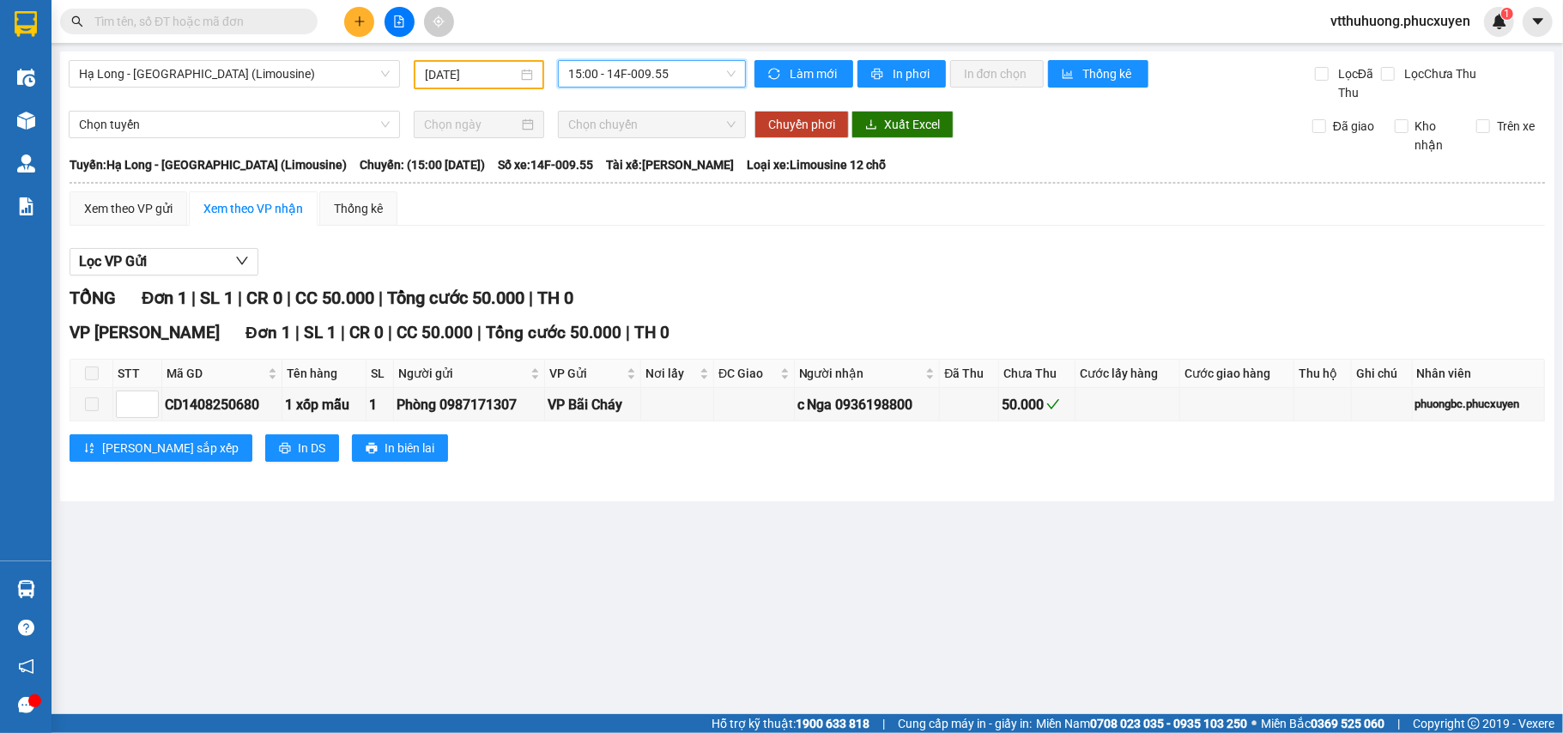
click at [701, 80] on span "15:00 - 14F-009.55" at bounding box center [651, 74] width 167 height 26
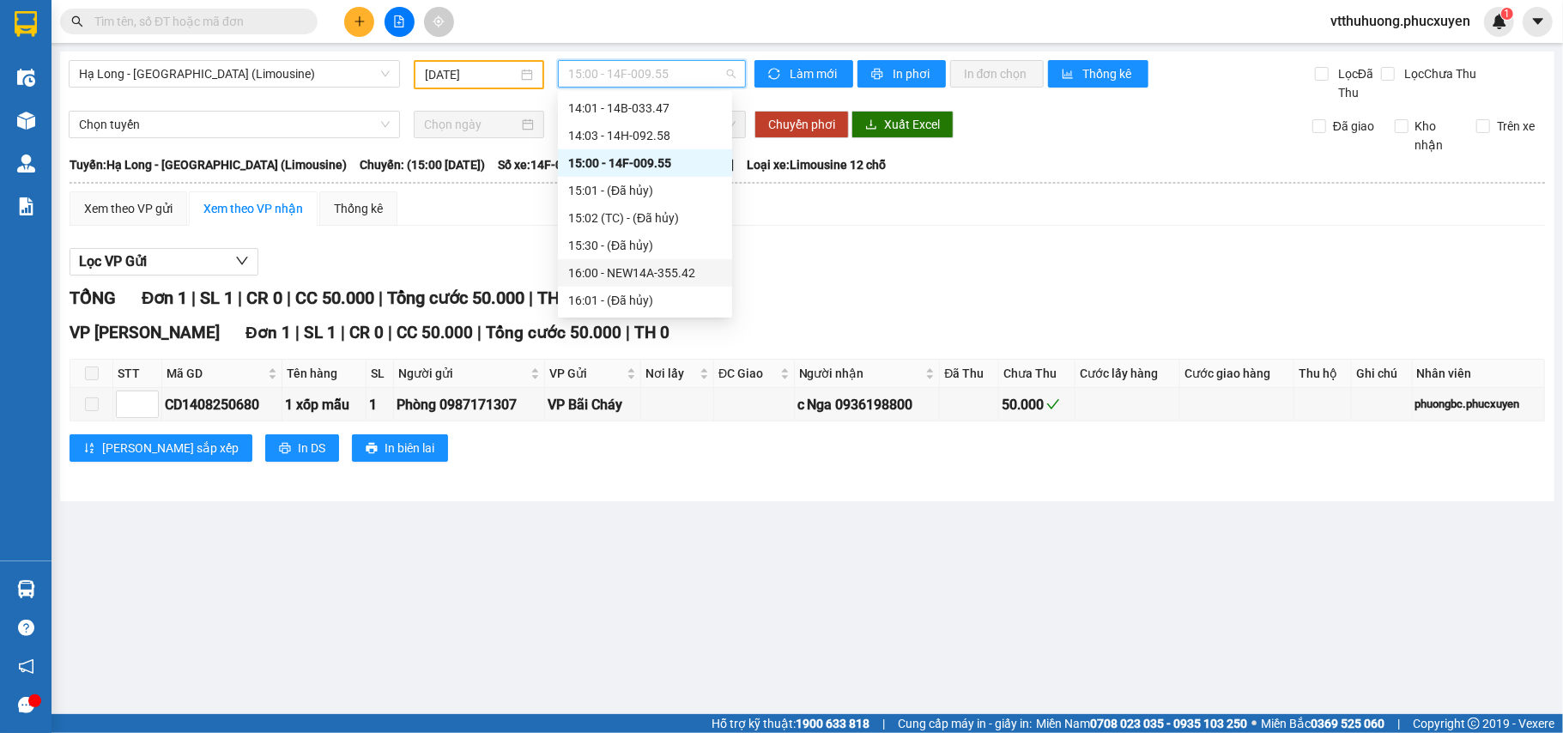
click at [694, 275] on div "16:00 - NEW14A-355.42" at bounding box center [645, 272] width 154 height 19
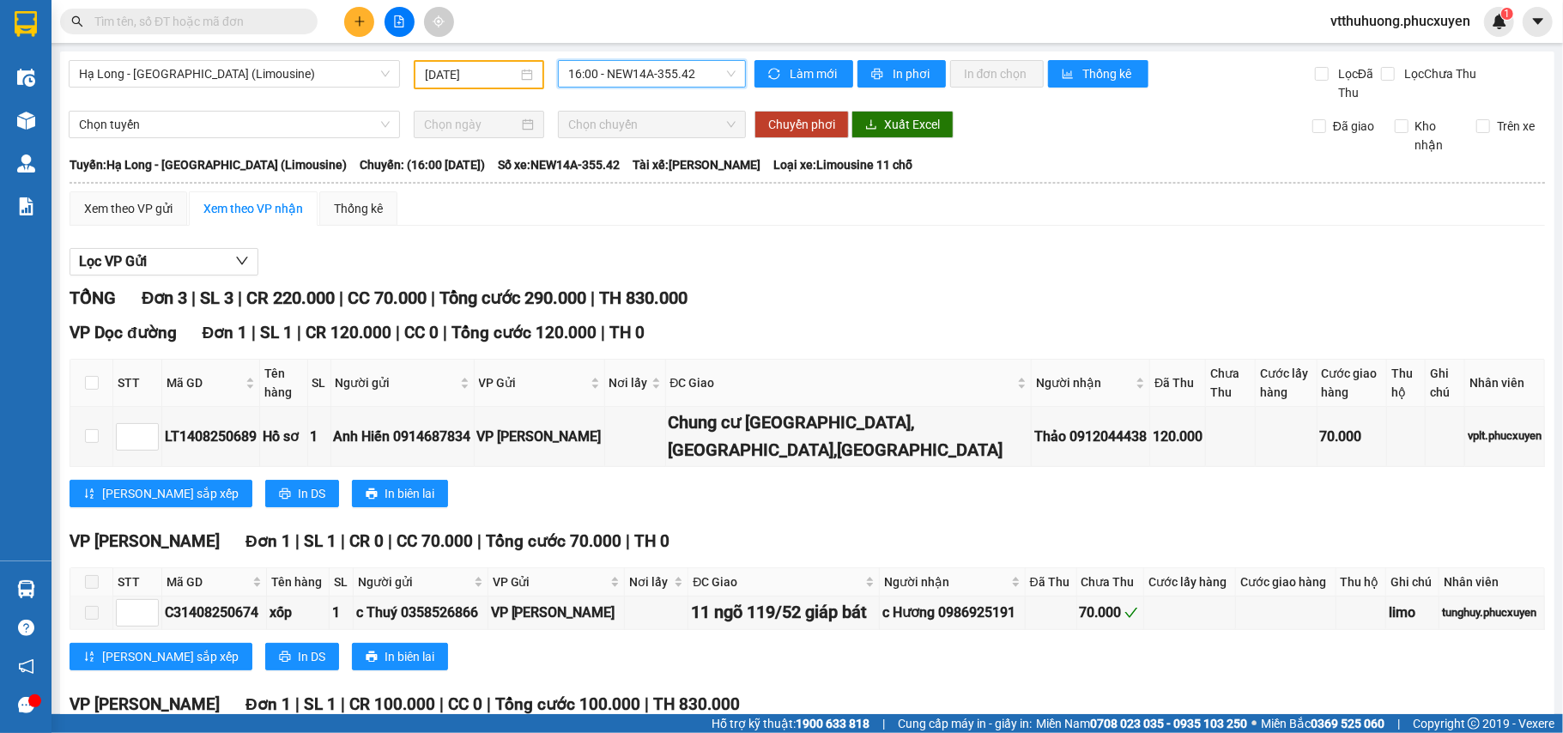
click at [705, 74] on span "16:00 - NEW14A-355.42" at bounding box center [651, 74] width 167 height 26
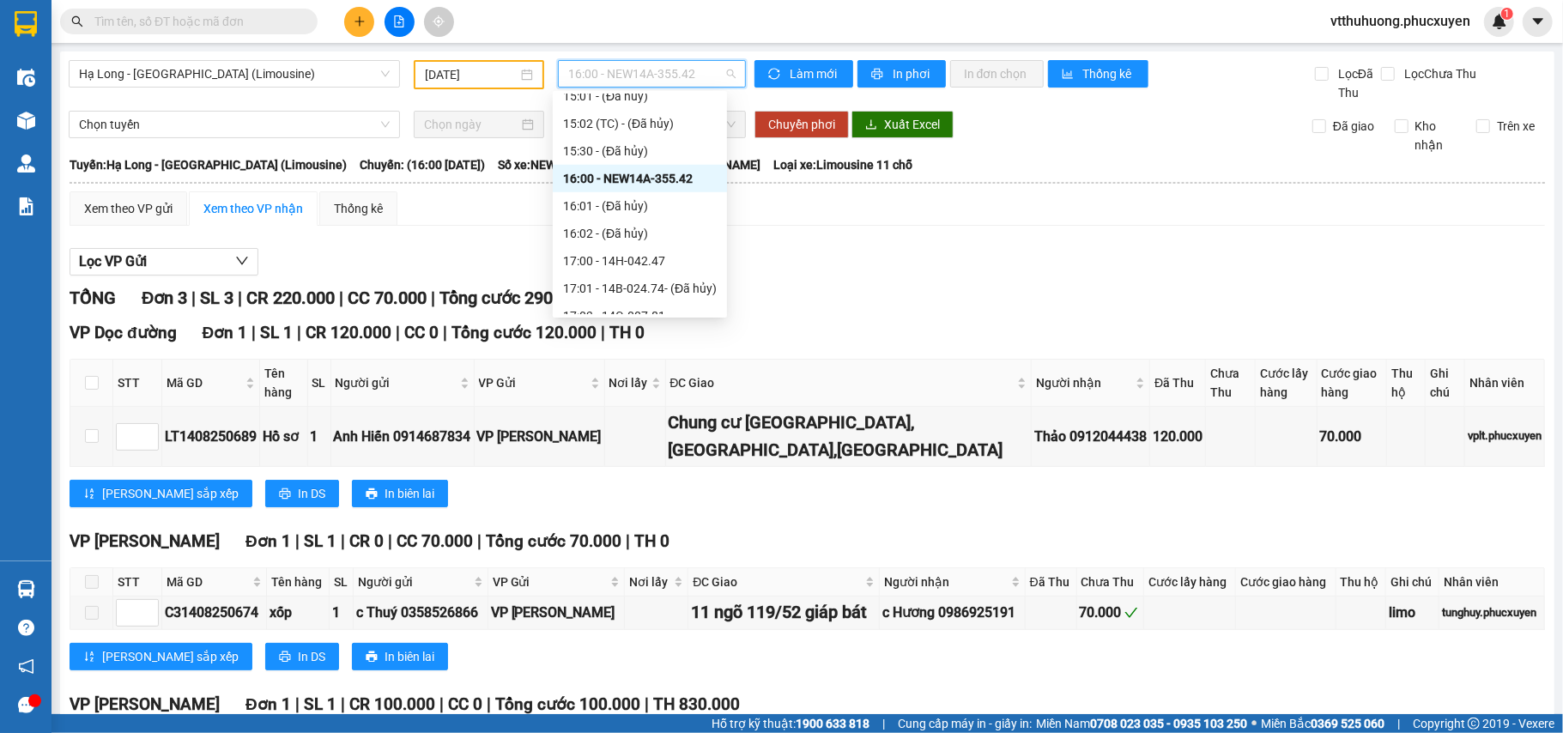
scroll to position [1010, 0]
click at [667, 248] on div "17:00 - 14H-042.47" at bounding box center [640, 251] width 154 height 19
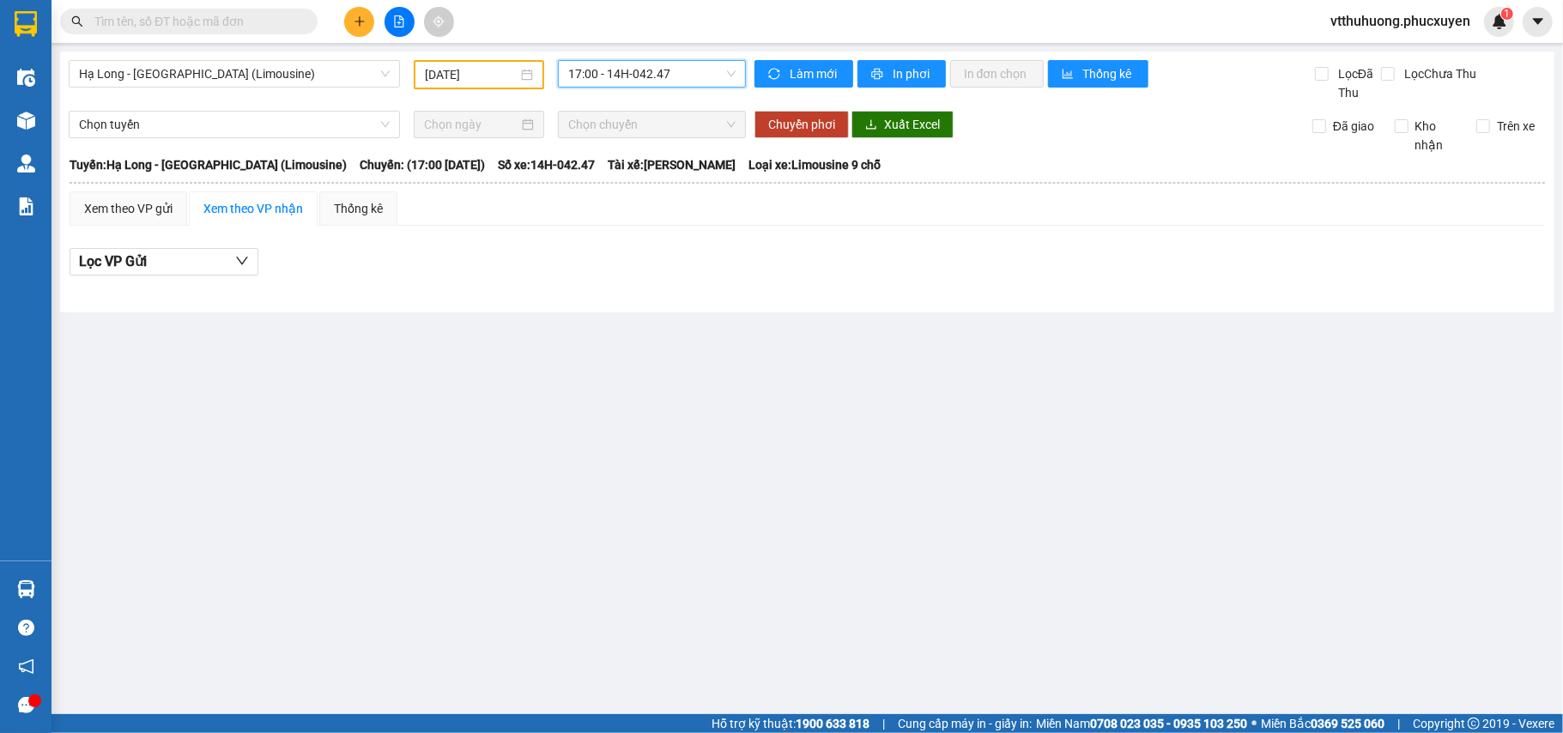
click at [692, 70] on span "17:00 - 14H-042.47" at bounding box center [651, 74] width 167 height 26
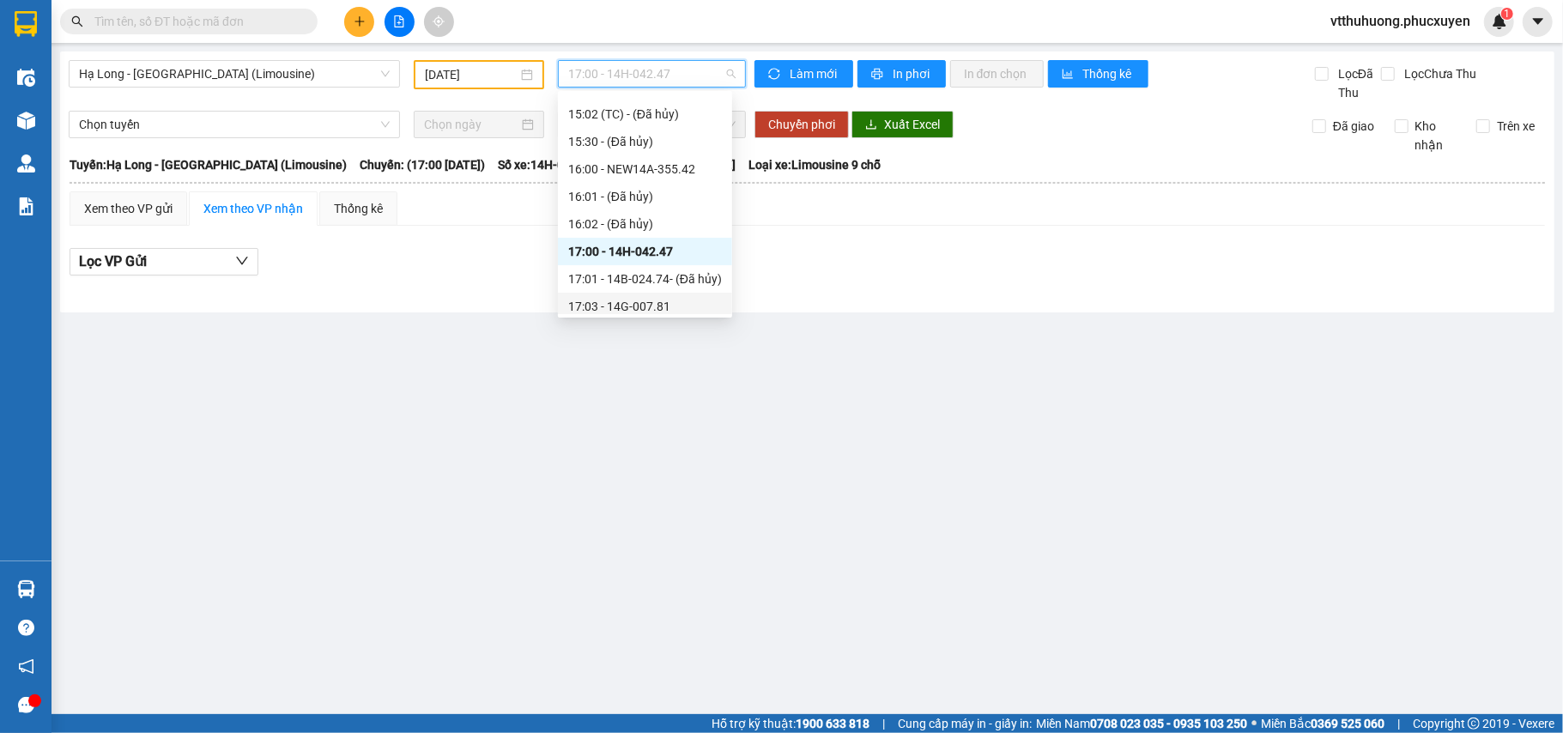
click at [657, 306] on div "17:03 - 14G-007.81" at bounding box center [645, 306] width 154 height 19
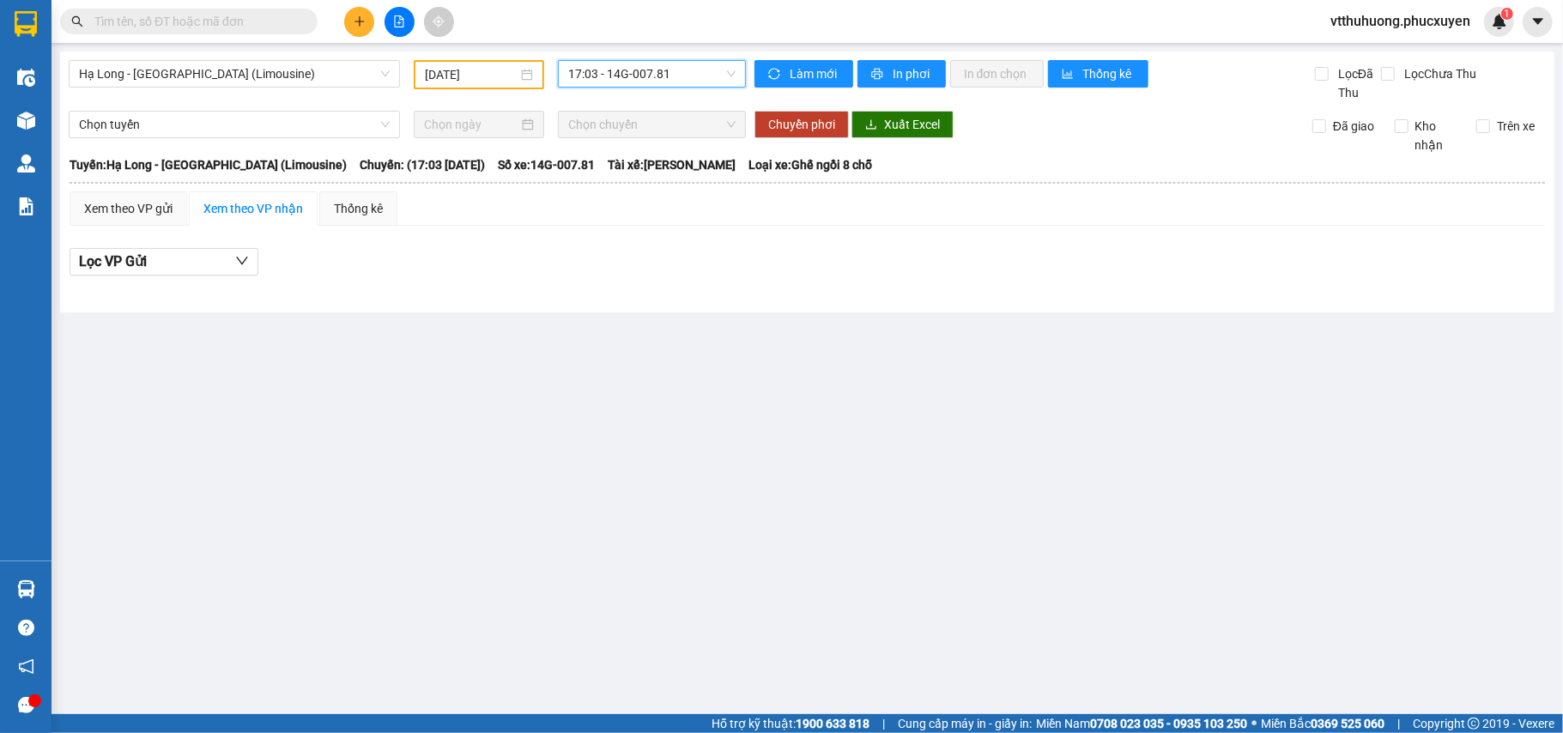
click at [695, 76] on span "17:03 - 14G-007.81" at bounding box center [651, 74] width 167 height 26
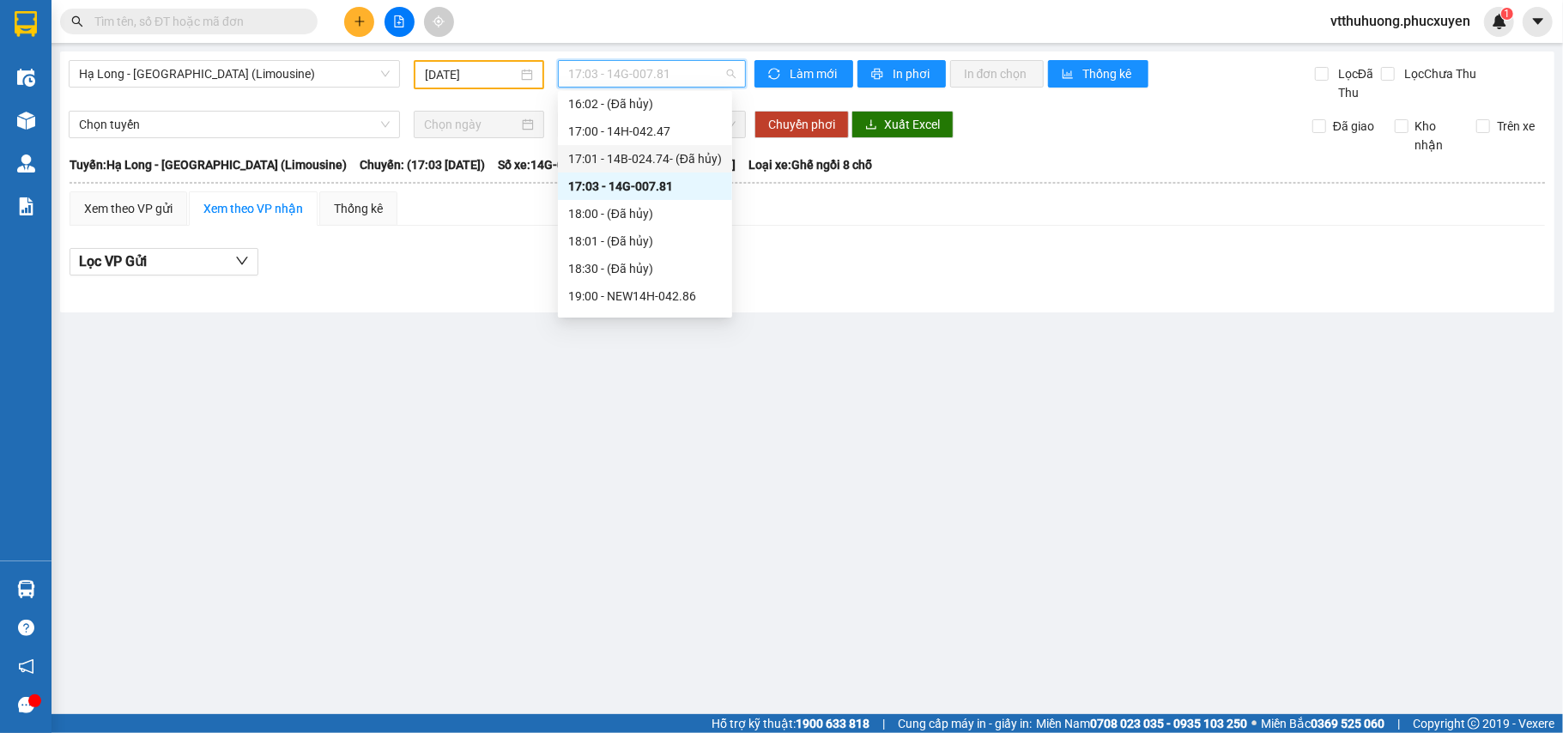
scroll to position [1140, 0]
click at [692, 282] on div "19:00 - NEW14H-042.86" at bounding box center [645, 286] width 154 height 19
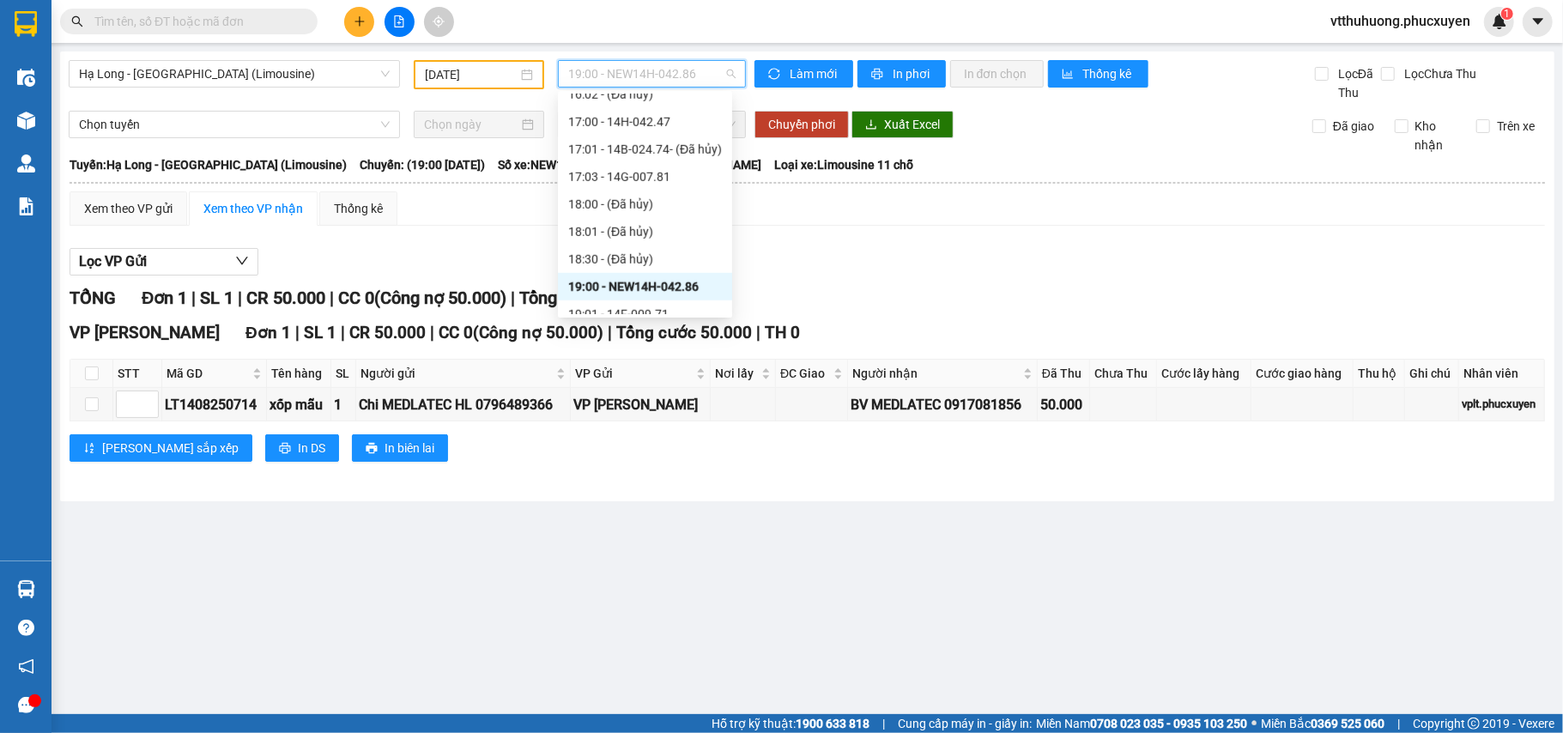
click at [711, 70] on span "19:00 - NEW14H-042.86" at bounding box center [651, 74] width 167 height 26
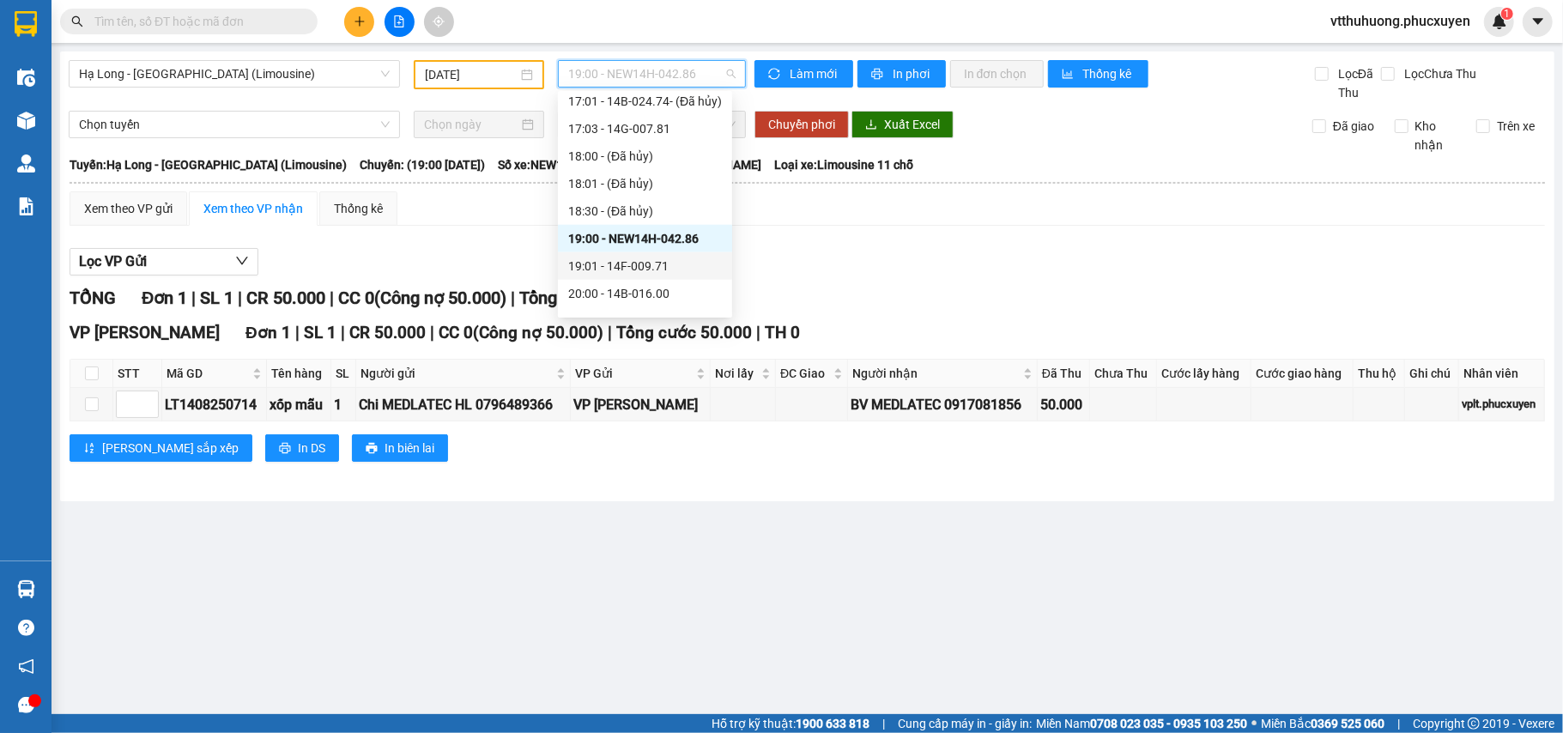
drag, startPoint x: 684, startPoint y: 262, endPoint x: 702, endPoint y: 118, distance: 144.5
click at [683, 261] on div "19:01 - 14F-009.71" at bounding box center [645, 266] width 154 height 19
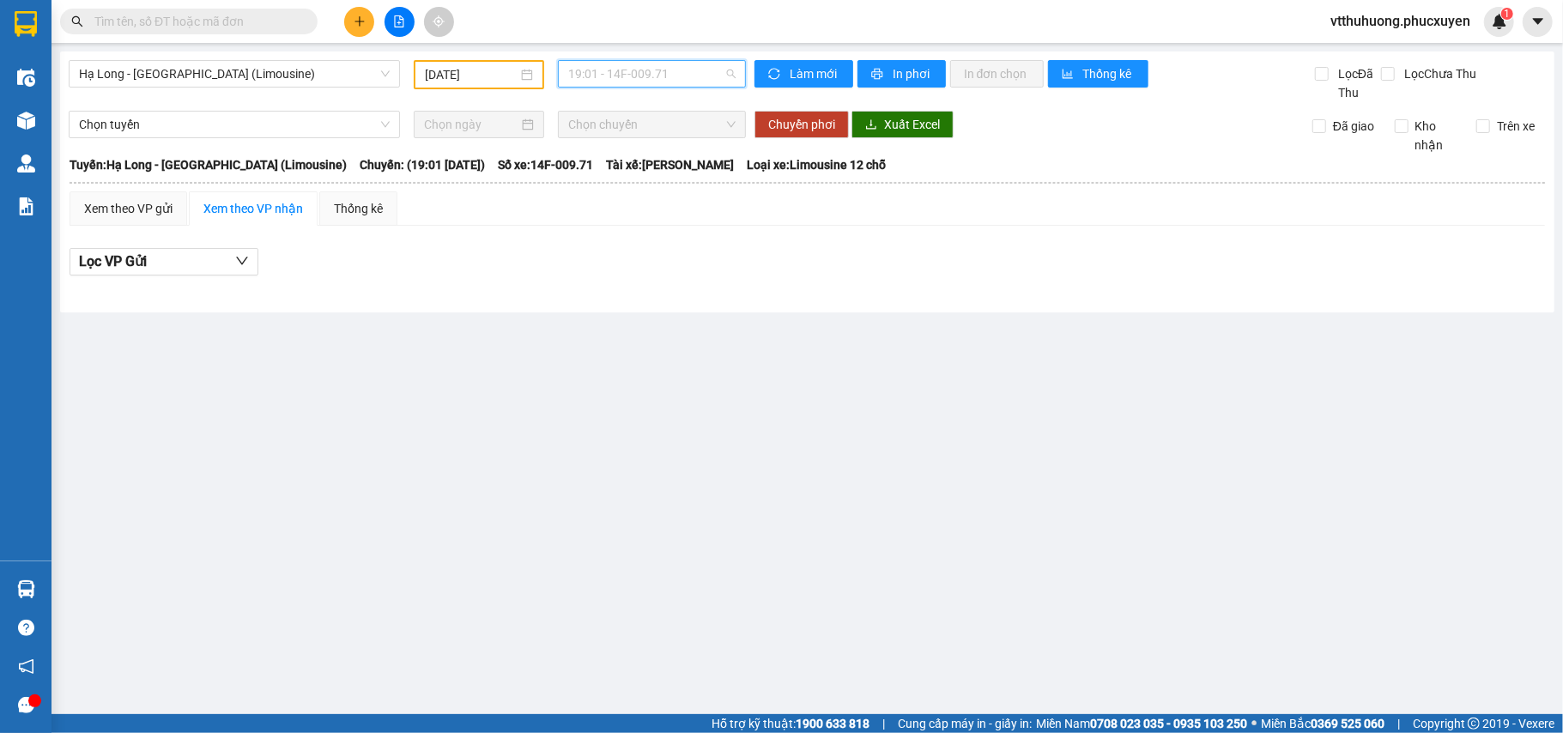
click at [701, 77] on span "19:01 - 14F-009.71" at bounding box center [651, 74] width 167 height 26
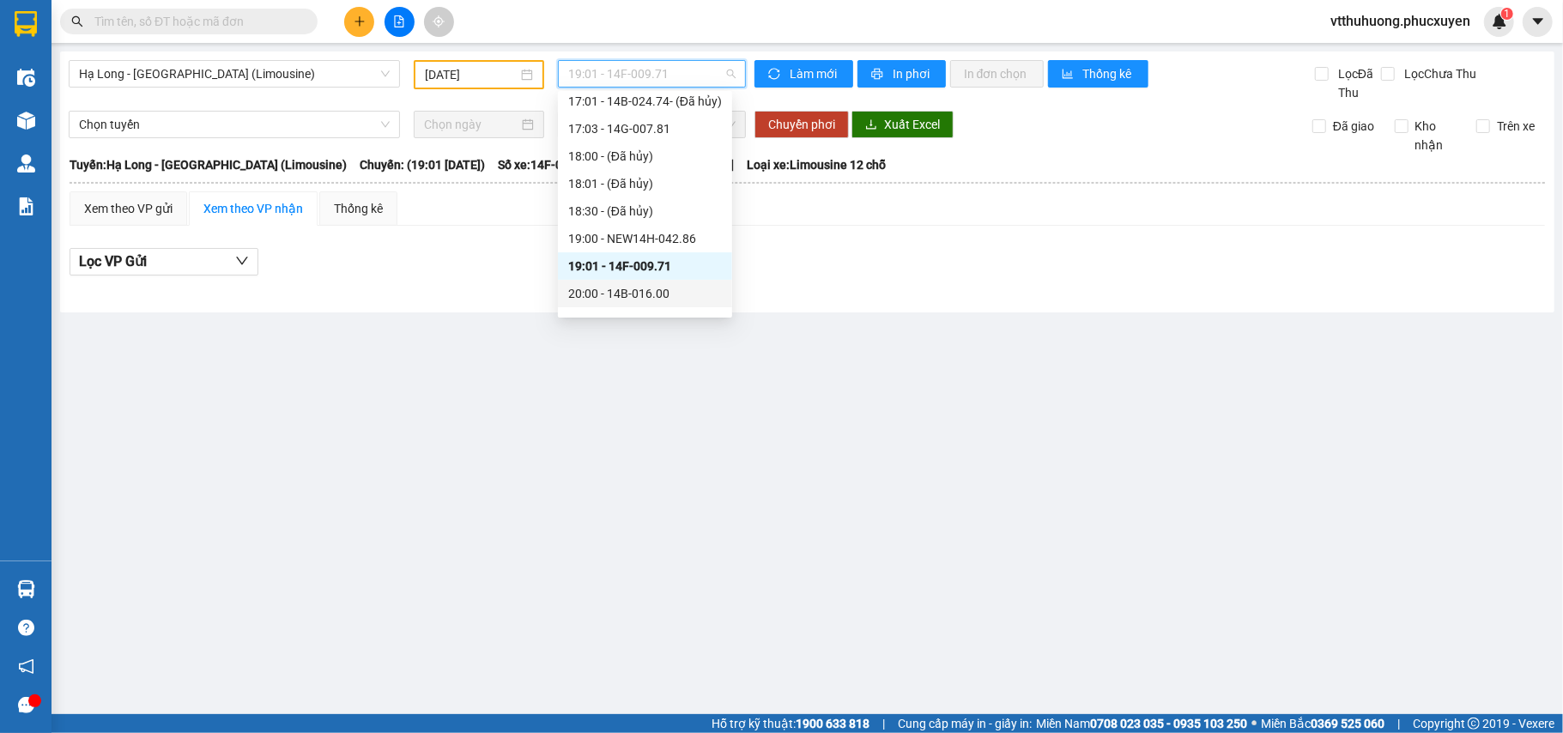
click at [664, 292] on div "20:00 - 14B-016.00" at bounding box center [645, 293] width 154 height 19
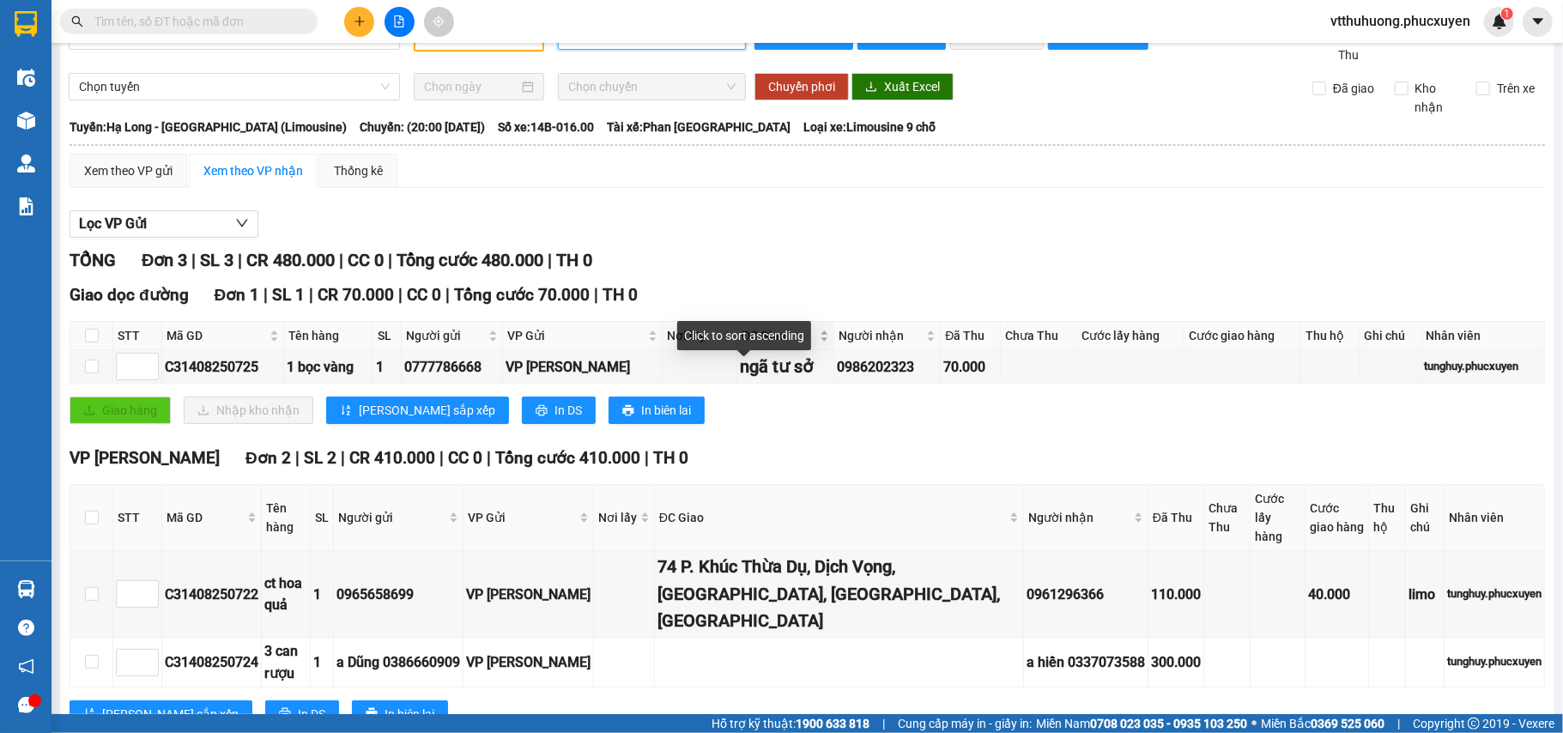
scroll to position [56, 0]
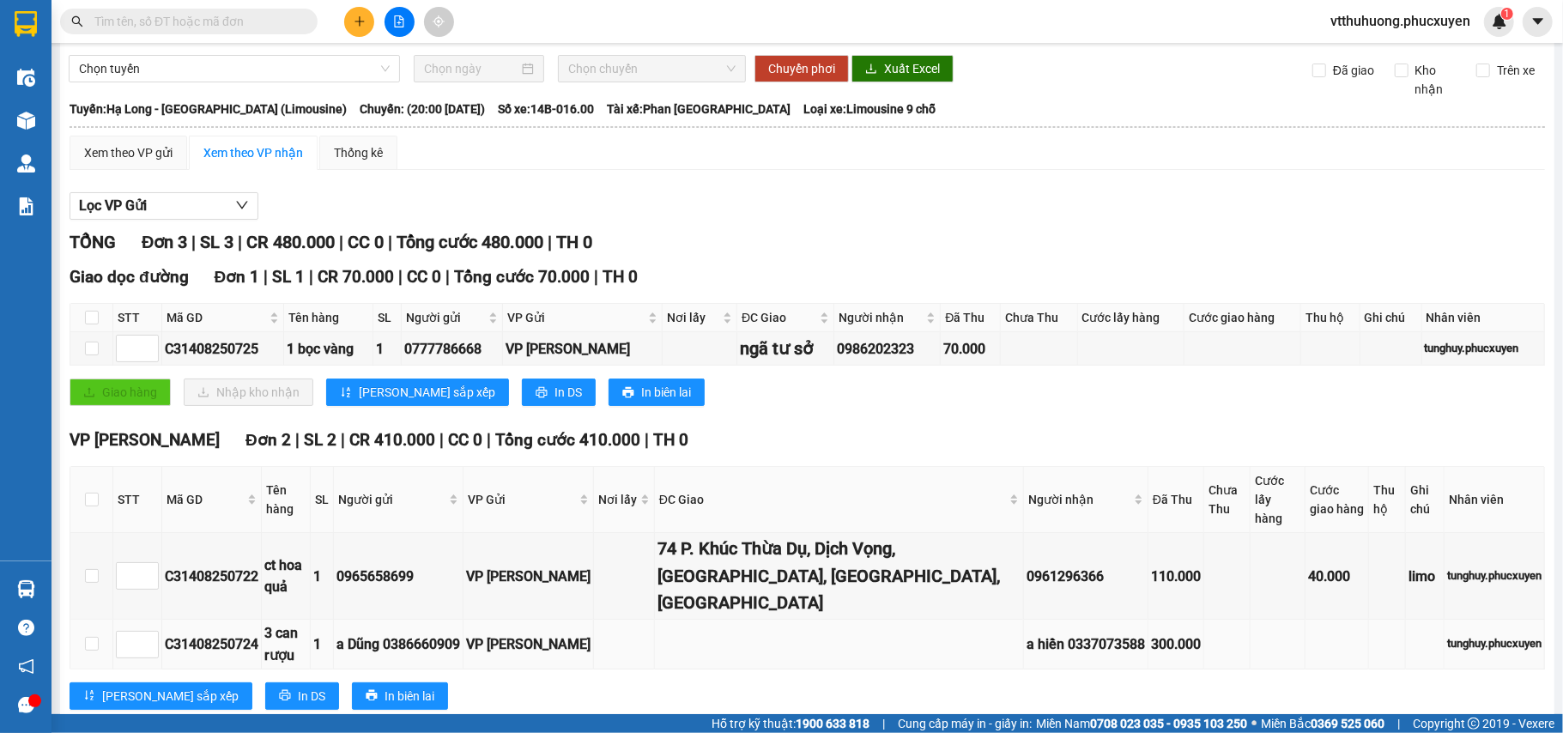
click at [444, 610] on div "a Dũng 0386660909" at bounding box center [398, 643] width 124 height 21
copy div "0386660909"
click at [151, 17] on input "text" at bounding box center [195, 21] width 203 height 19
paste input "0386660909"
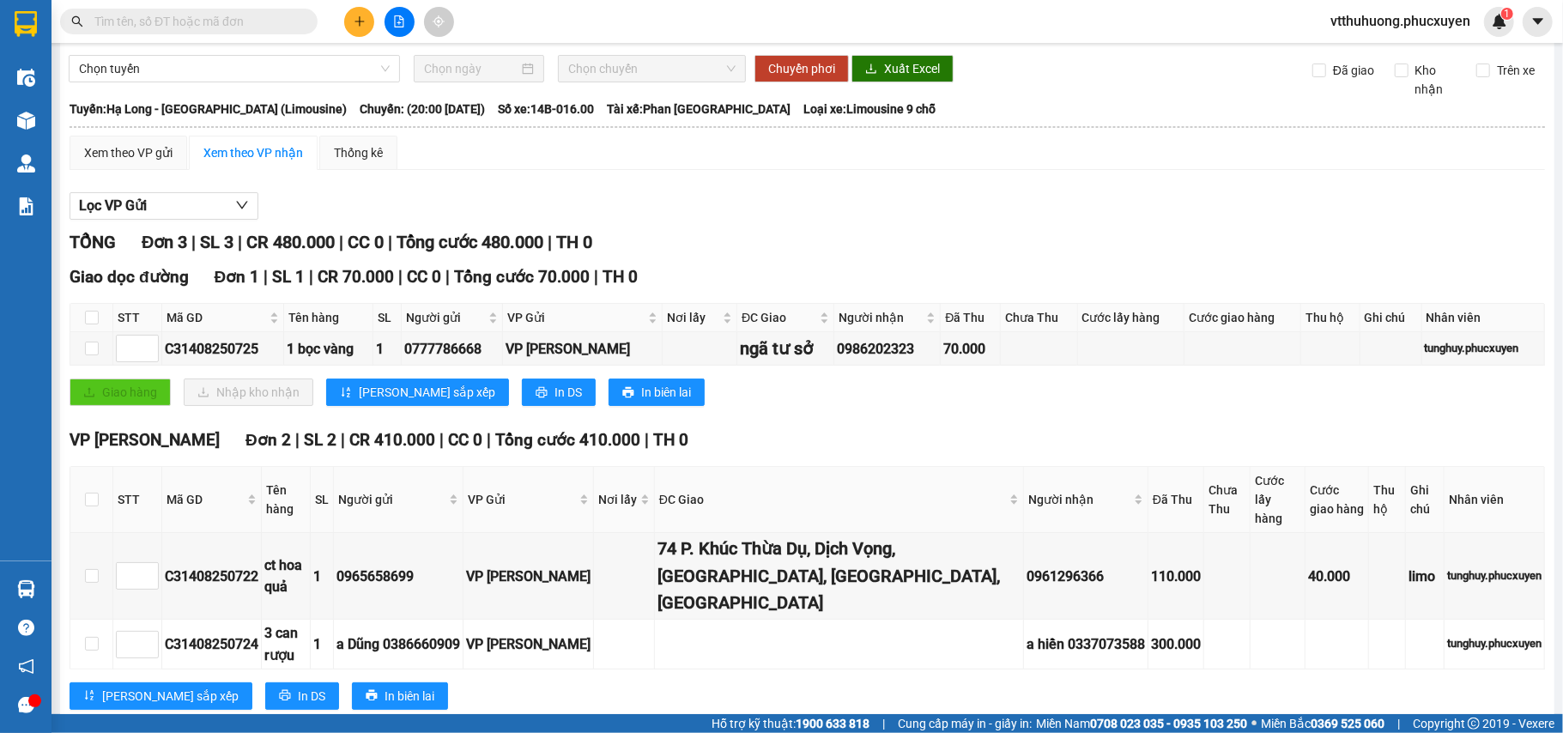
type input "0386660909"
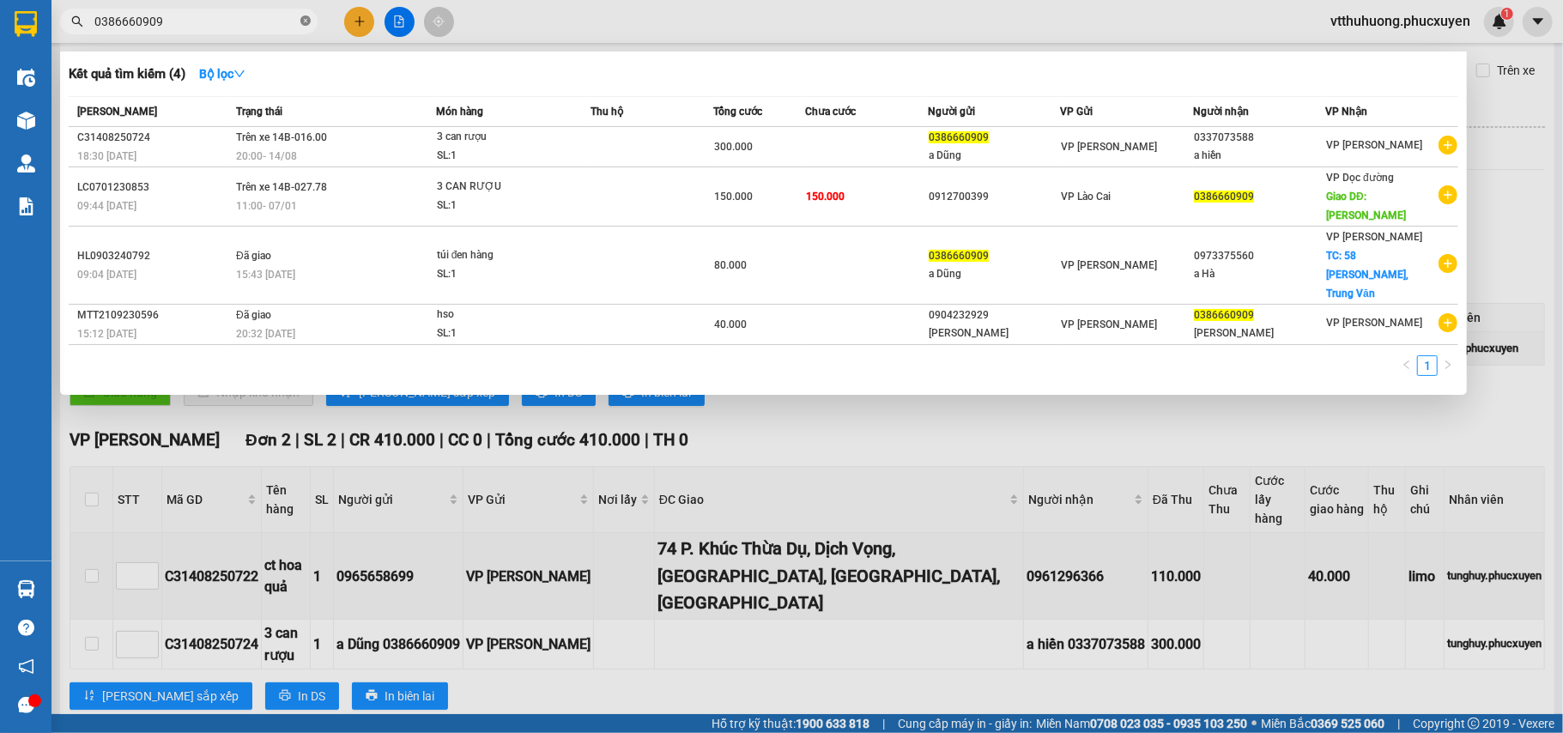
click at [306, 19] on icon "close-circle" at bounding box center [305, 20] width 10 height 10
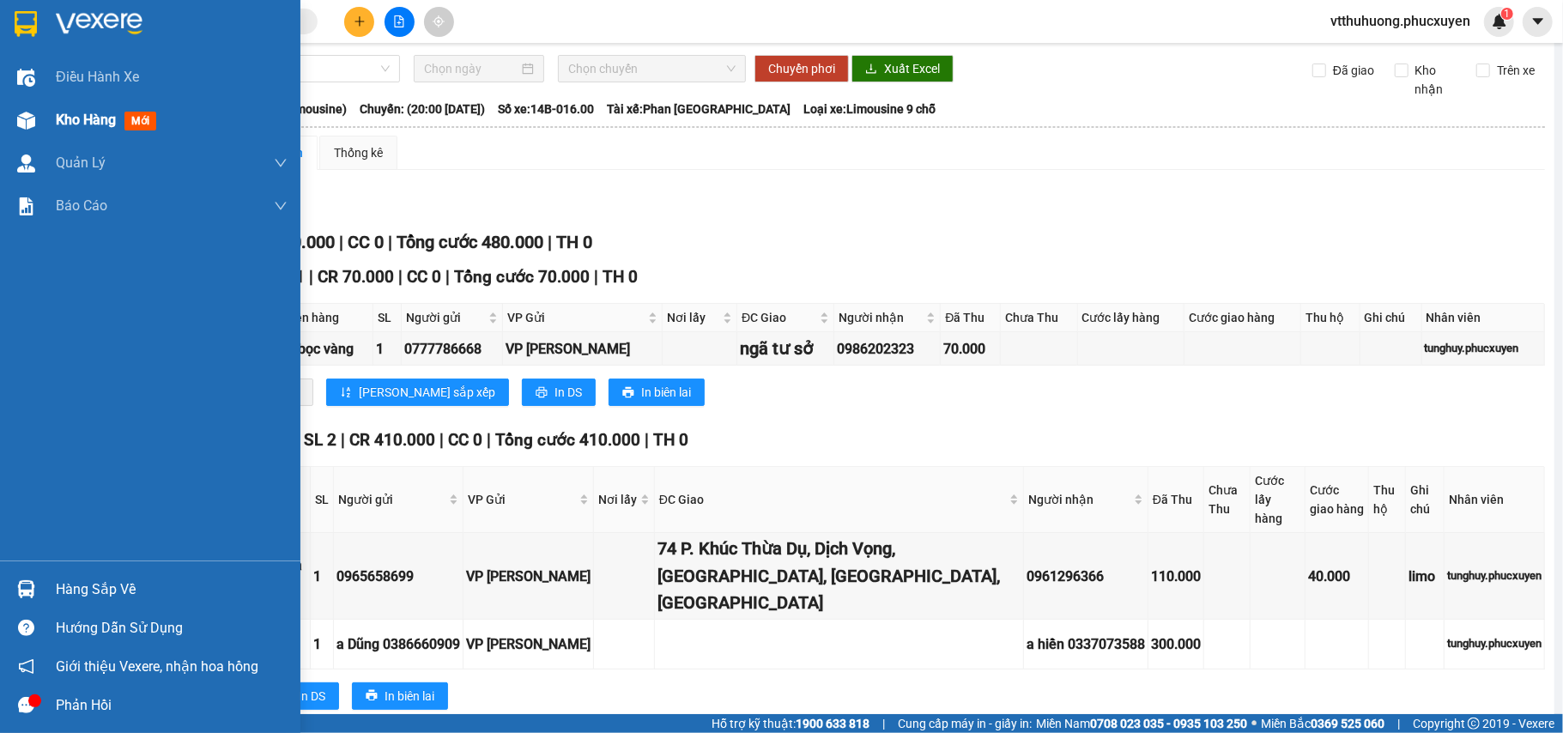
drag, startPoint x: 80, startPoint y: 121, endPoint x: 206, endPoint y: 17, distance: 163.4
click at [81, 120] on span "Kho hàng" at bounding box center [86, 120] width 60 height 16
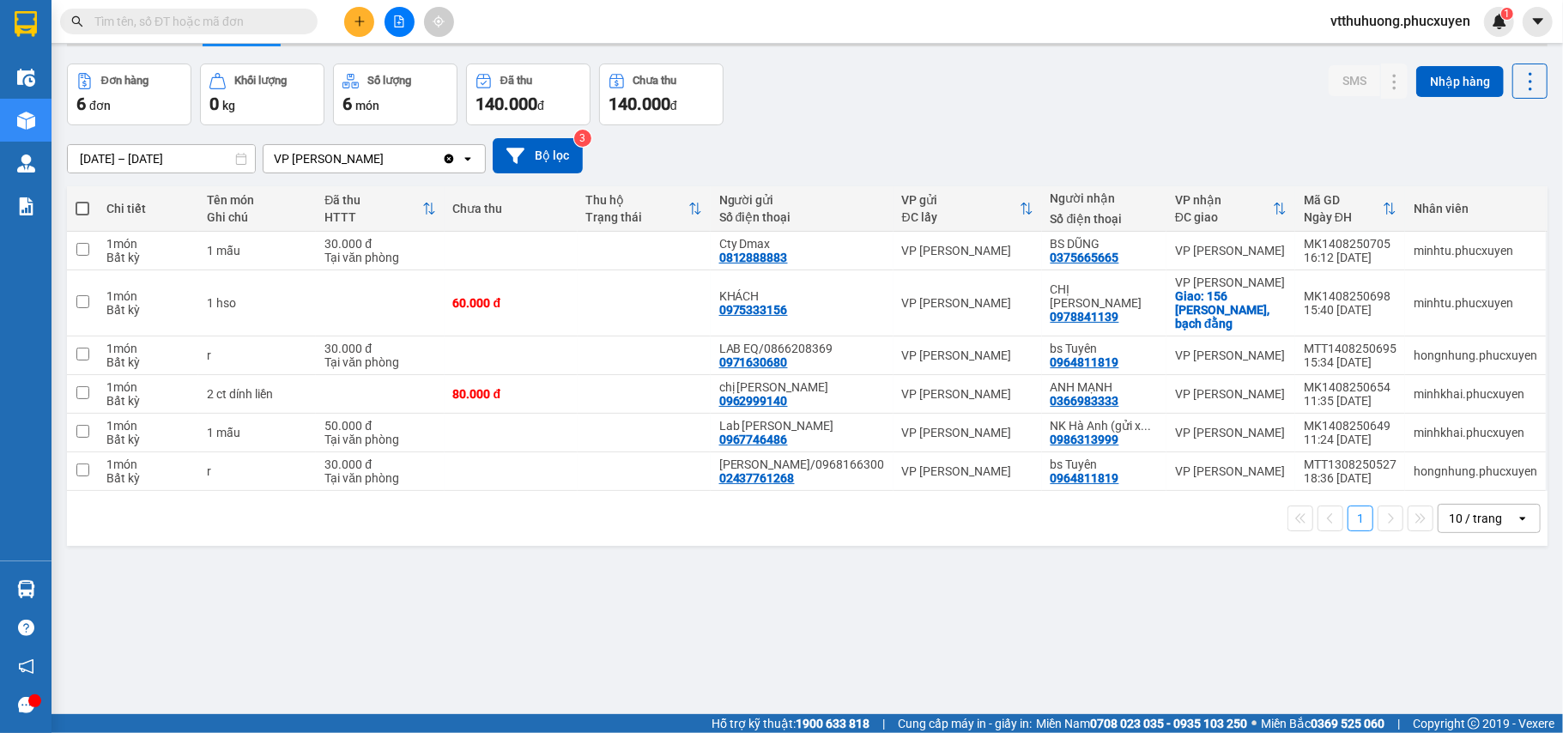
click at [409, 22] on button at bounding box center [399, 22] width 30 height 30
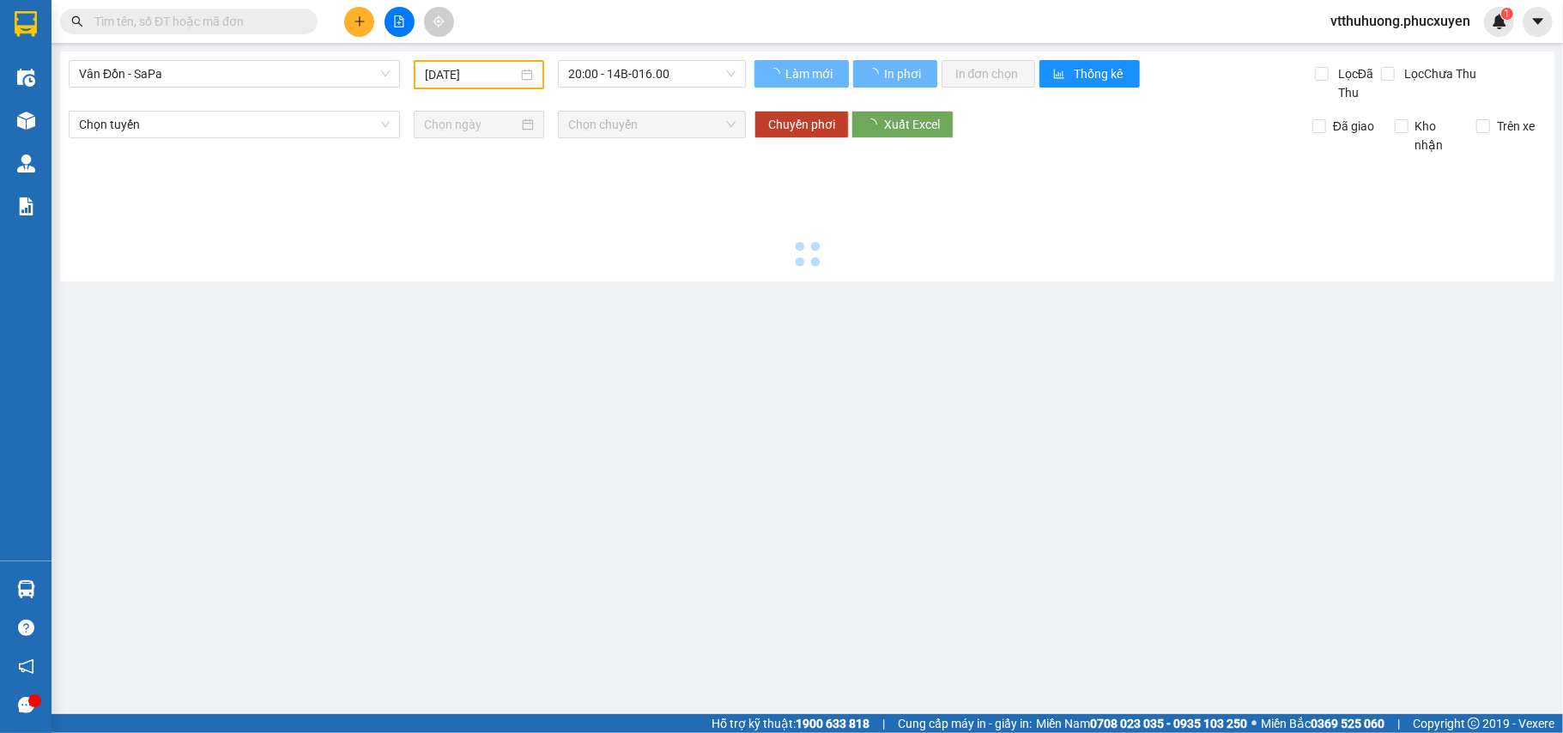
click at [320, 73] on span "Vân Đồn - SaPa" at bounding box center [234, 74] width 311 height 26
type input "[DATE]"
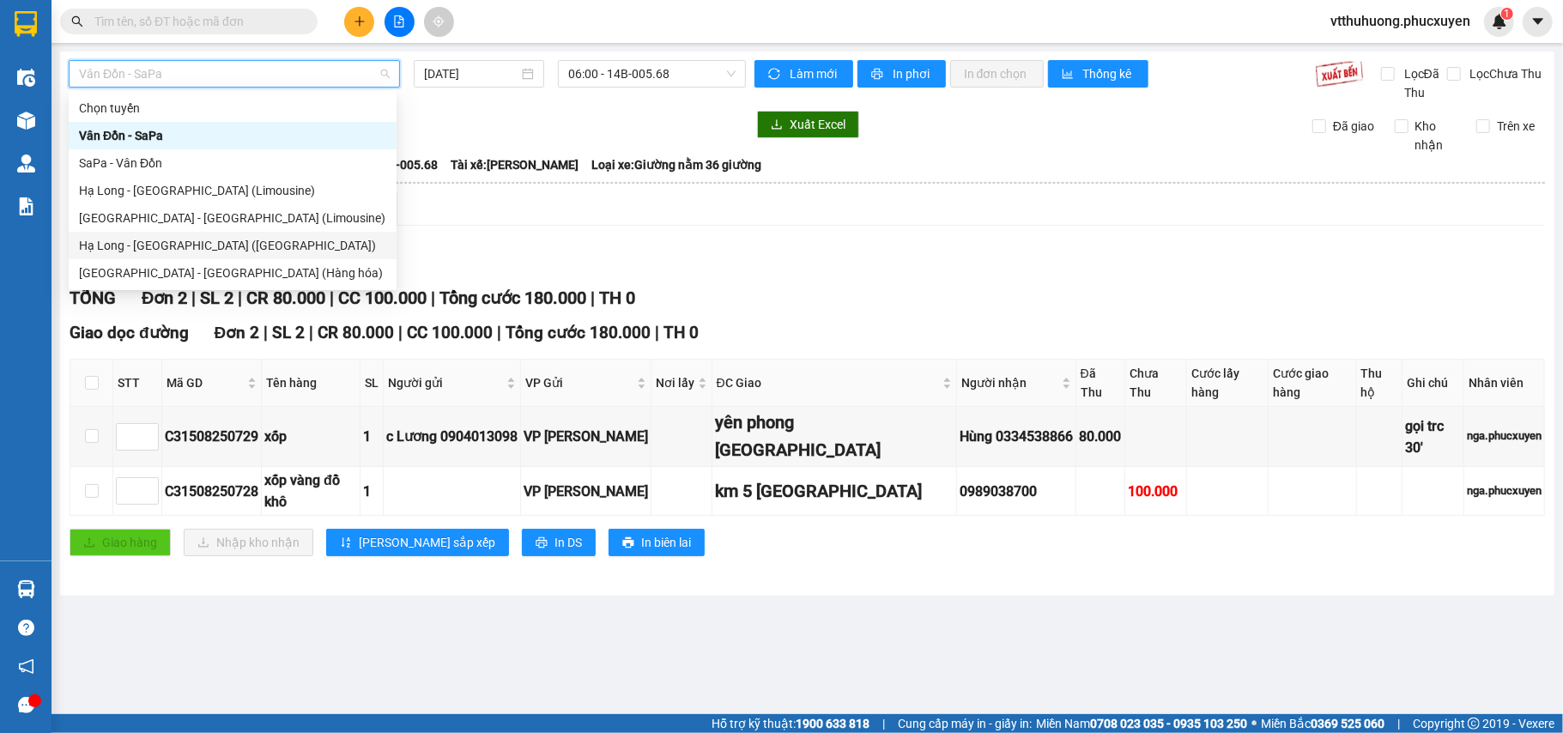
click at [218, 238] on div "Hạ Long - [GEOGRAPHIC_DATA] ([GEOGRAPHIC_DATA])" at bounding box center [232, 245] width 307 height 19
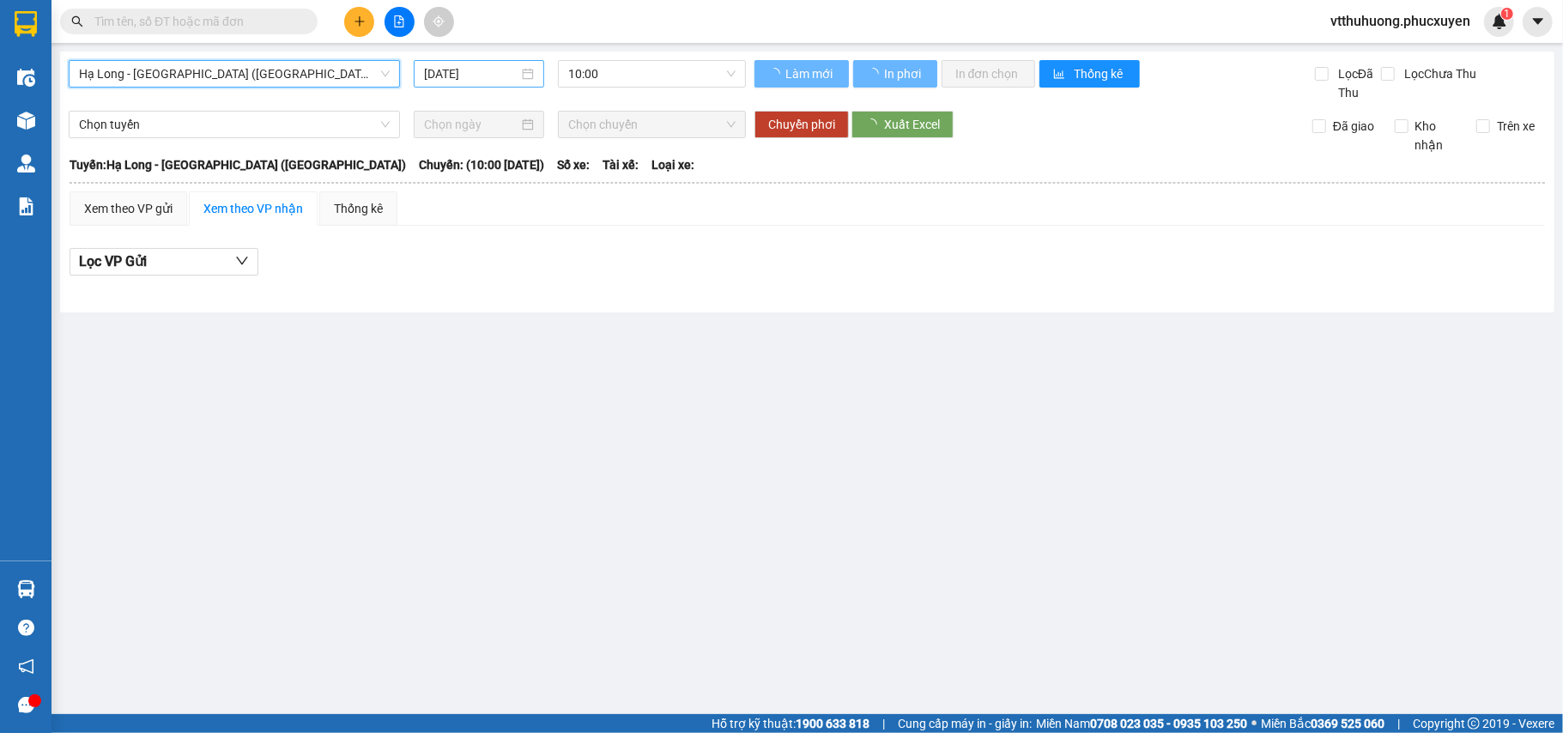
click at [506, 76] on input "[DATE]" at bounding box center [471, 73] width 94 height 19
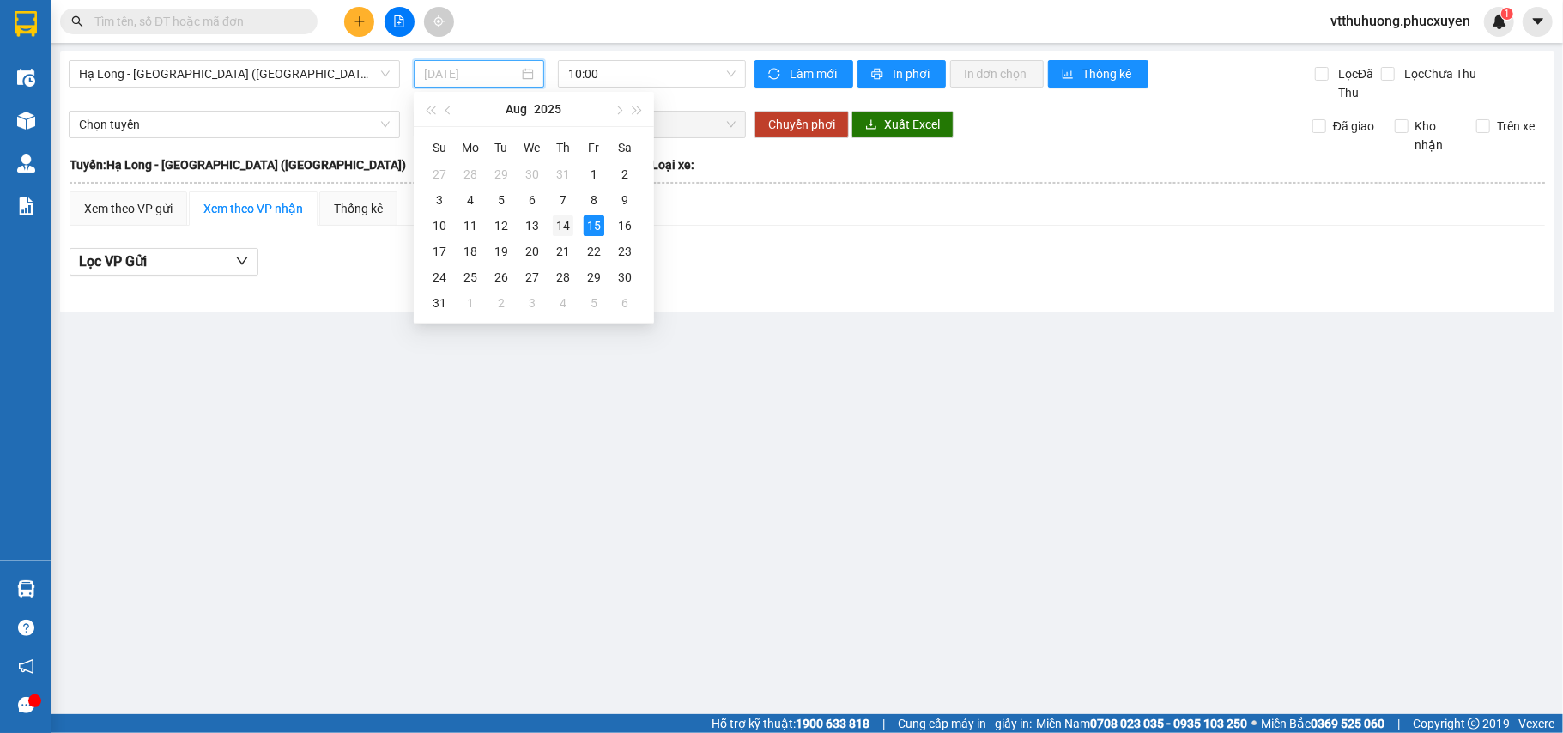
click at [558, 225] on div "14" at bounding box center [563, 225] width 21 height 21
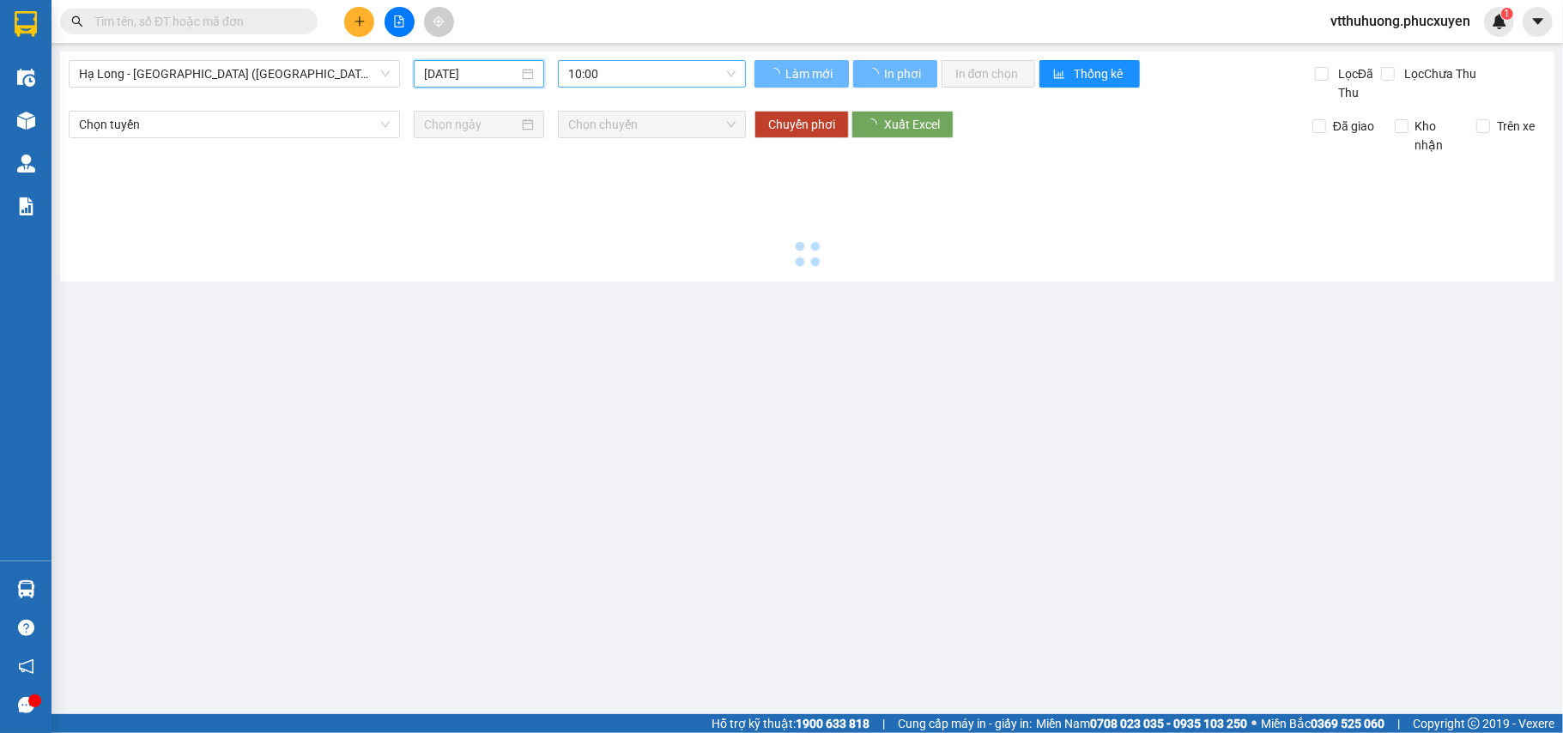
type input "[DATE]"
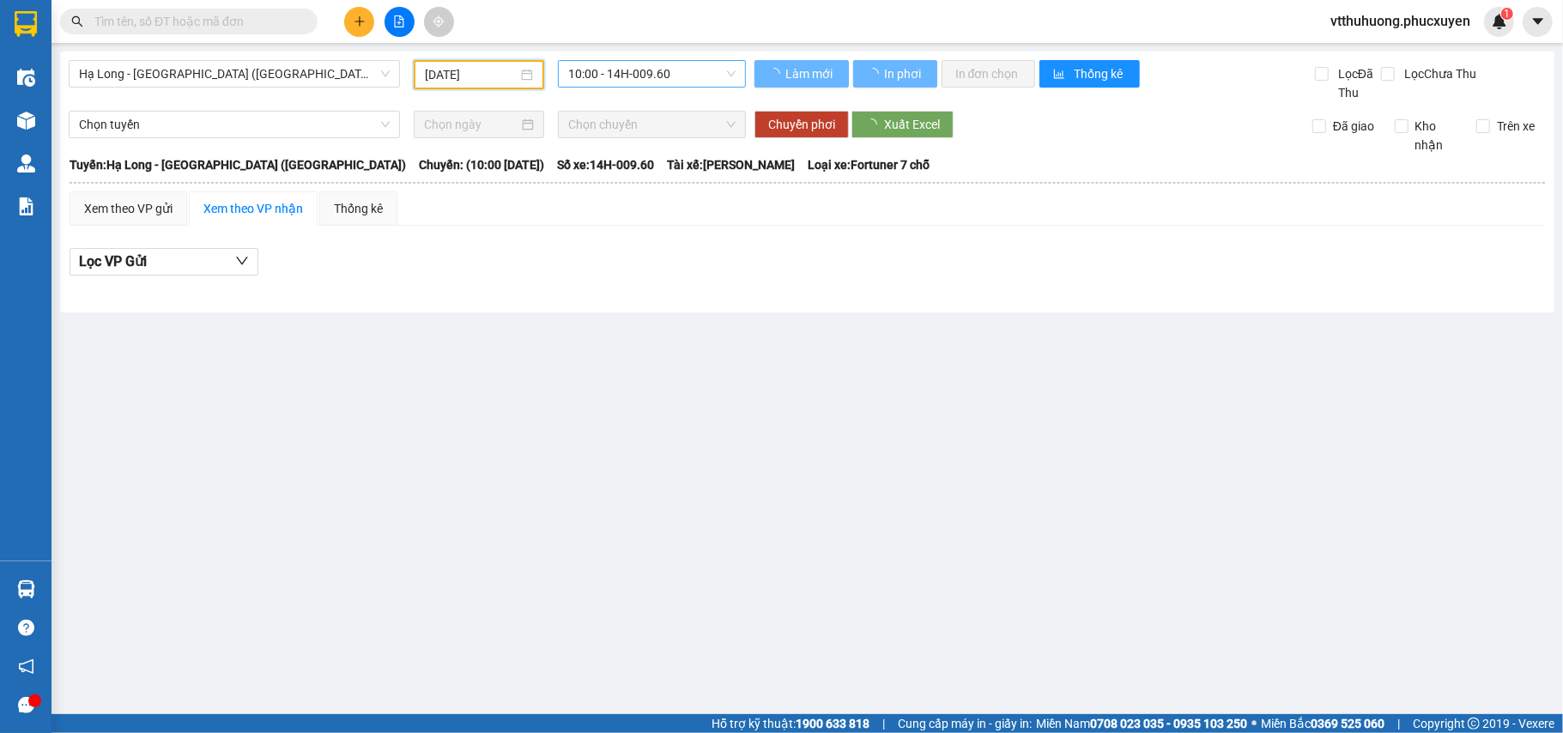
click at [673, 73] on span "10:00 - 14H-009.60" at bounding box center [651, 74] width 167 height 26
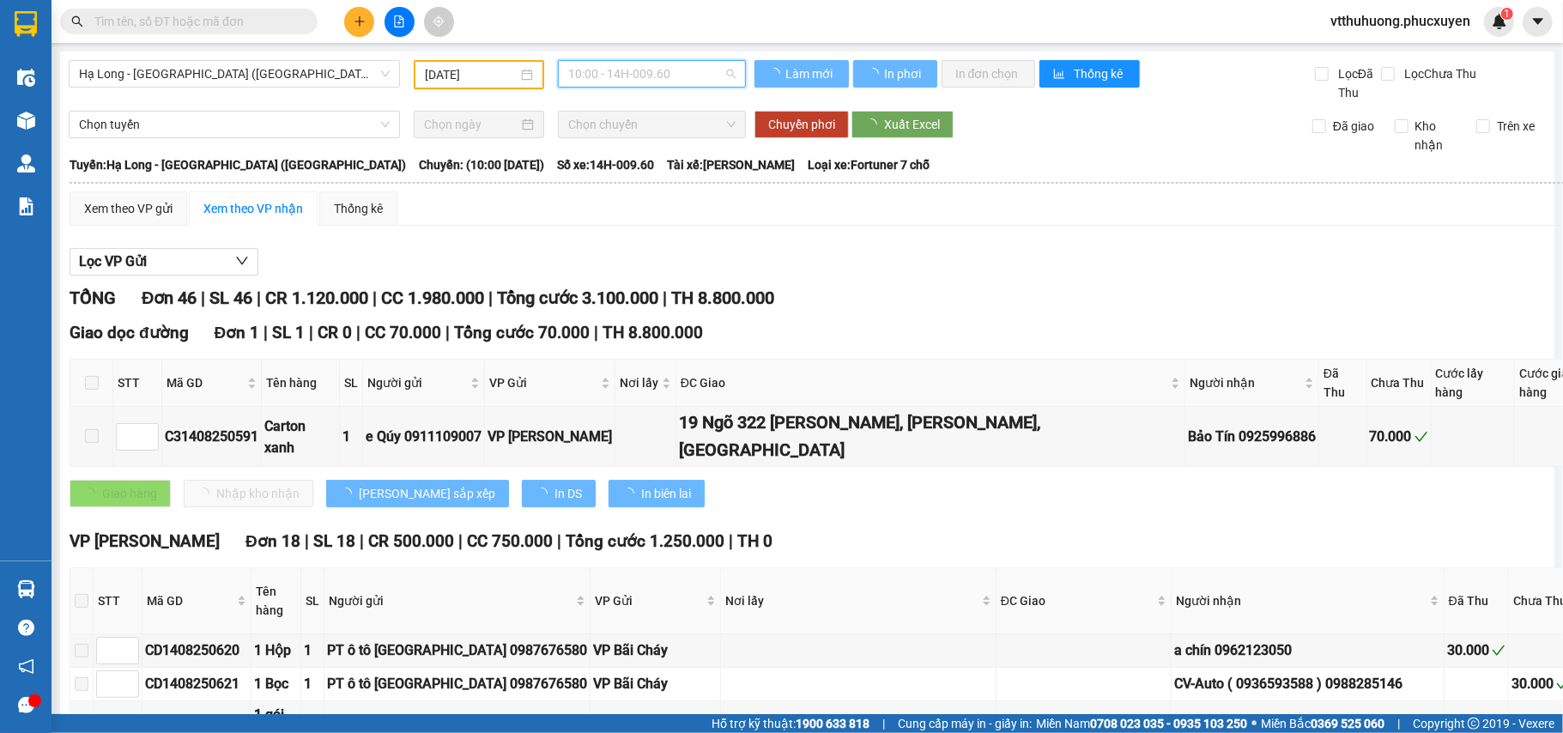
click at [690, 76] on span "10:00 - 14H-009.60" at bounding box center [651, 74] width 167 height 26
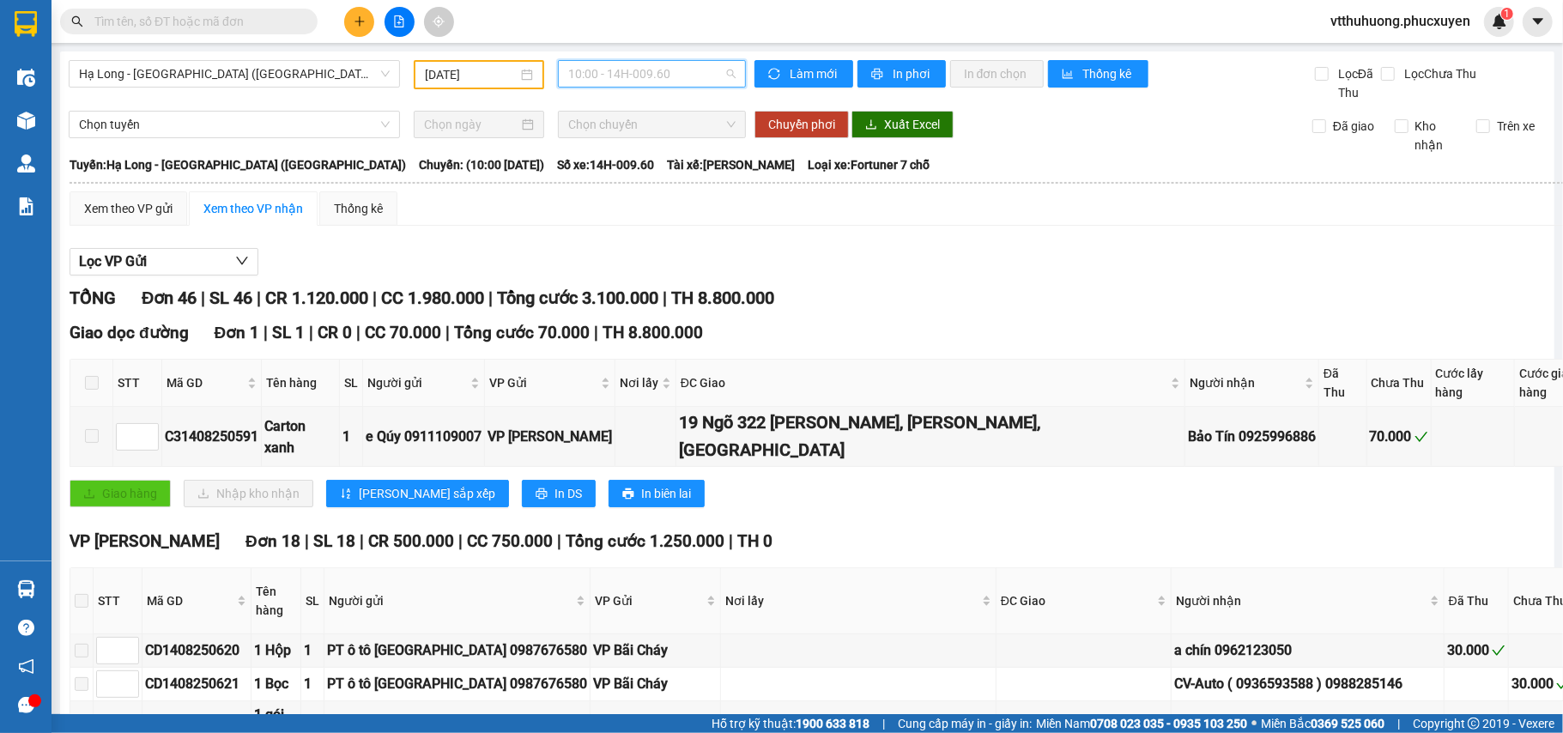
click at [692, 76] on span "10:00 - 14H-009.60" at bounding box center [651, 74] width 167 height 26
click at [649, 161] on div "16:00 - 14H-009.42" at bounding box center [630, 163] width 134 height 19
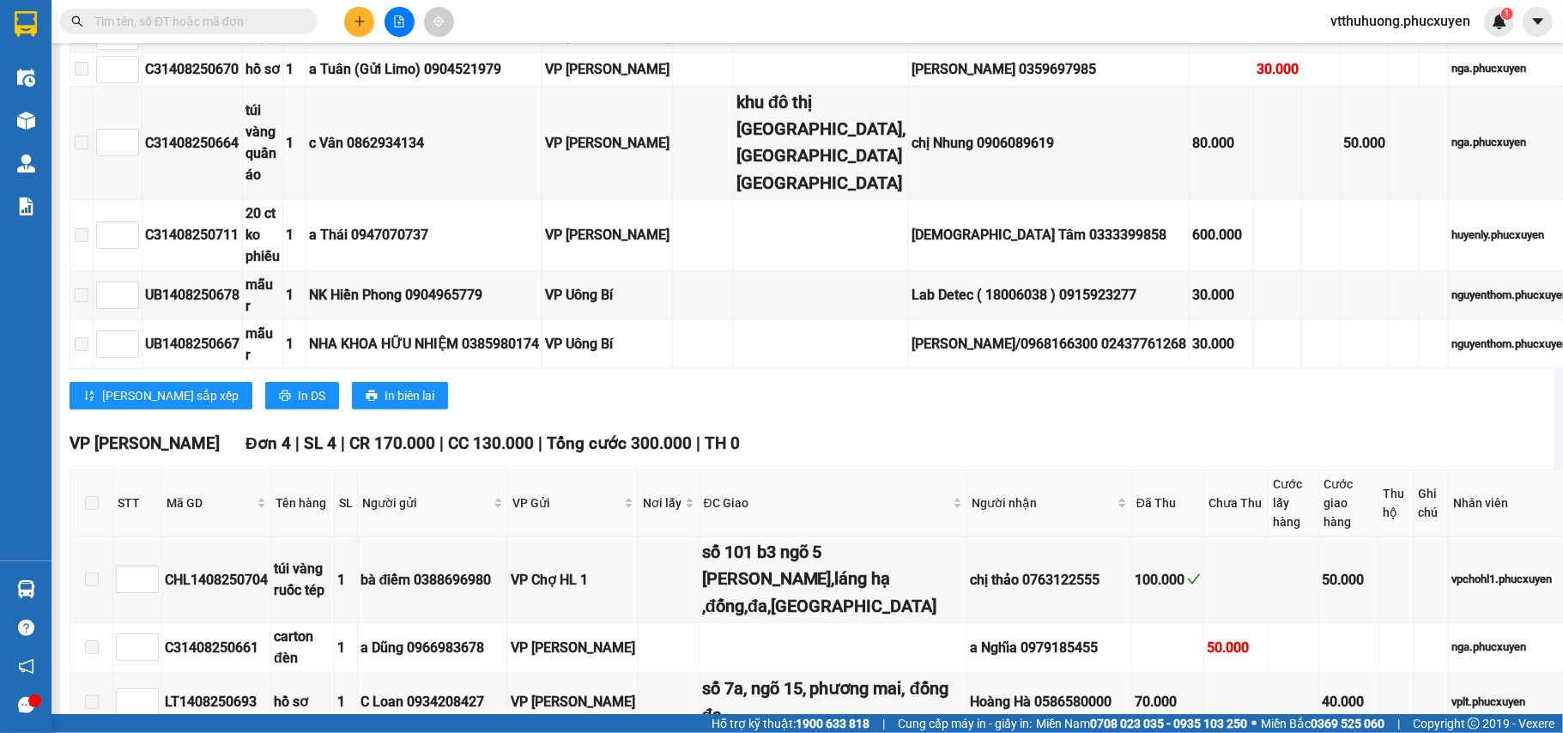
scroll to position [1055, 0]
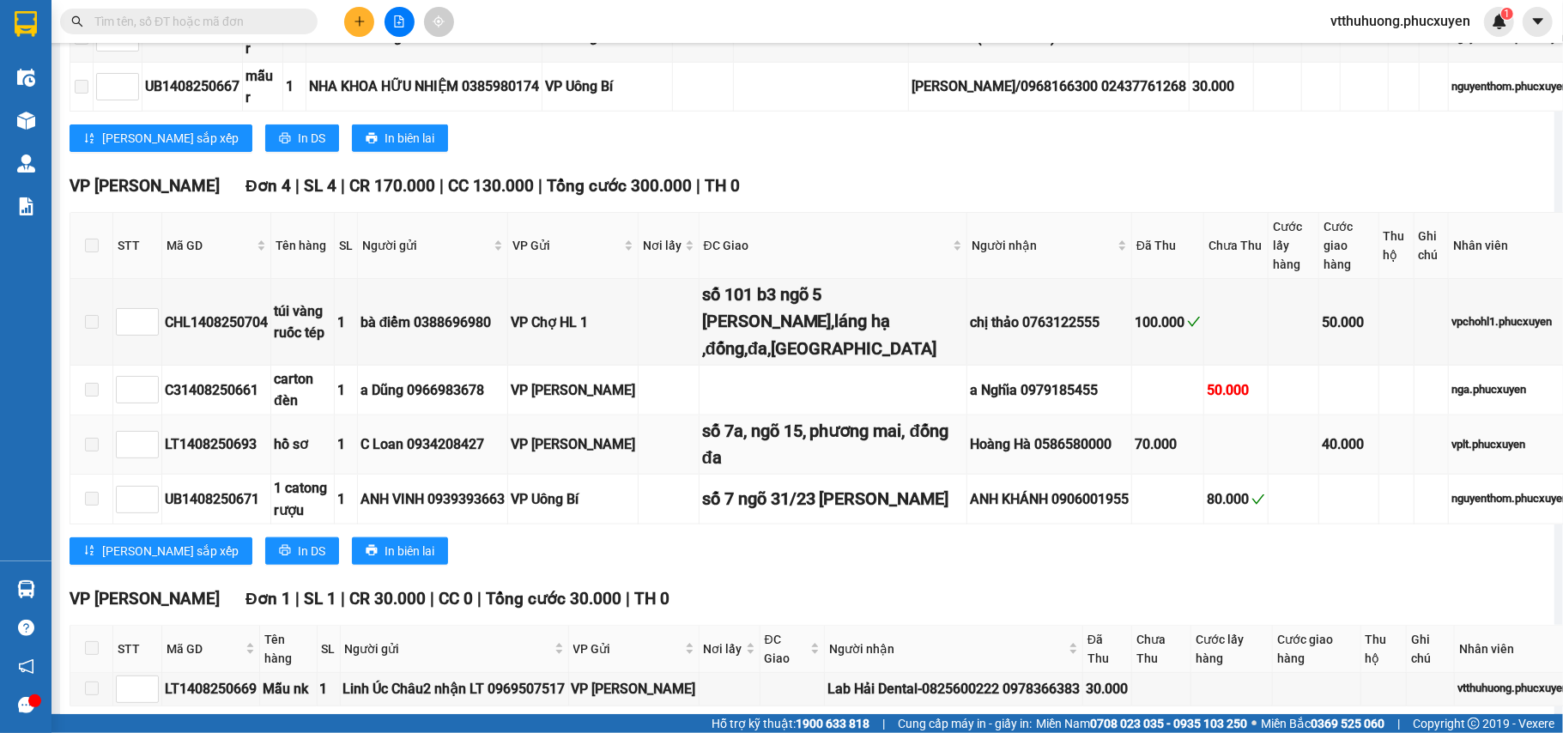
click at [217, 433] on div "LT1408250693" at bounding box center [216, 443] width 103 height 21
copy div "LT1408250693"
click at [134, 15] on input "text" at bounding box center [195, 21] width 203 height 19
paste input "LT1408250693"
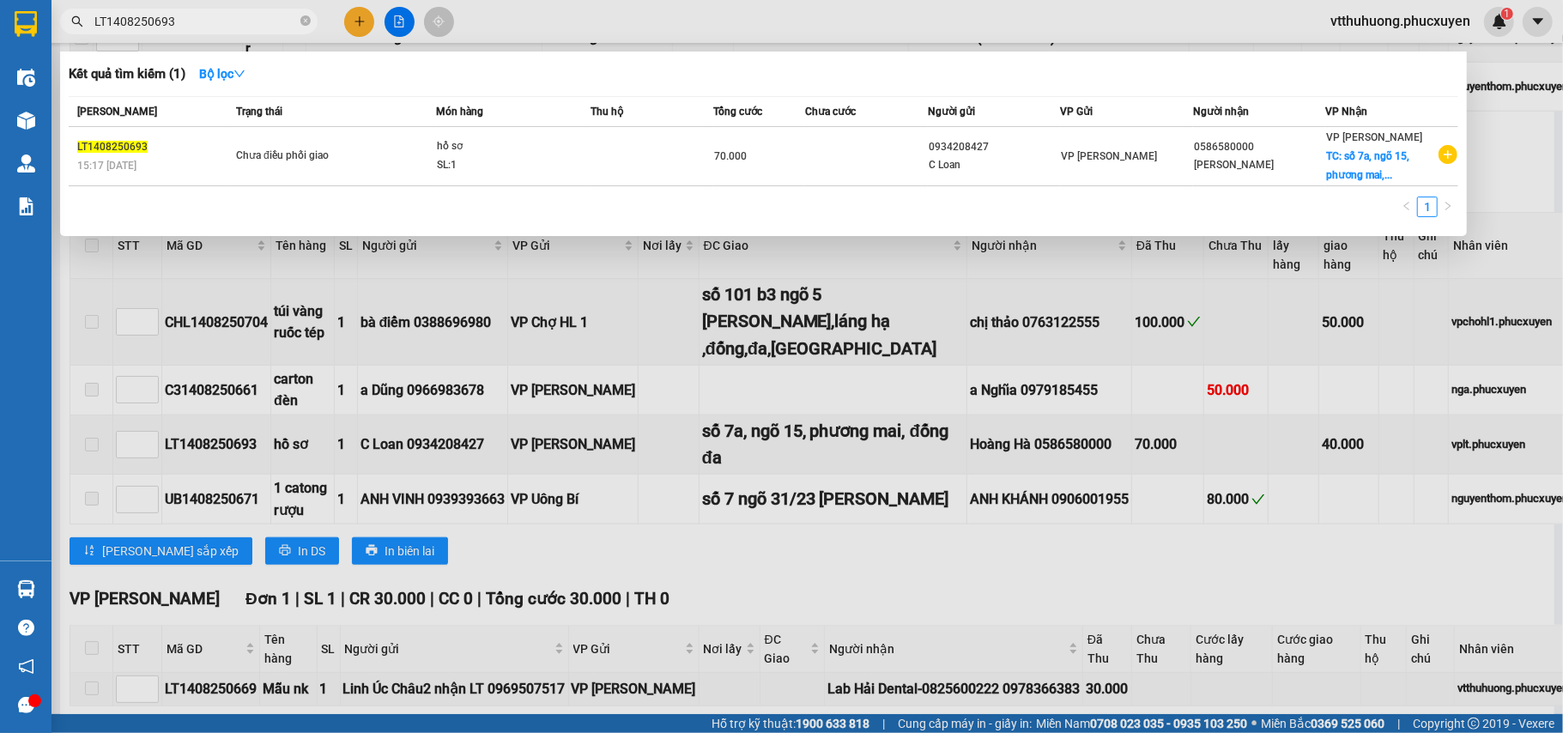
type input "LT1408250693"
click at [378, 168] on td "Chưa điều phối giao" at bounding box center [334, 156] width 204 height 59
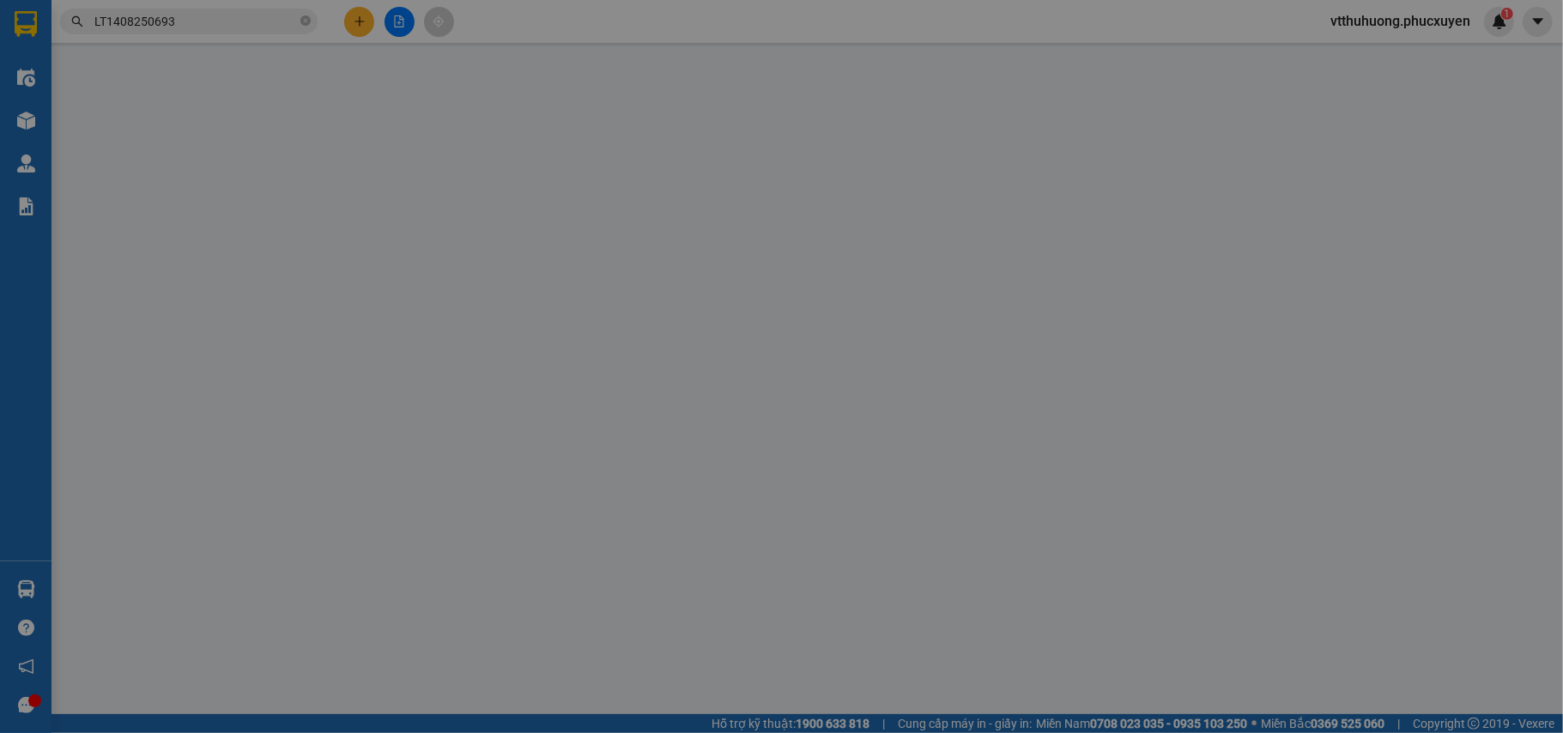
type input "0934208427"
type input "C Loan"
type input "0586580000"
type input "[PERSON_NAME]"
checkbox input "true"
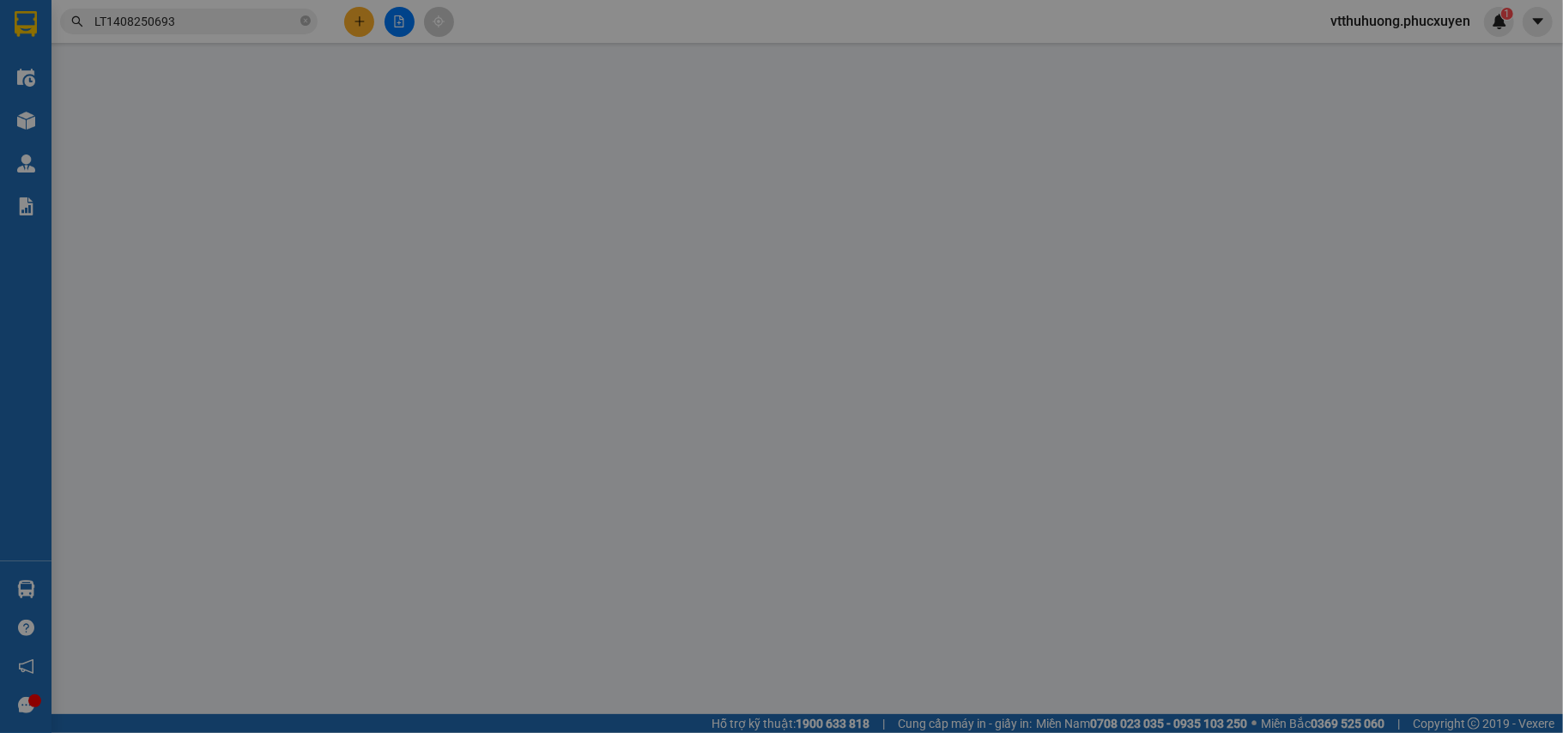
type input "số 7a, ngõ 15, phương mai, đống đa"
type input "70.000"
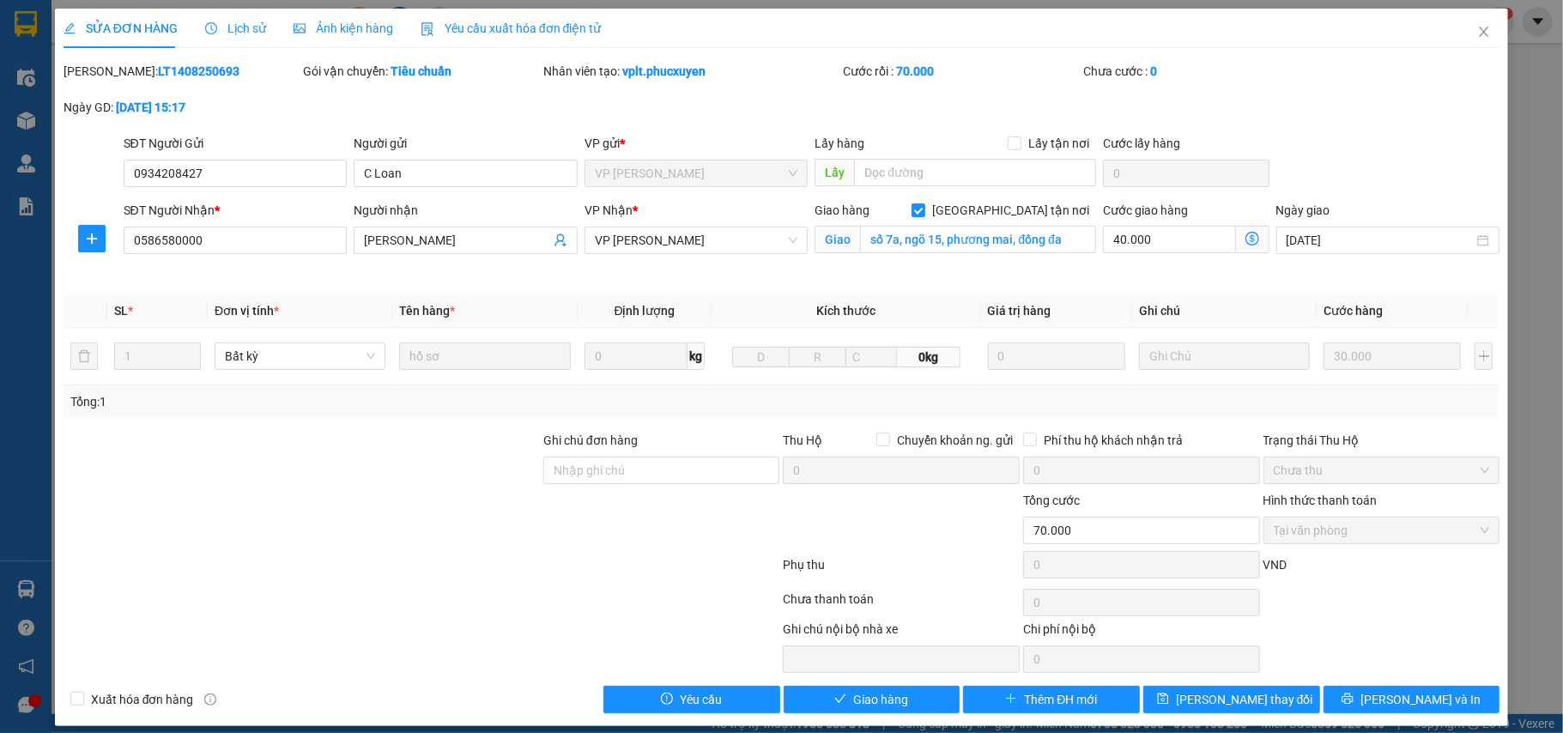
click at [1245, 239] on icon "dollar-circle" at bounding box center [1252, 239] width 14 height 14
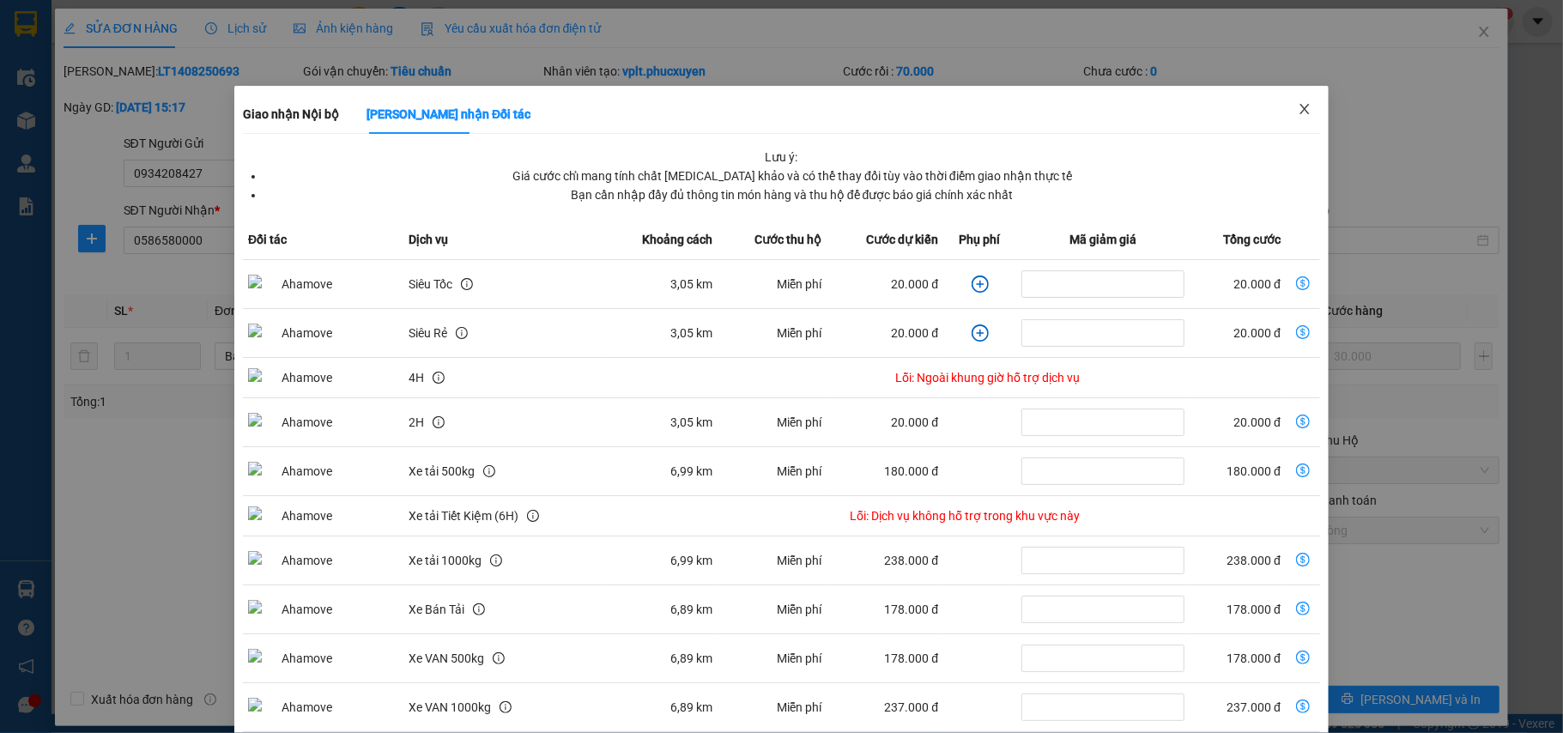
click at [1298, 104] on icon "close" at bounding box center [1305, 109] width 14 height 14
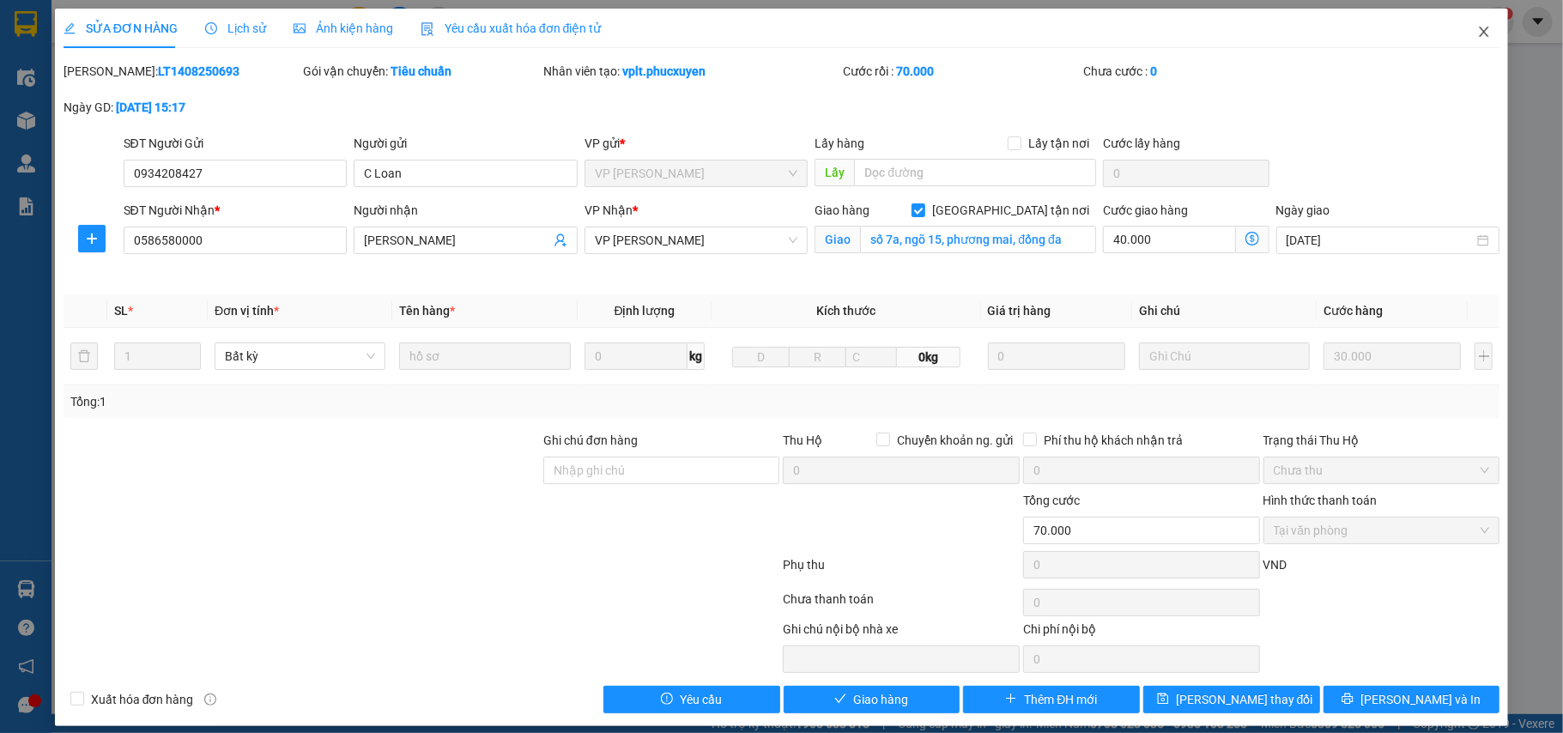
click at [1301, 28] on icon "close" at bounding box center [1484, 32] width 9 height 10
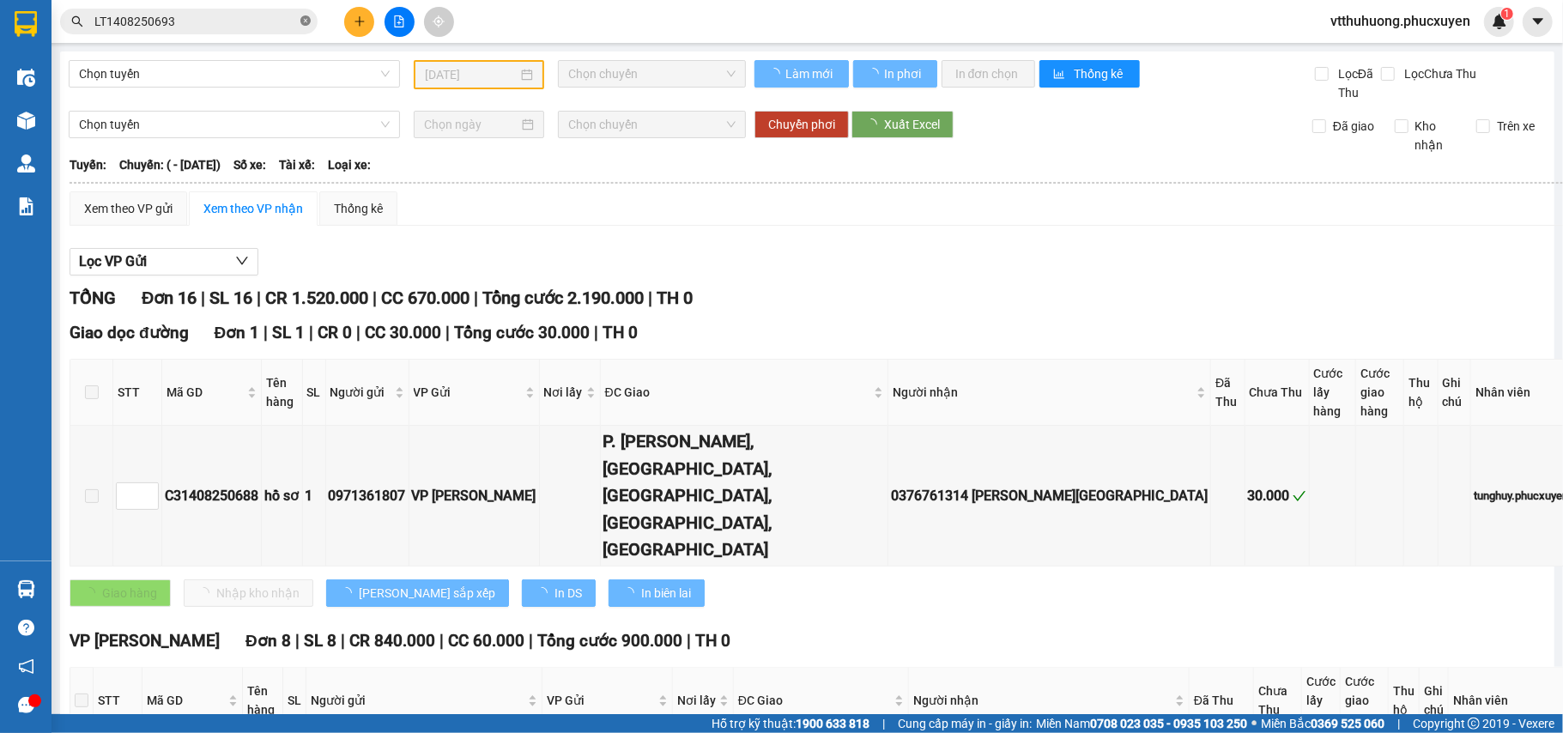
click at [303, 18] on icon "close-circle" at bounding box center [305, 20] width 10 height 10
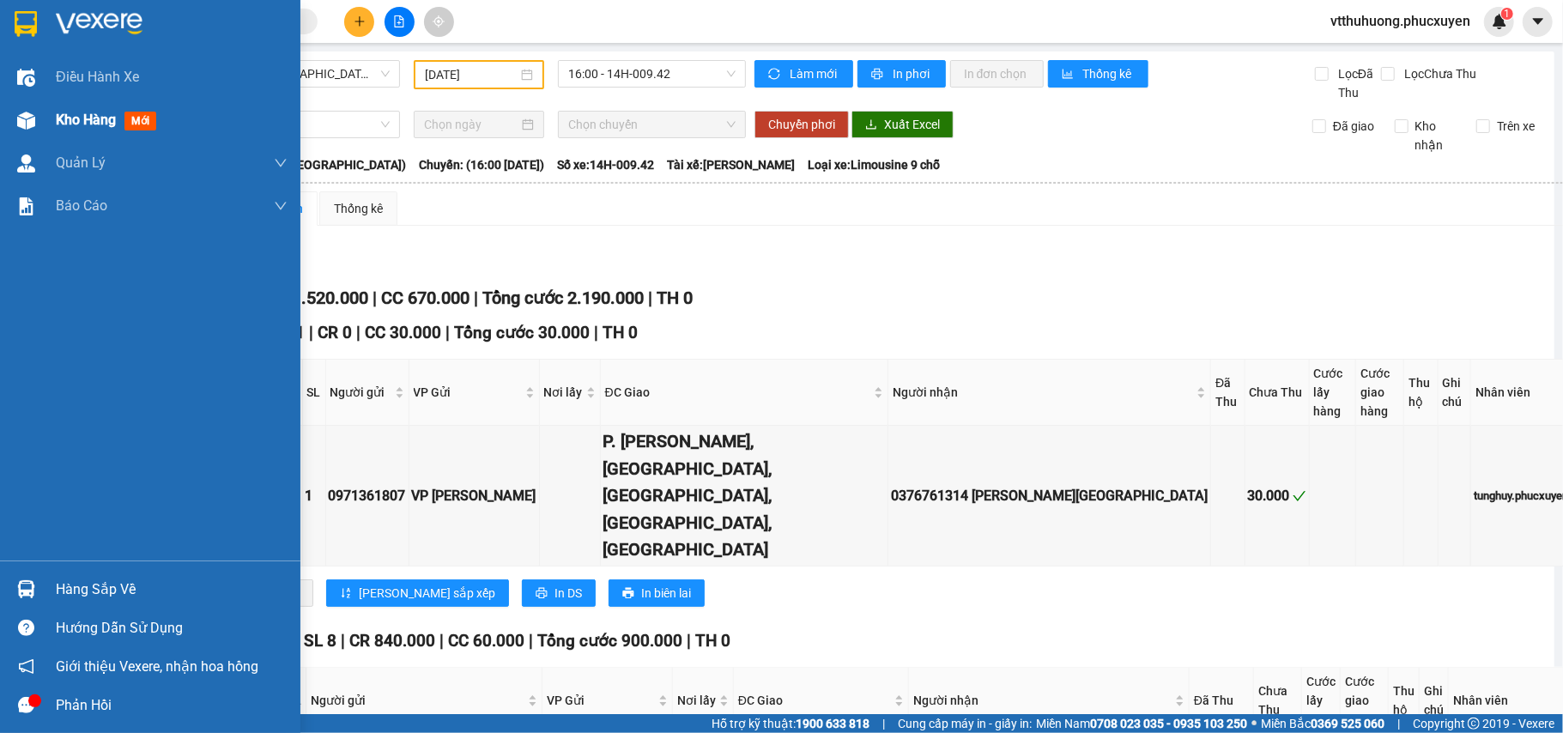
click at [67, 117] on span "Kho hàng" at bounding box center [86, 120] width 60 height 16
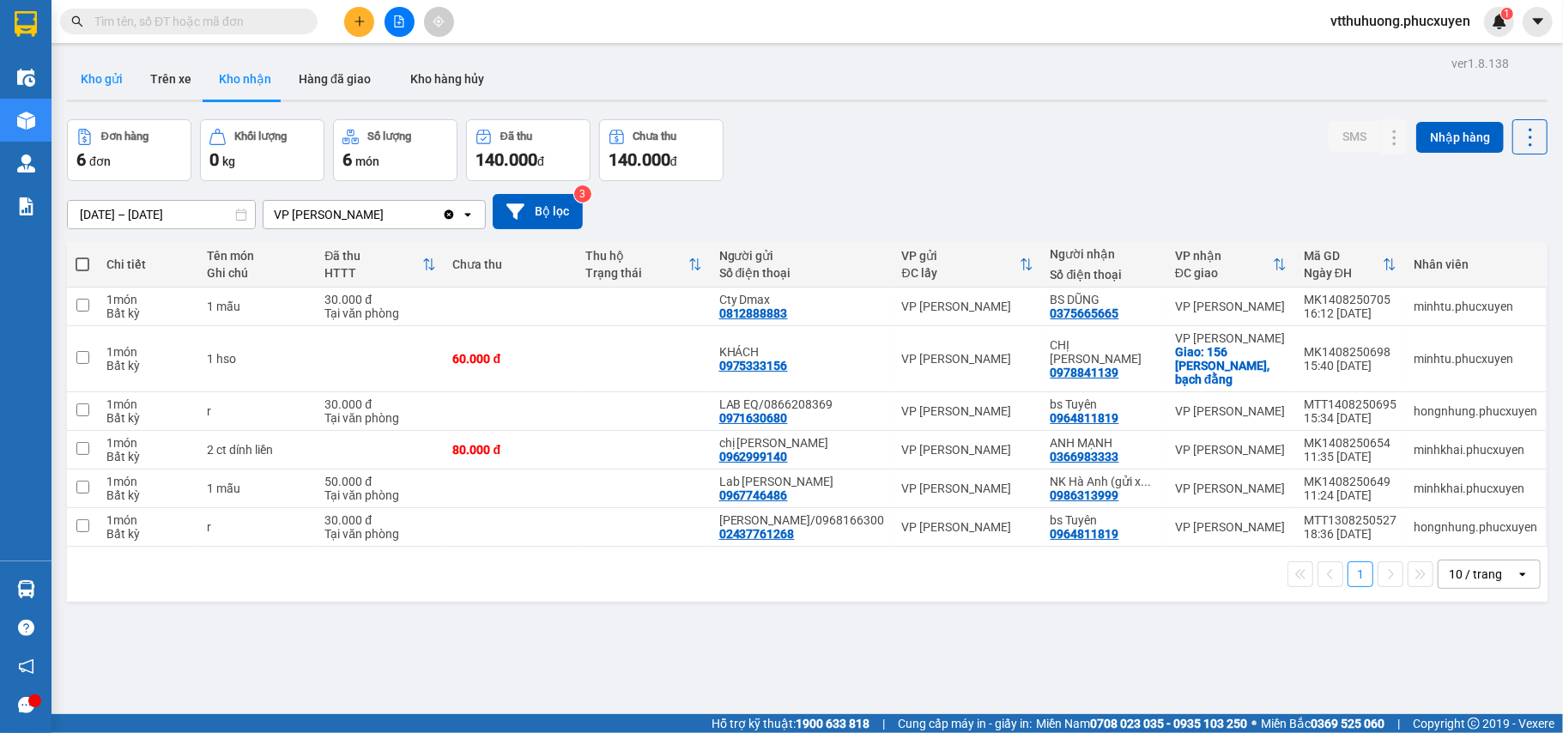
click at [101, 76] on button "Kho gửi" at bounding box center [102, 78] width 70 height 41
